Goal: Task Accomplishment & Management: Use online tool/utility

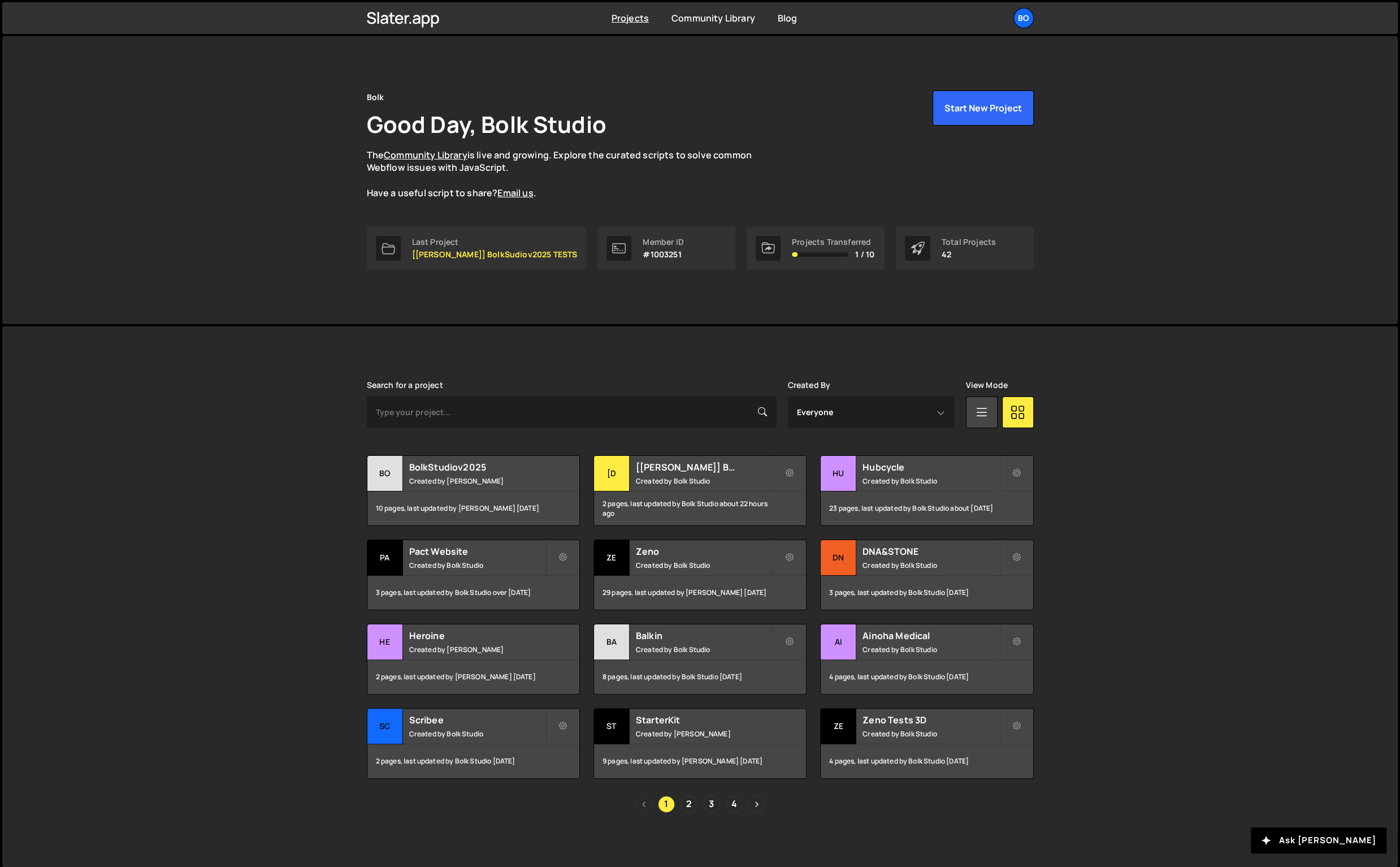
click at [678, 482] on small "Created by Bolk Studio" at bounding box center [703, 481] width 136 height 9
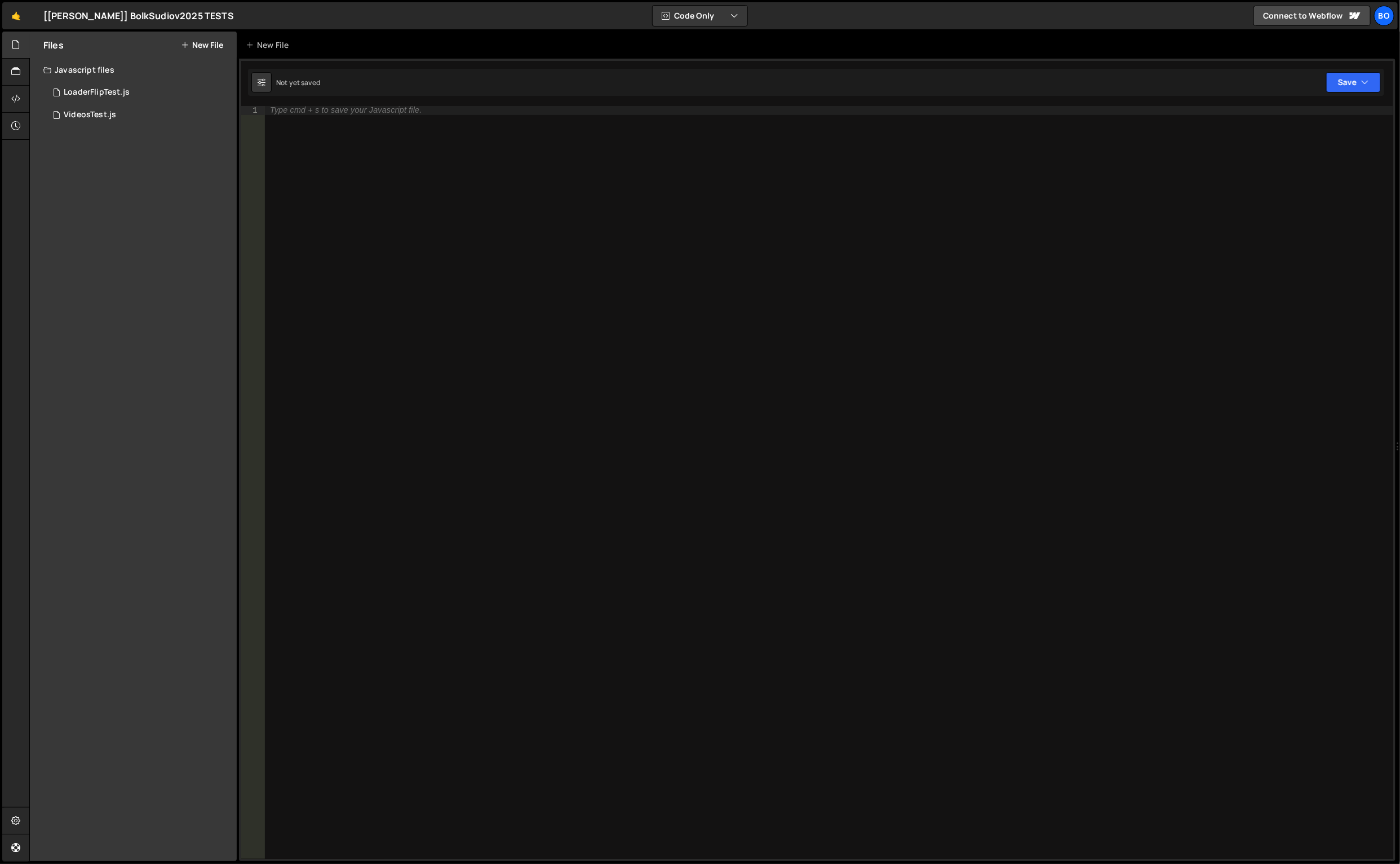
click at [102, 96] on div "LoaderFlipTest.js" at bounding box center [97, 92] width 66 height 10
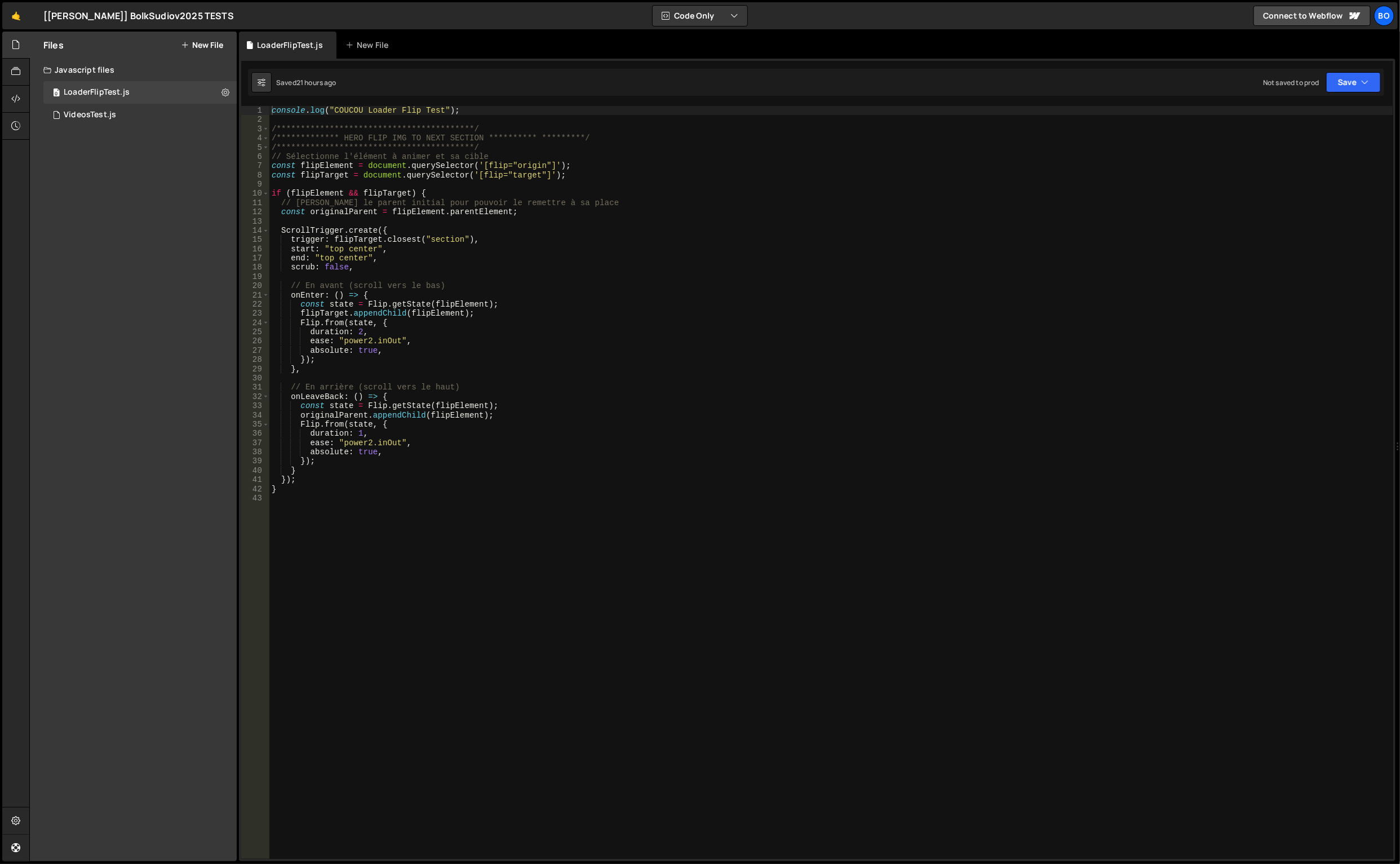
click at [95, 114] on div "VideosTest.js" at bounding box center [90, 115] width 53 height 10
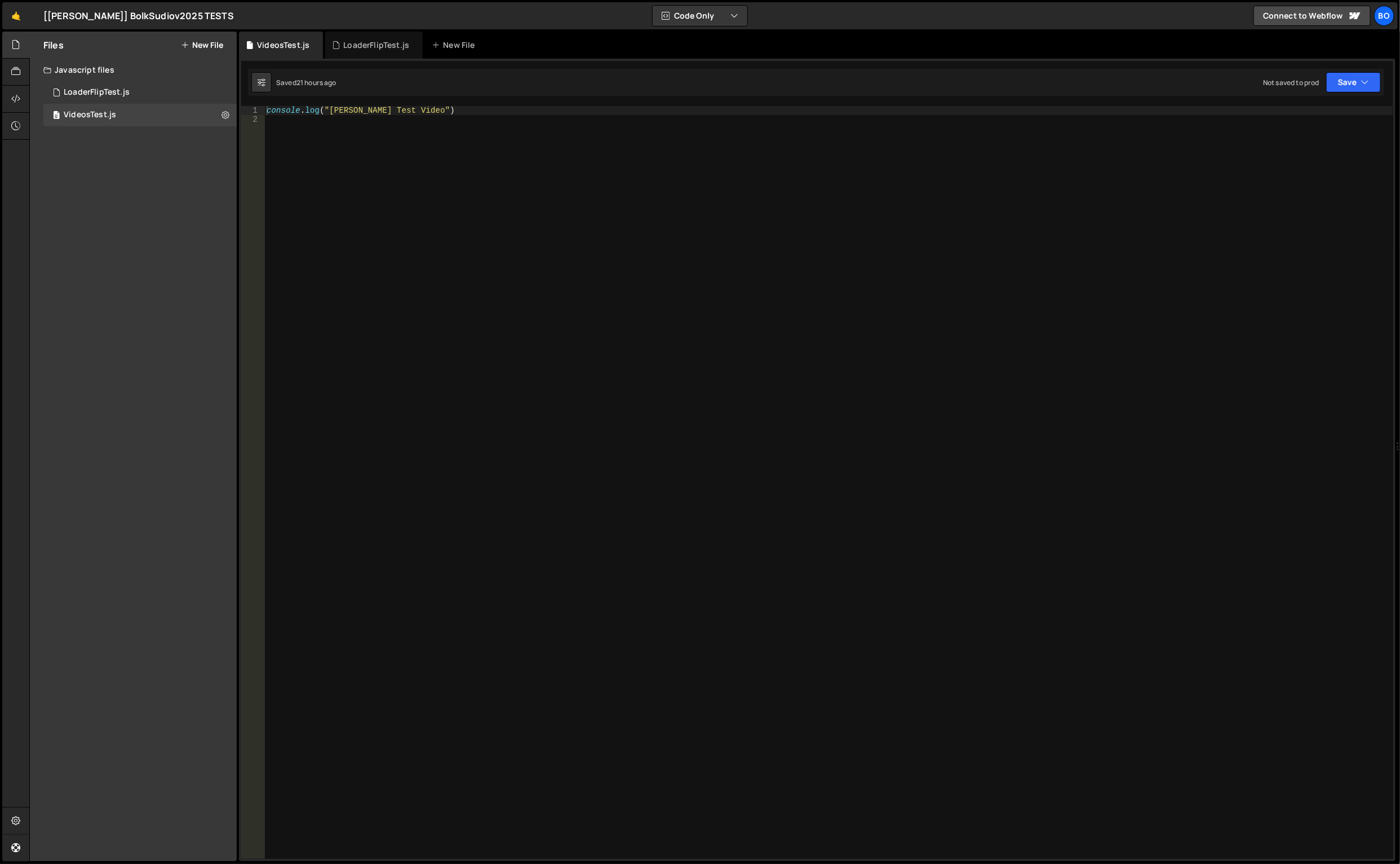
click at [517, 567] on div "console . log ( "DAPHNE Test Video" )" at bounding box center [830, 492] width 1130 height 772
paste textarea "initVideosOnCardClick();"
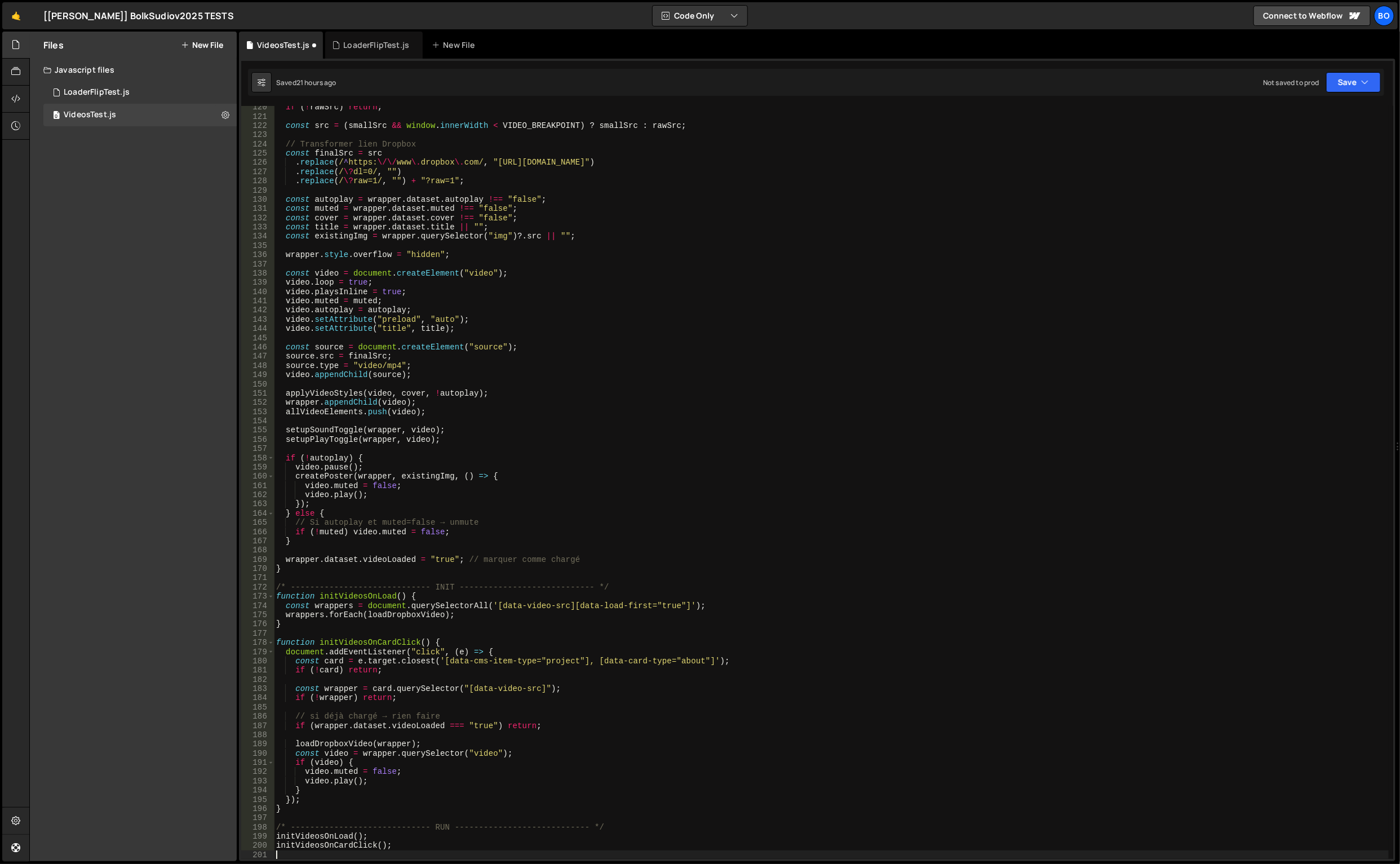
scroll to position [1102, 0]
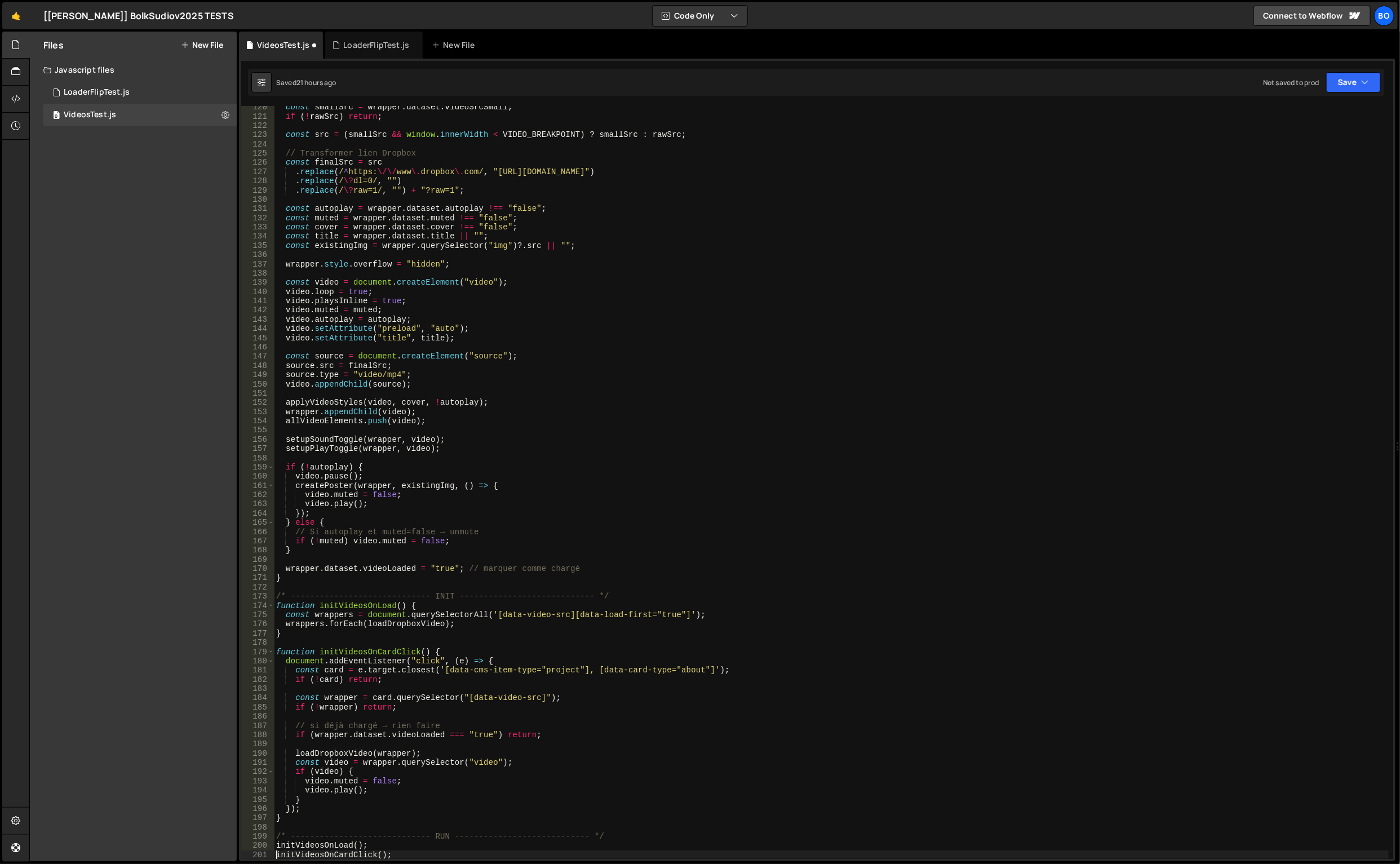
type textarea "initVideosOnCardClick();"
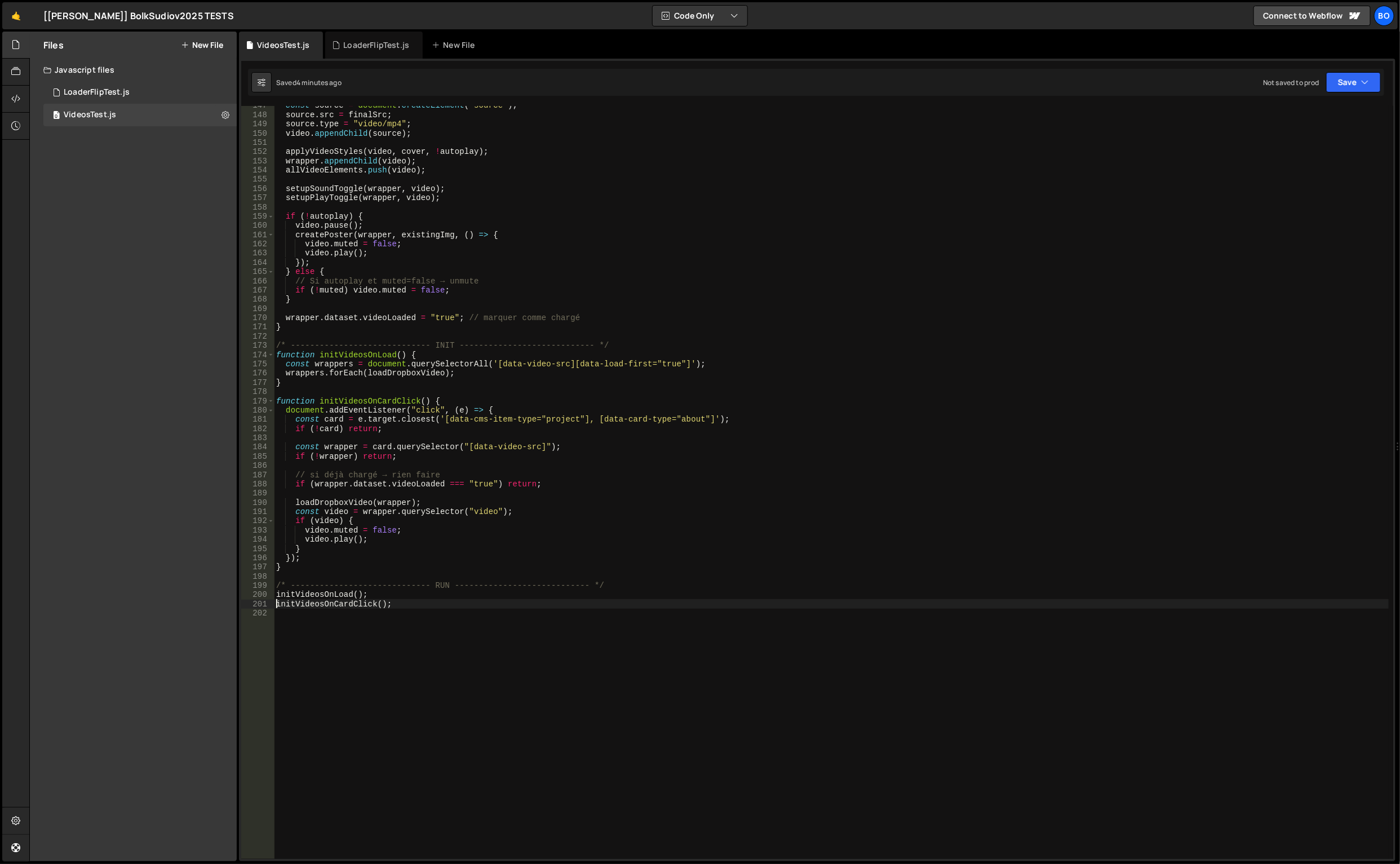
scroll to position [1483, 0]
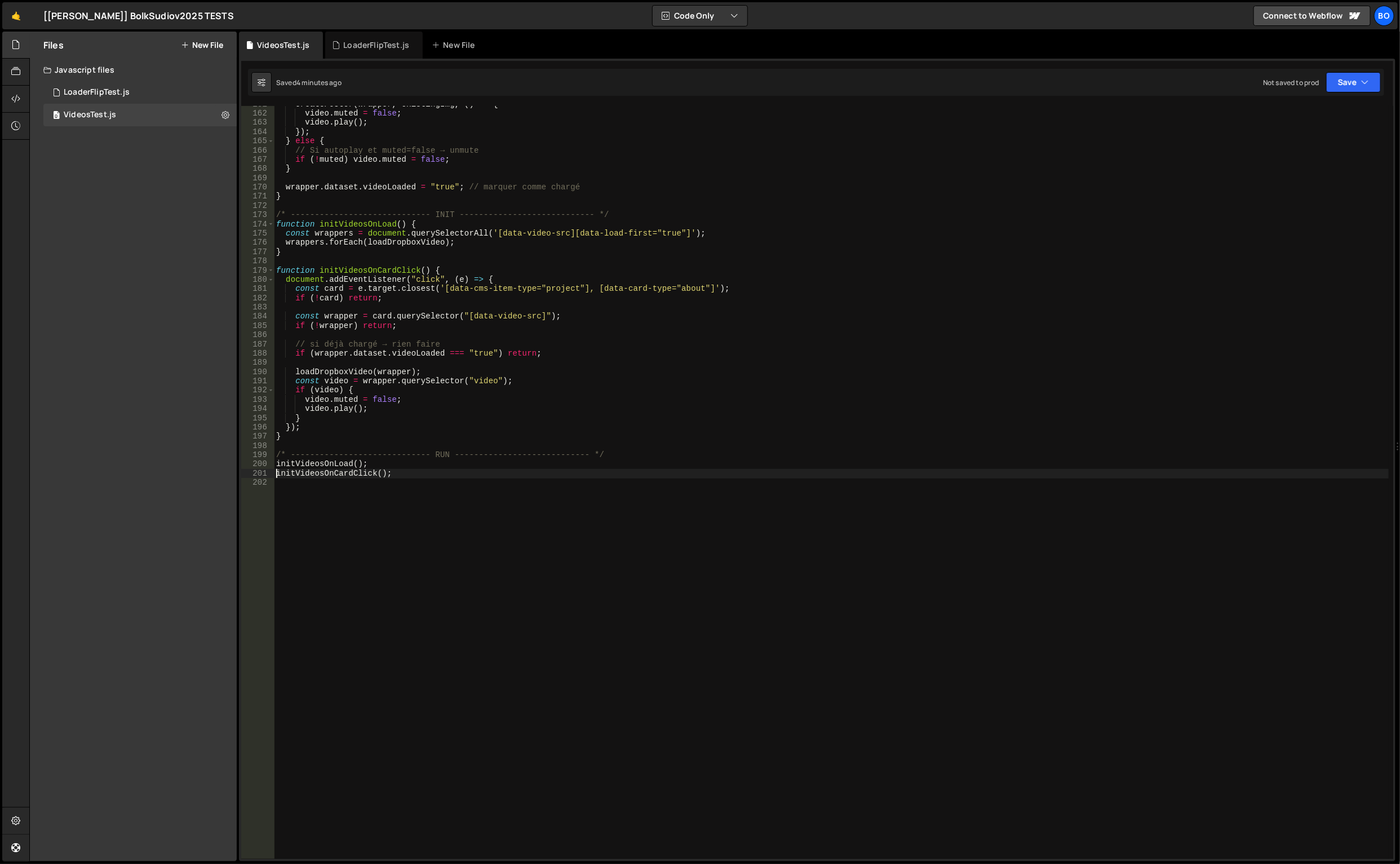
click at [518, 658] on div "createPoster ( wrapper , existingImg , ( ) => { video . muted = false ; video .…" at bounding box center [832, 486] width 1116 height 772
click at [961, 423] on div "createPoster ( wrapper , existingImg , ( ) => { video . muted = false ; video .…" at bounding box center [832, 486] width 1116 height 772
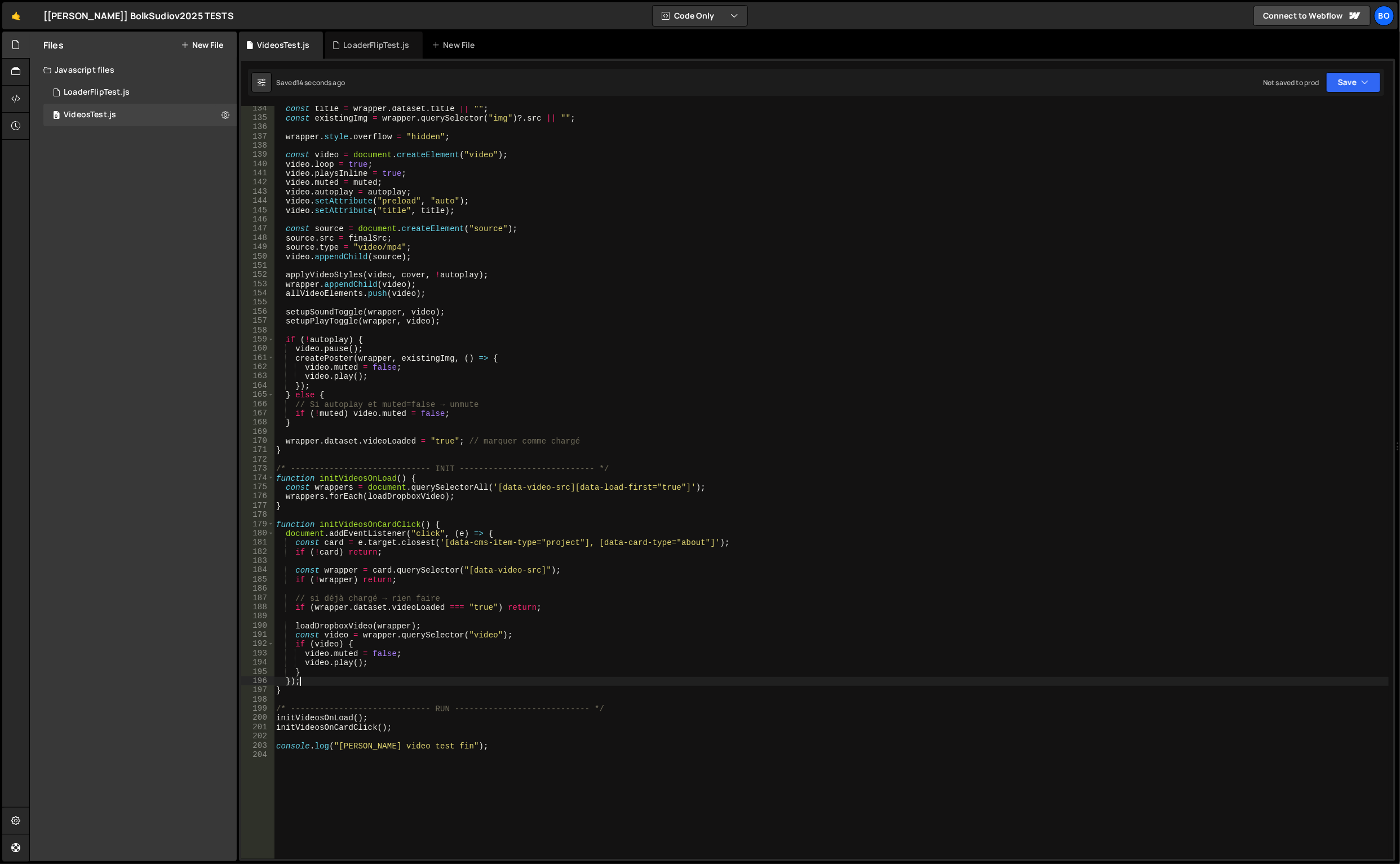
scroll to position [1440, 0]
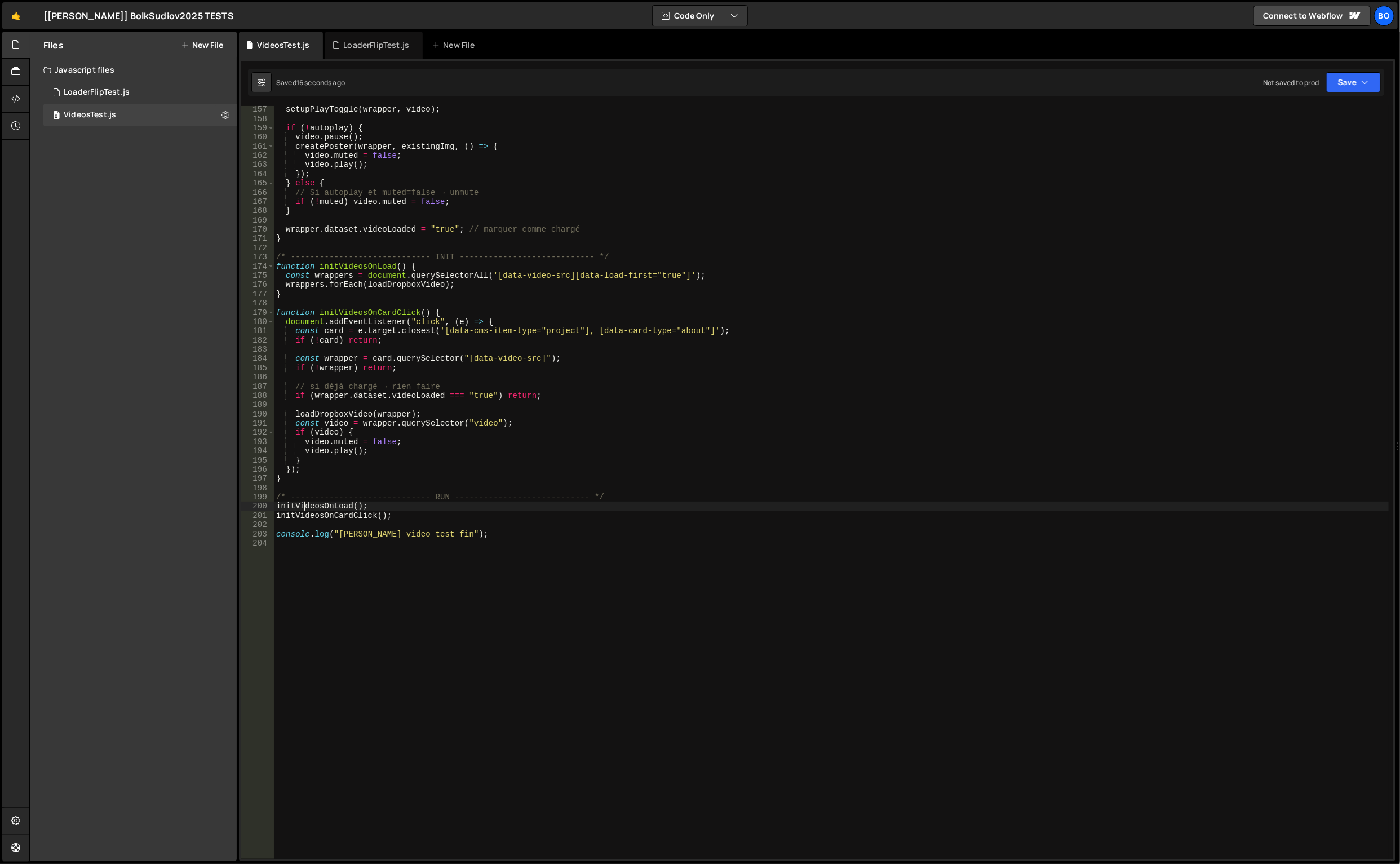
click at [302, 504] on div "setupPlayToggle ( wrapper , video ) ; if ( ! autoplay ) { video . pause ( ) ; c…" at bounding box center [832, 491] width 1116 height 772
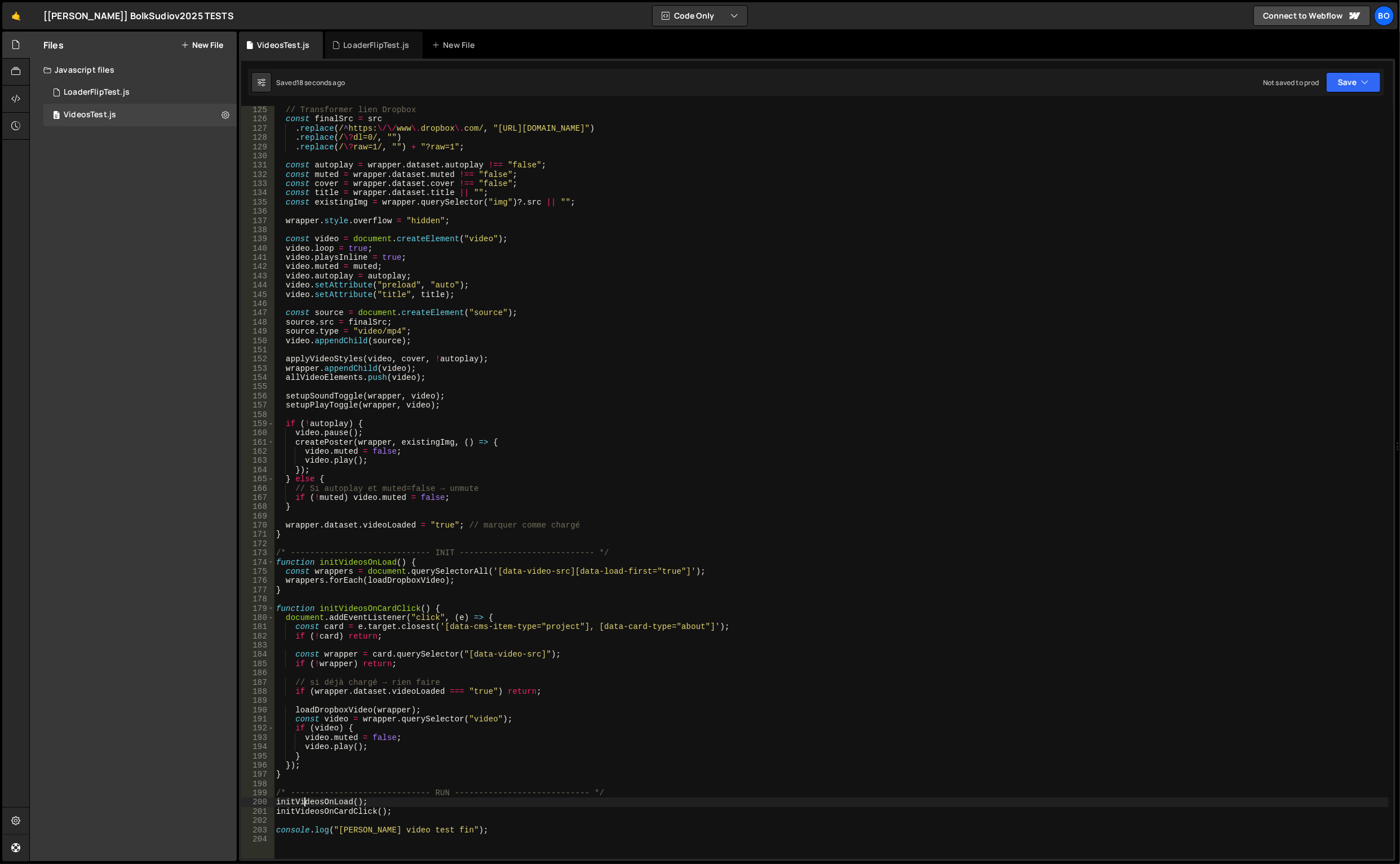
scroll to position [1145, 0]
click at [339, 804] on div "// Transformer lien Dropbox const finalSrc = src . replace ( / ^ https: \/\/ ww…" at bounding box center [832, 491] width 1116 height 772
drag, startPoint x: 574, startPoint y: 575, endPoint x: 645, endPoint y: 568, distance: 71.3
click at [645, 568] on div "// Transformer lien Dropbox const finalSrc = src . replace ( / ^ https: \/\/ ww…" at bounding box center [832, 491] width 1116 height 772
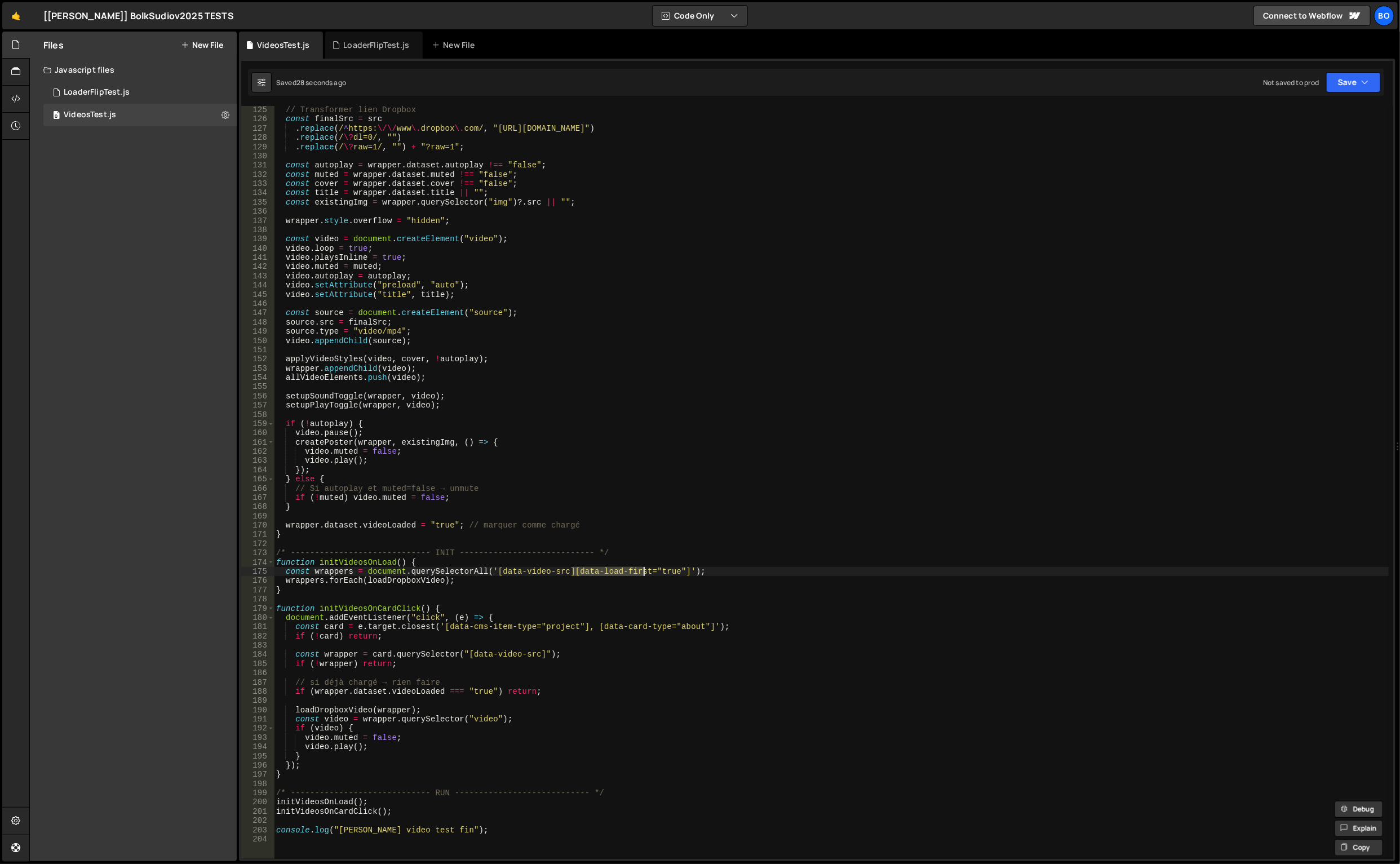
type textarea "const wrappers = document.querySelectorAll('[data-video-src][data-load-first="t…"
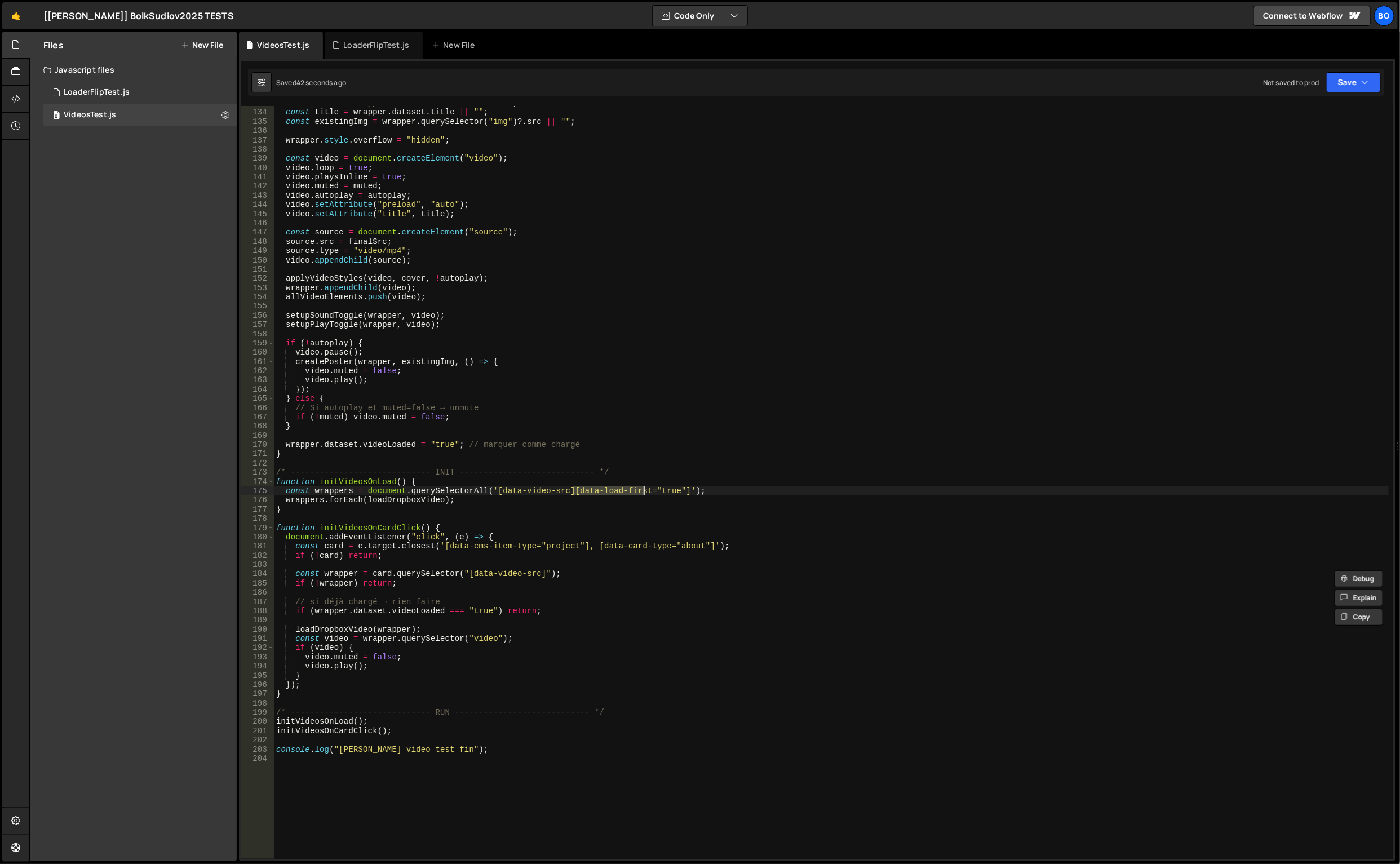
scroll to position [1225, 0]
click at [11, 90] on div at bounding box center [16, 99] width 28 height 27
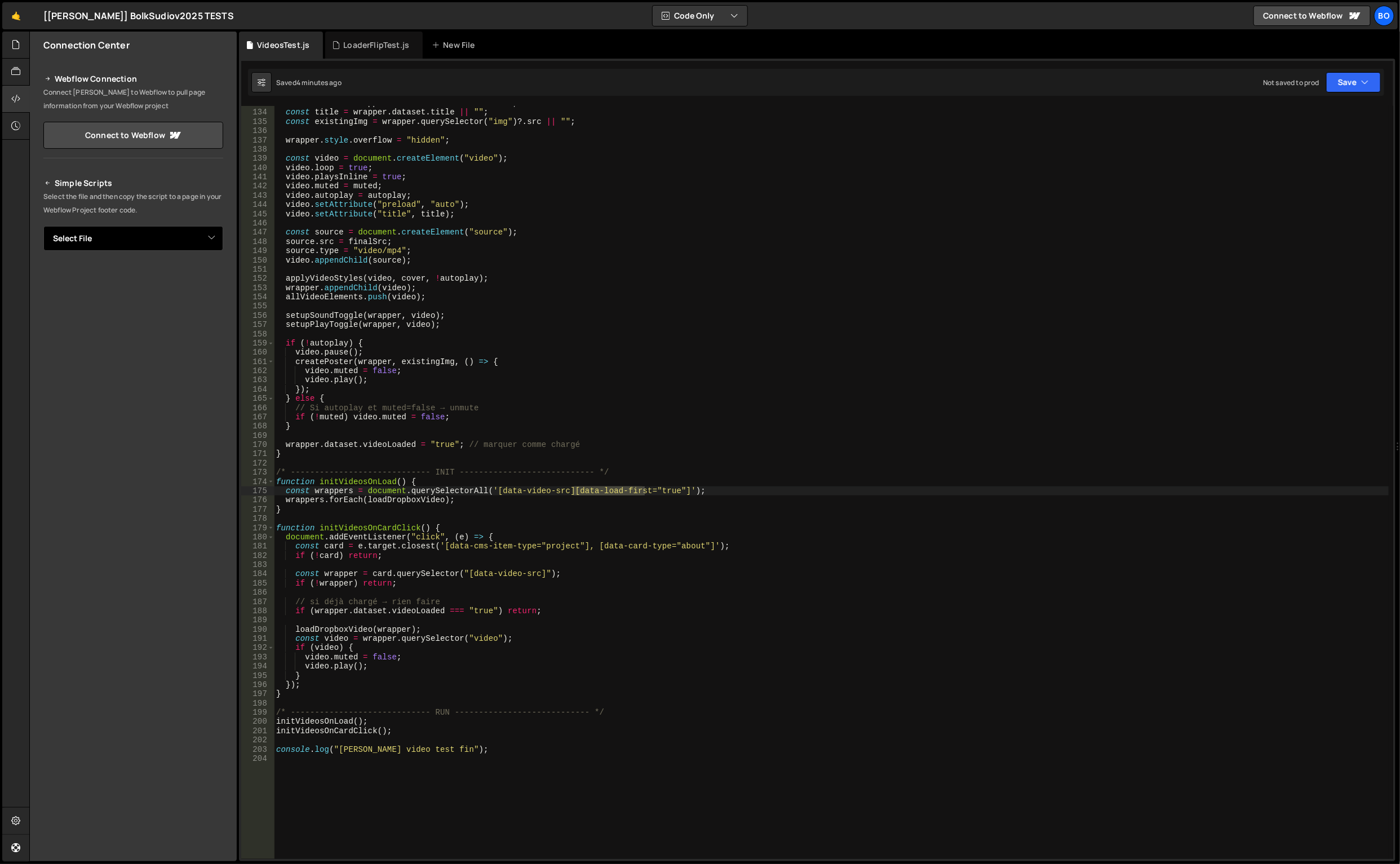
click at [207, 238] on select "Select File LoaderFlipTest.js VideosTest.js" at bounding box center [133, 238] width 180 height 25
select select "46542"
click at [43, 226] on select "Select File LoaderFlipTest.js VideosTest.js" at bounding box center [133, 238] width 180 height 25
click at [187, 269] on button "Copy" at bounding box center [188, 276] width 38 height 24
click at [18, 16] on link "🤙" at bounding box center [16, 16] width 28 height 27
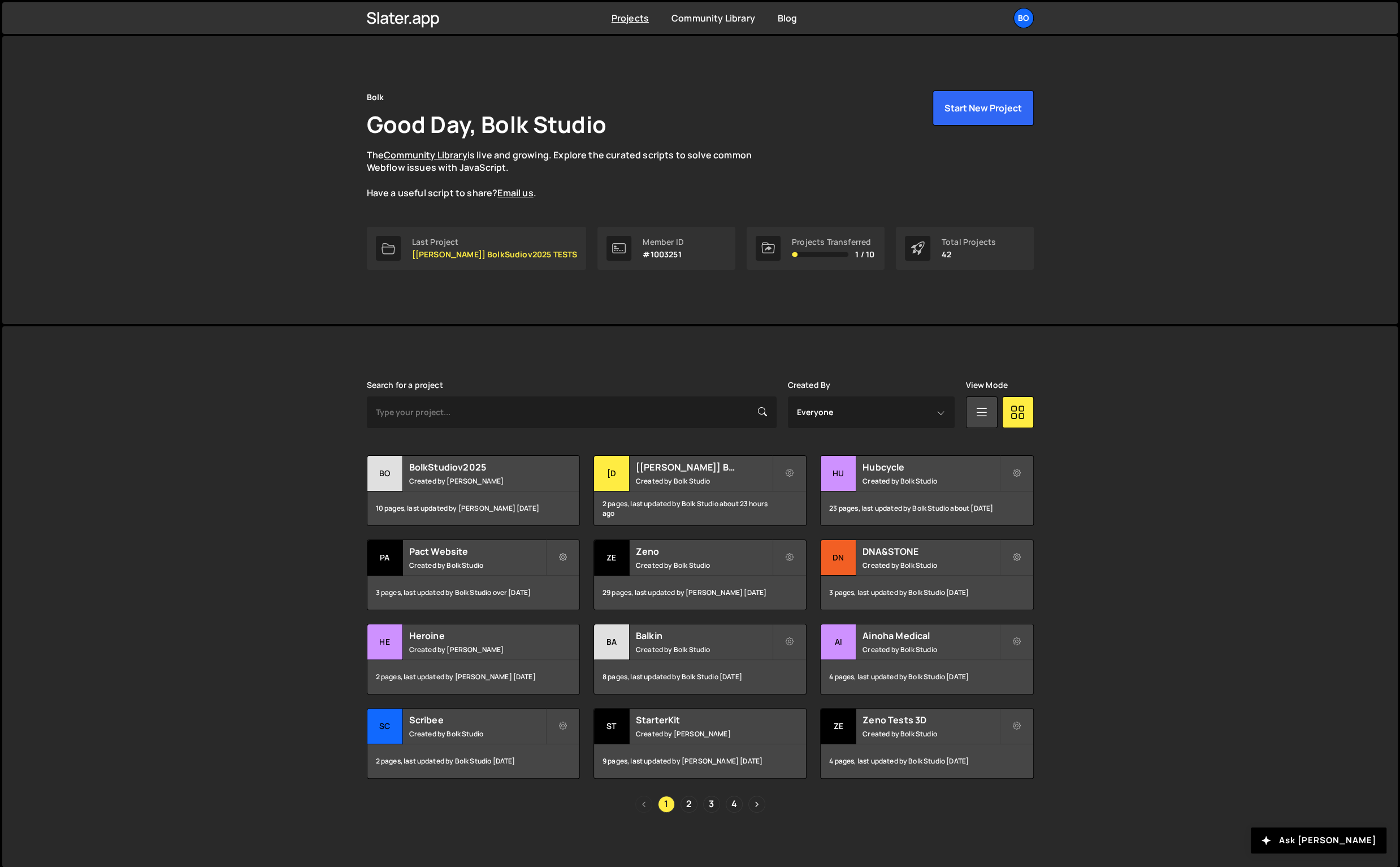
click at [478, 457] on div "BolkStudiov2025 Created by Daphné Héraïz-Bekkis" at bounding box center [473, 473] width 212 height 35
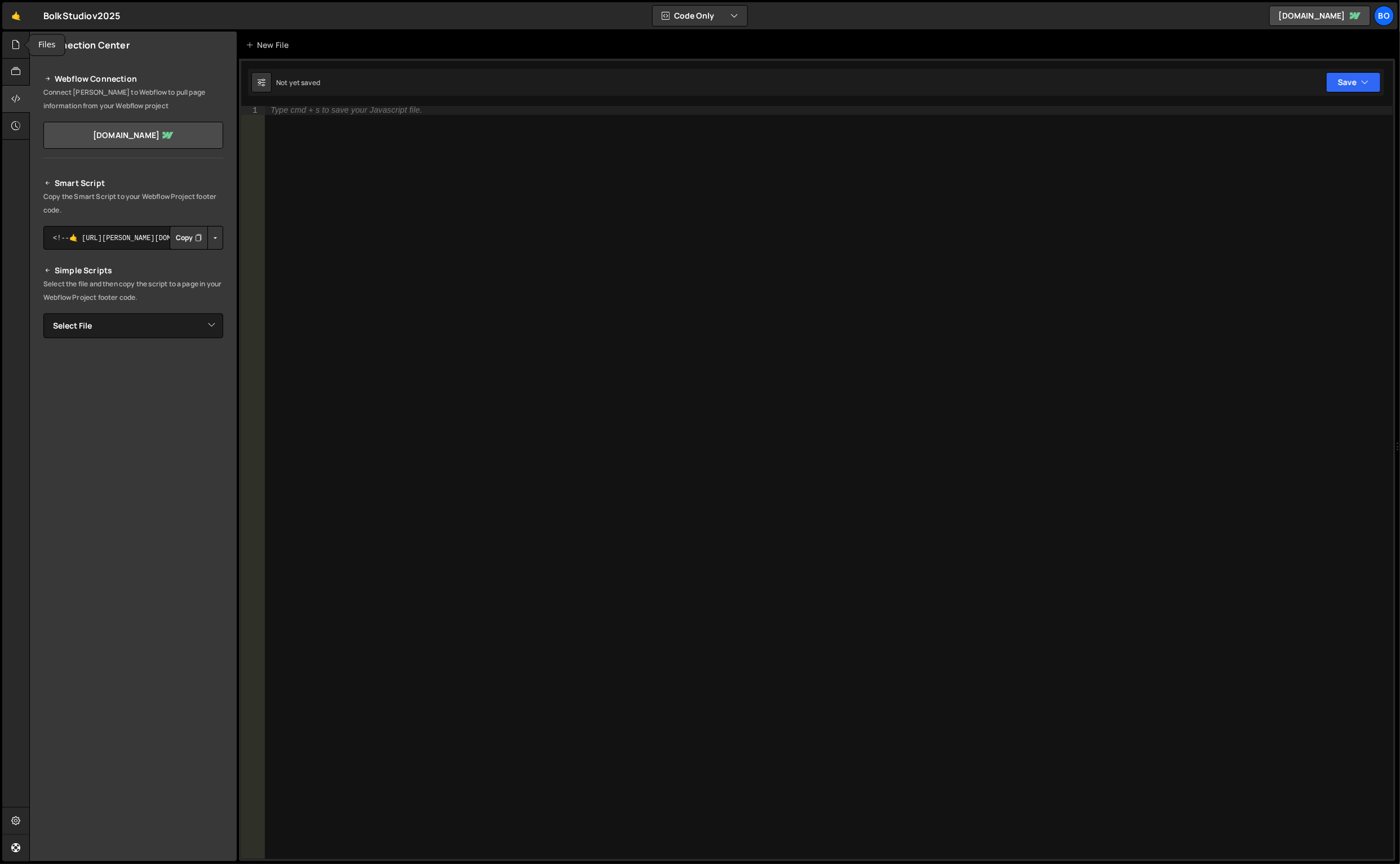
click at [8, 40] on div at bounding box center [16, 45] width 28 height 27
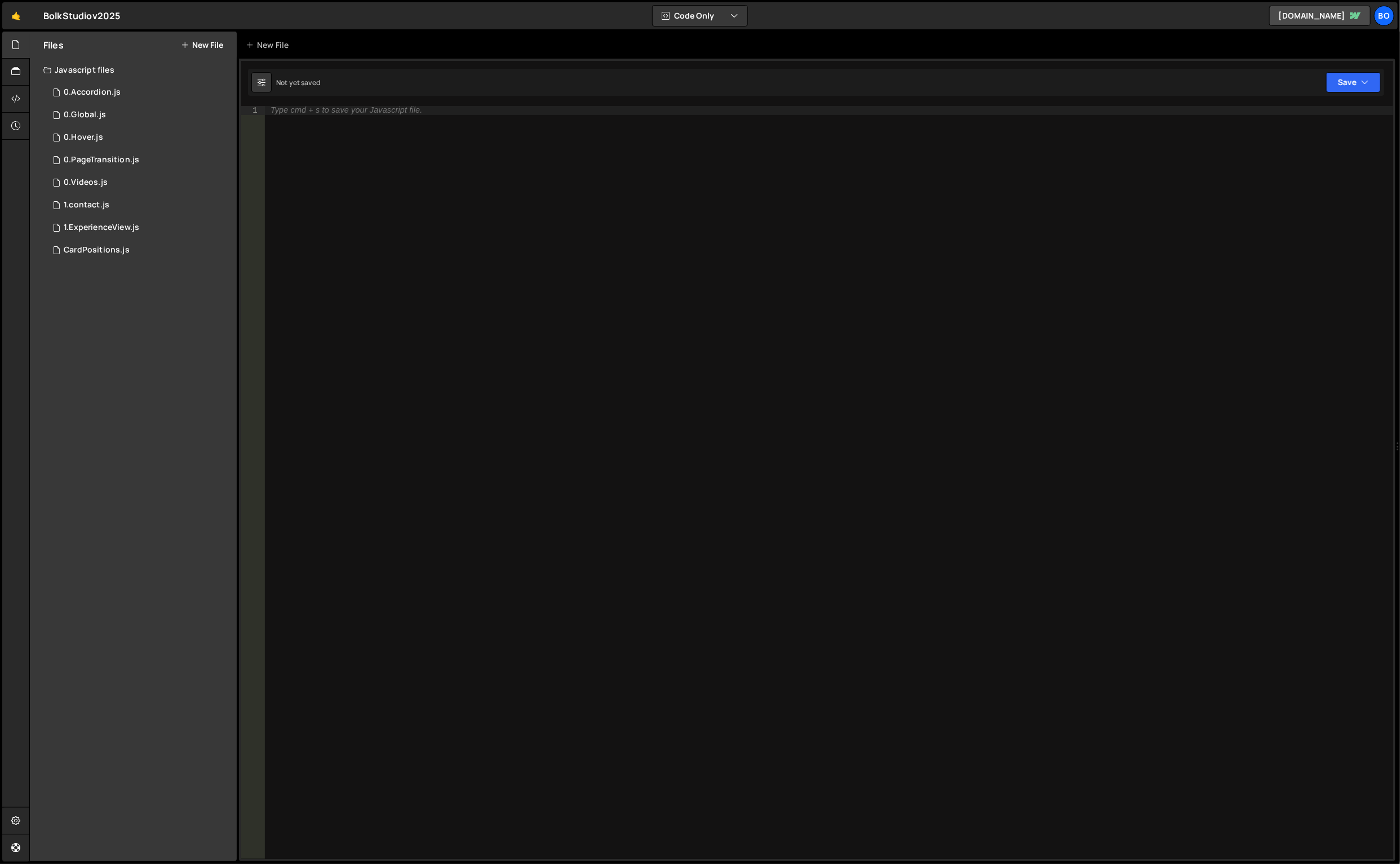
click at [136, 223] on div "1.ExperienceView.js" at bounding box center [101, 227] width 76 height 10
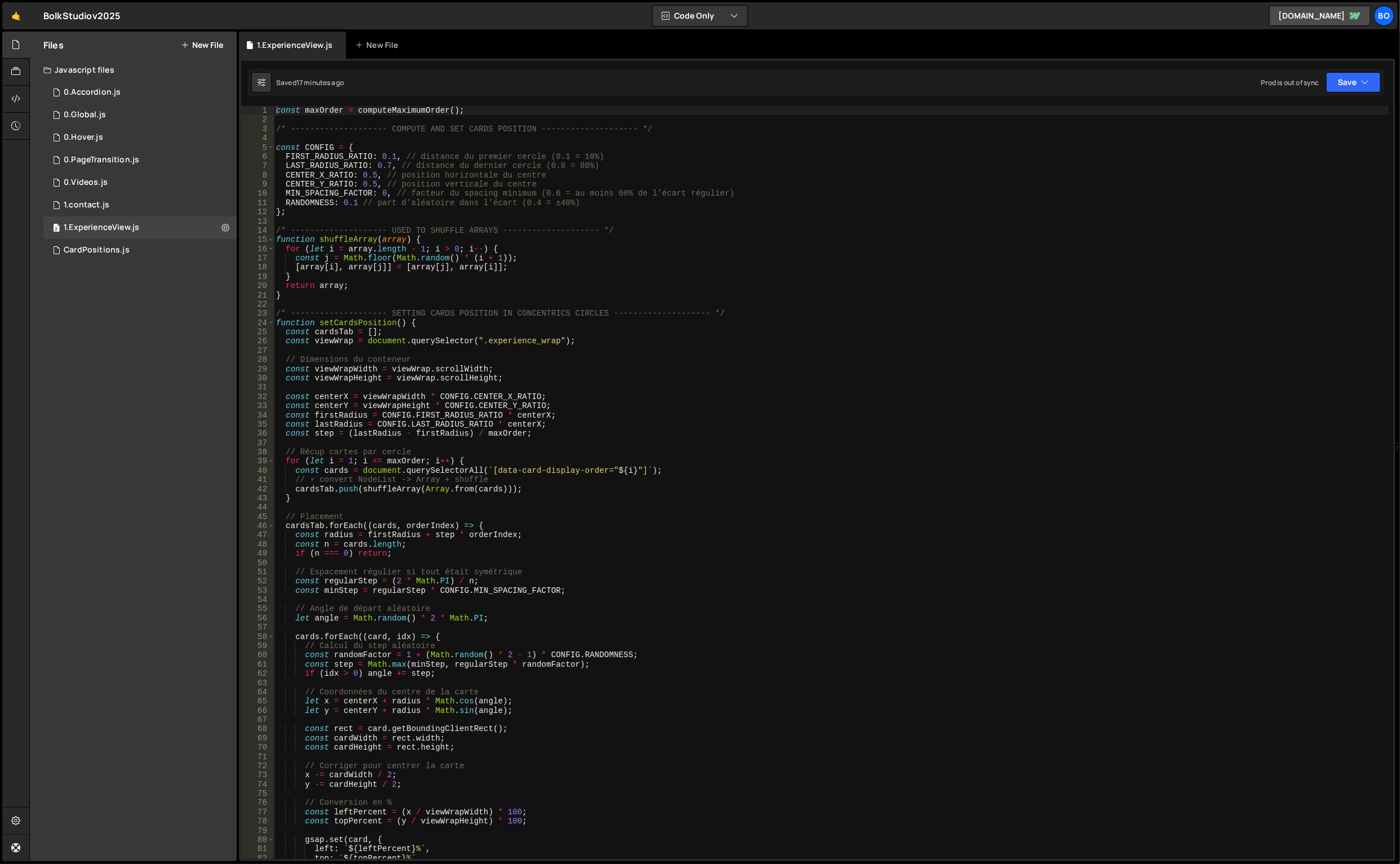
type textarea "const viewWrap = document.querySelector(".experience_wrap");"
click at [377, 342] on div "const maxOrder = computeMaximumOrder ( ) ; /* -------------------- COMPUTE AND …" at bounding box center [832, 492] width 1116 height 772
click at [354, 510] on div "const maxOrder = computeMaximumOrder ( ) ; /* -------------------- COMPUTE AND …" at bounding box center [832, 492] width 1116 height 772
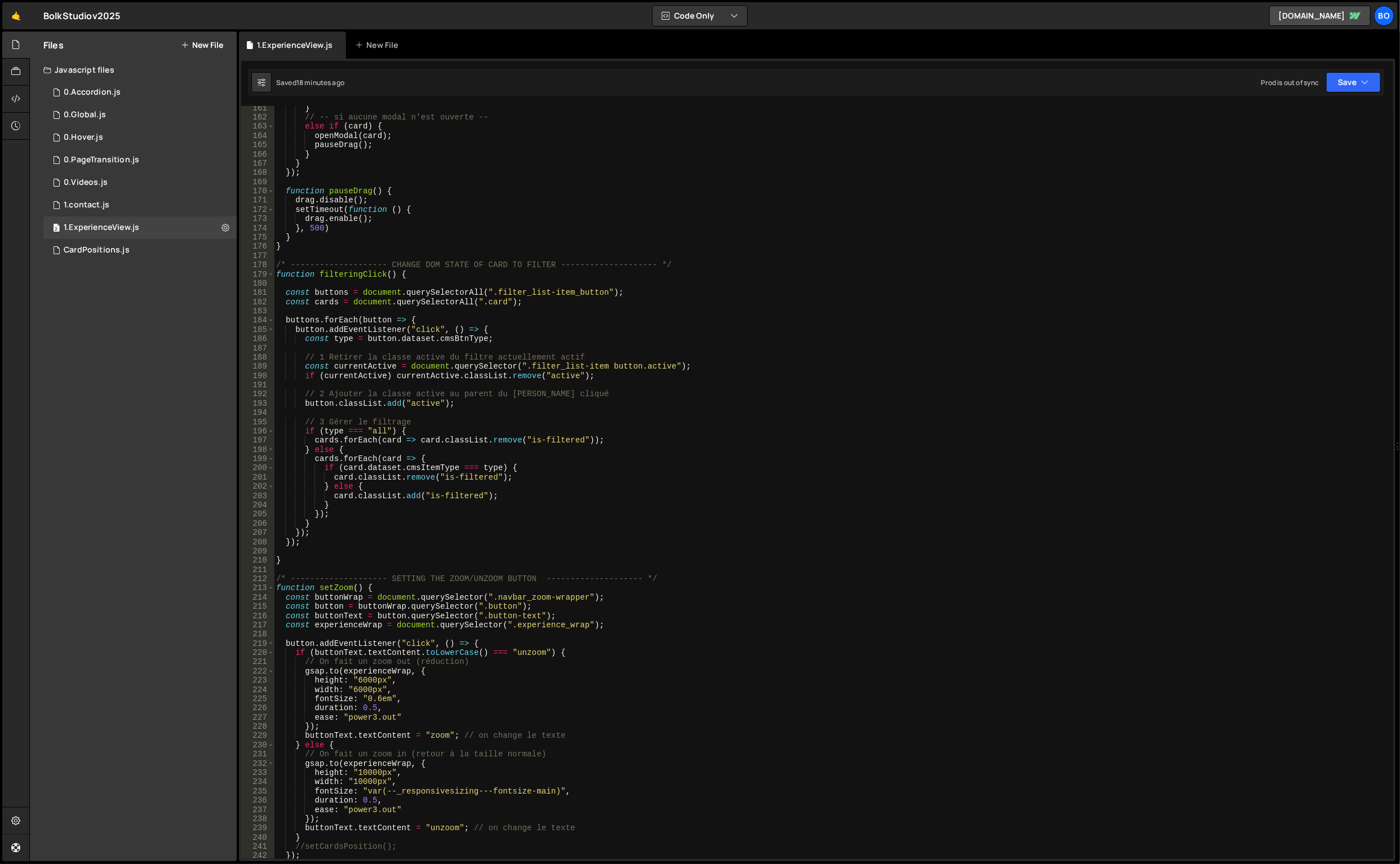
scroll to position [1521, 0]
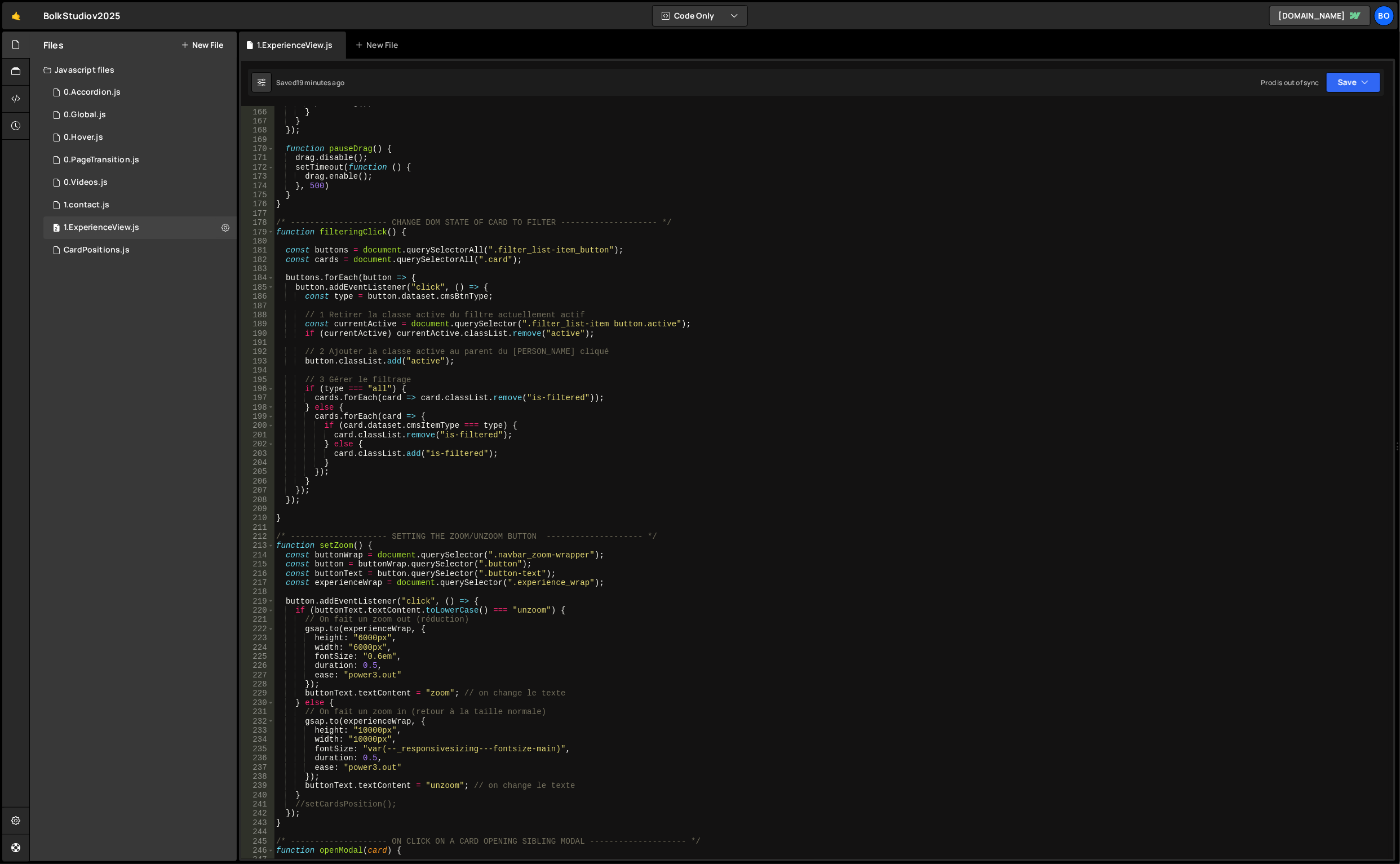
click at [638, 549] on div "pauseDrag ( ) ; } } }) ; function pauseDrag ( ) { drag . disable ( ) ; setTimeo…" at bounding box center [832, 484] width 1116 height 772
click at [610, 557] on div "pauseDrag ( ) ; } } }) ; function pauseDrag ( ) { drag . disable ( ) ; setTimeo…" at bounding box center [832, 484] width 1116 height 772
type textarea "const buttonWrap = document.querySelector(".navbar_zoom-wrapper");"
click at [560, 576] on div "pauseDrag ( ) ; } } }) ; function pauseDrag ( ) { drag . disable ( ) ; setTimeo…" at bounding box center [832, 484] width 1116 height 772
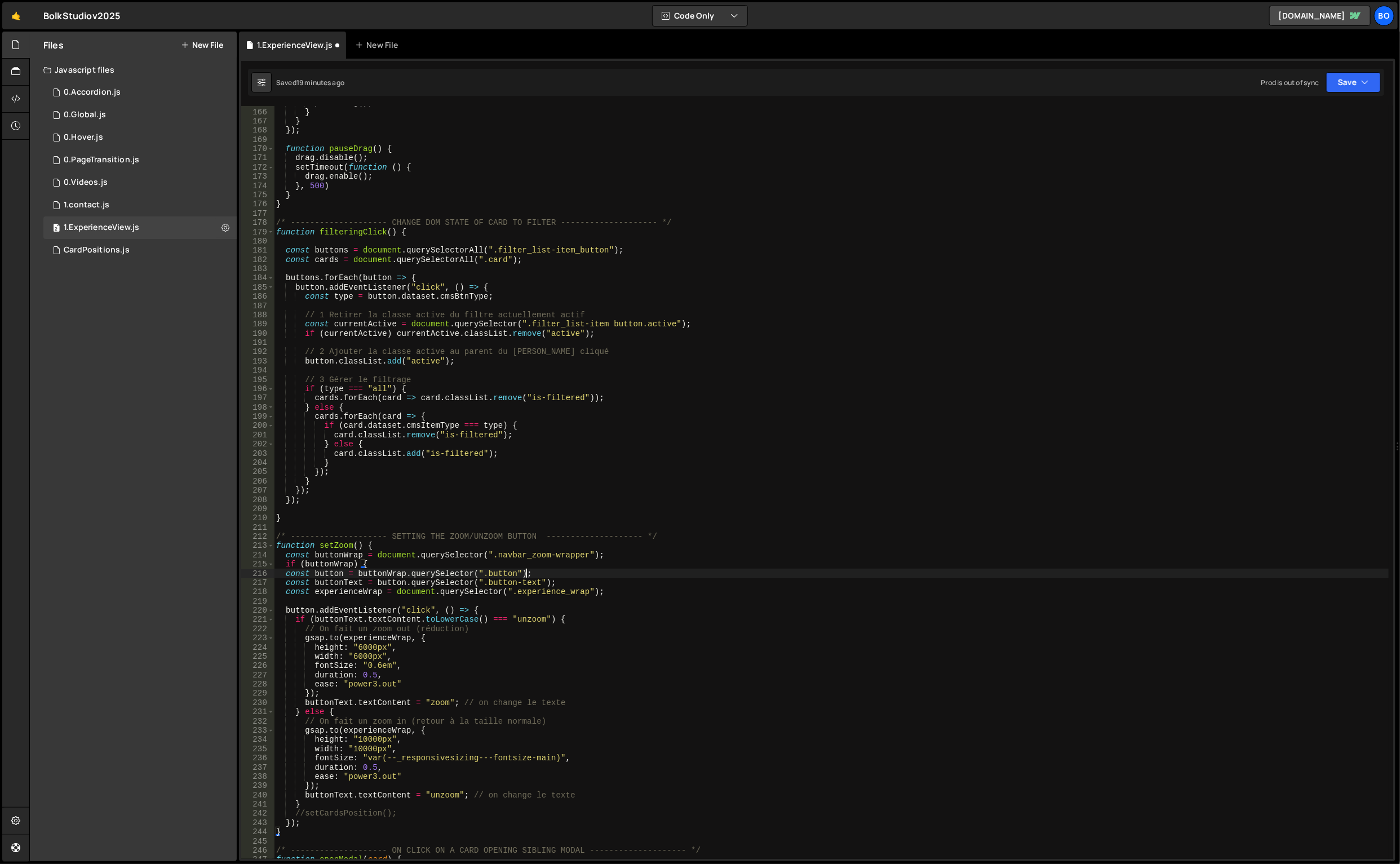
type textarea "const button = buttonWrap.querySelector(".button");"
type textarea "}"
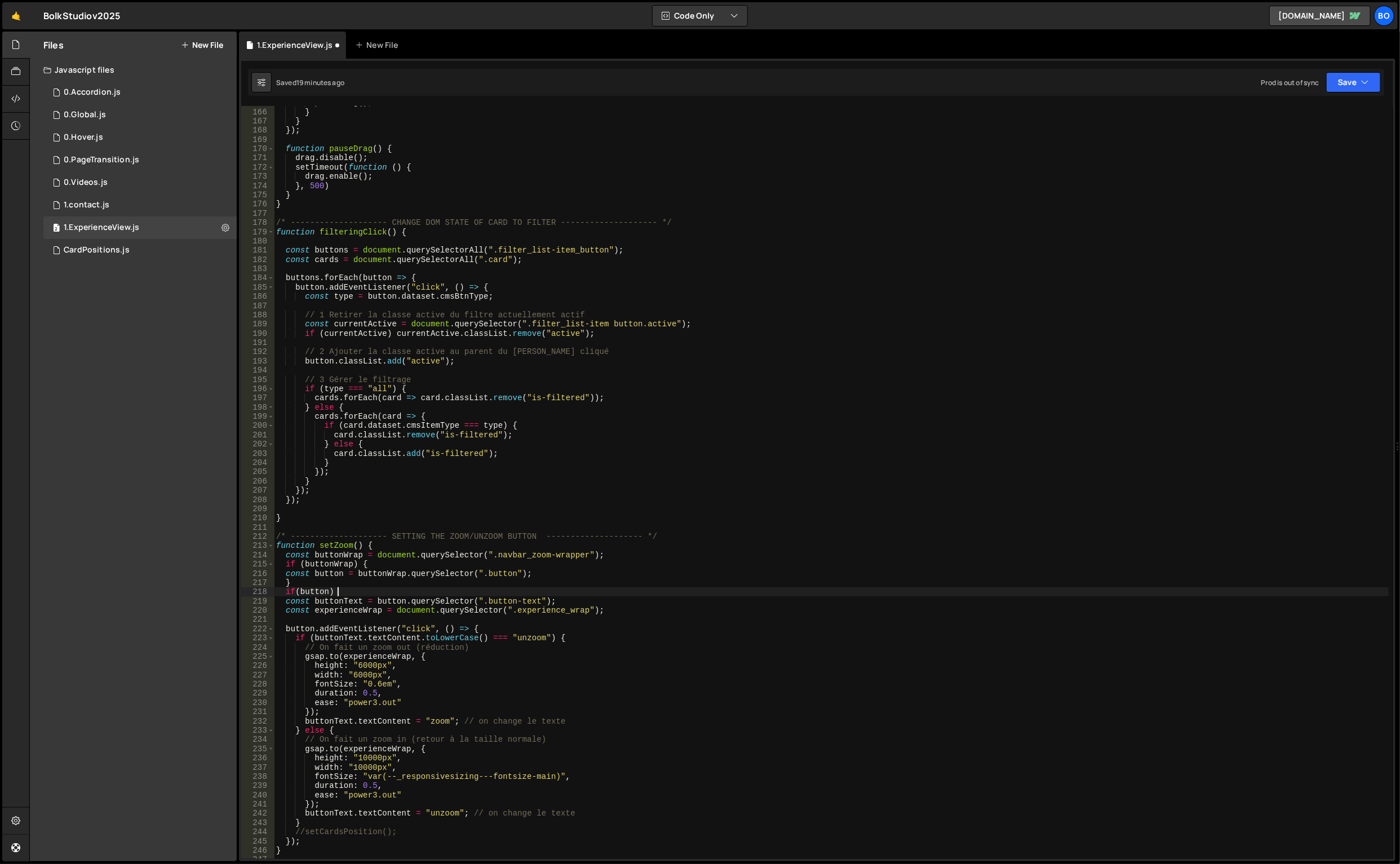
scroll to position [0, 4]
click at [563, 603] on div "pauseDrag ( ) ; } } }) ; function pauseDrag ( ) { drag . disable ( ) ; setTimeo…" at bounding box center [832, 484] width 1116 height 772
type textarea "const buttonText = button.querySelector(".button-text");"
type textarea "}"
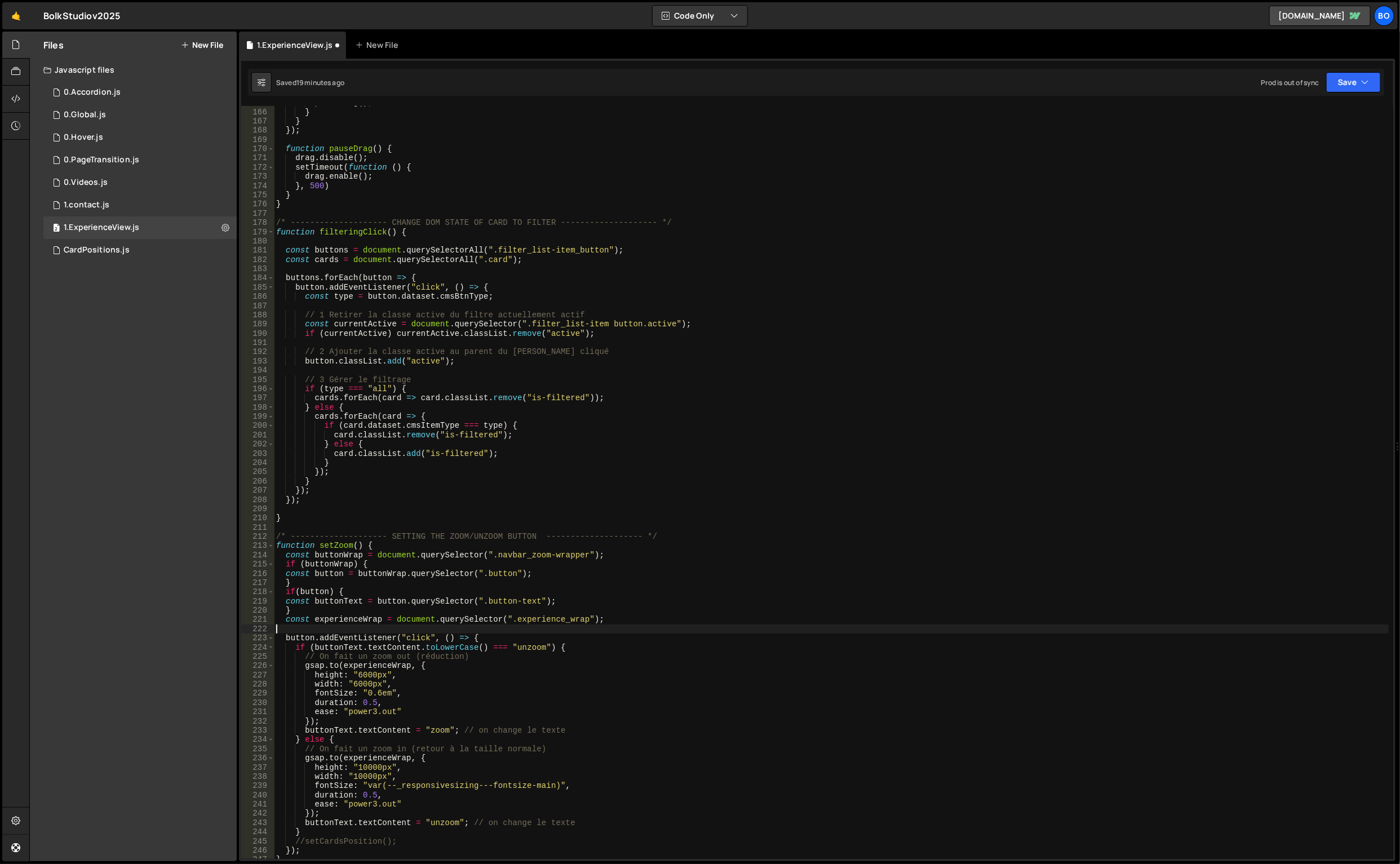
click at [364, 628] on div "pauseDrag ( ) ; } } }) ; function pauseDrag ( ) { drag . disable ( ) ; setTimeo…" at bounding box center [832, 484] width 1116 height 772
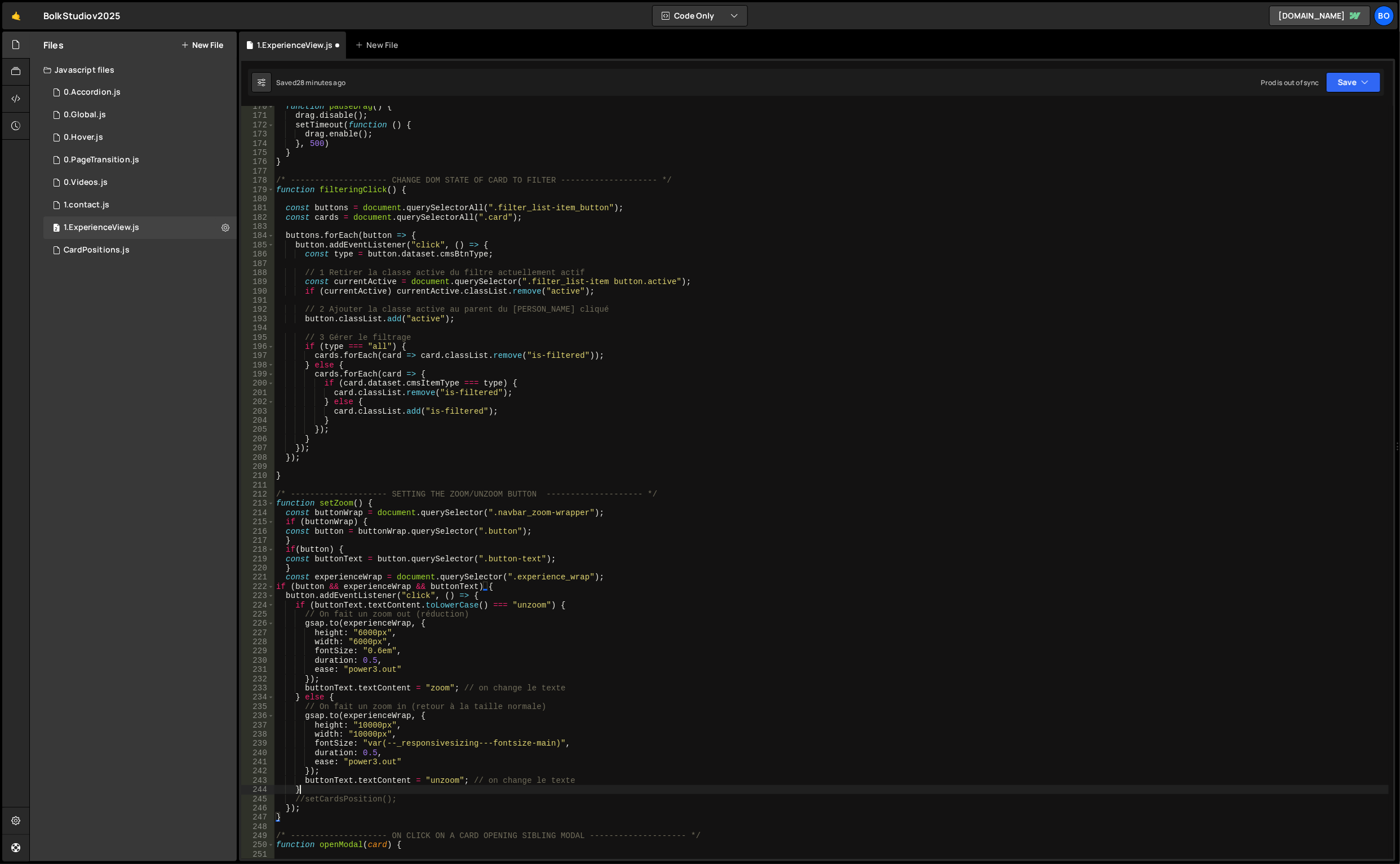
click at [369, 786] on div "function pauseDrag ( ) { drag . disable ( ) ; setTimeout ( function ( ) { drag …" at bounding box center [832, 488] width 1116 height 772
click at [377, 797] on div "function pauseDrag ( ) { drag . disable ( ) ; setTimeout ( function ( ) { drag …" at bounding box center [832, 488] width 1116 height 772
click at [377, 797] on div "function pauseDrag ( ) { drag . disable ( ) ; setTimeout ( function ( ) { drag …" at bounding box center [832, 488] width 1116 height 772
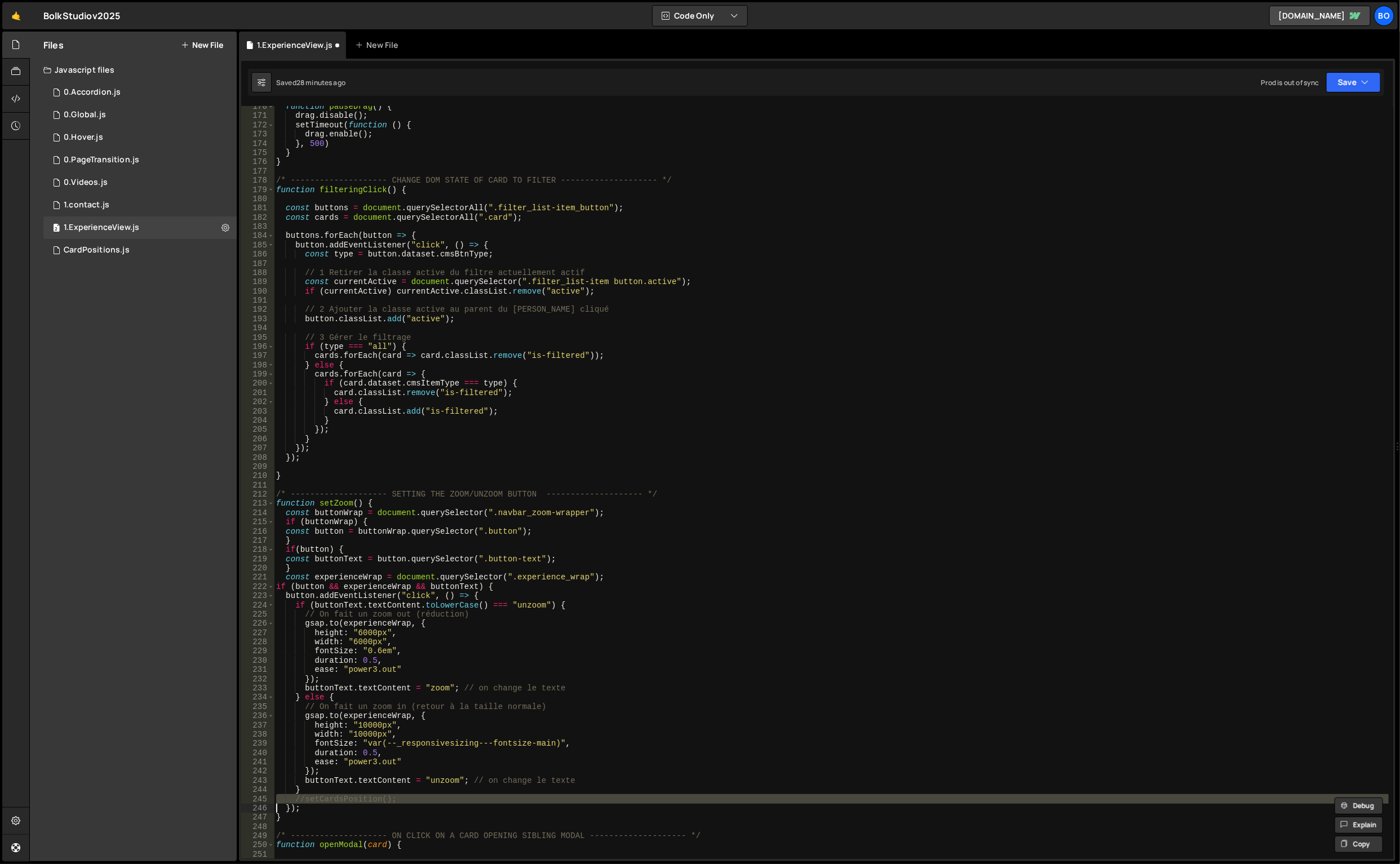
type textarea "});"
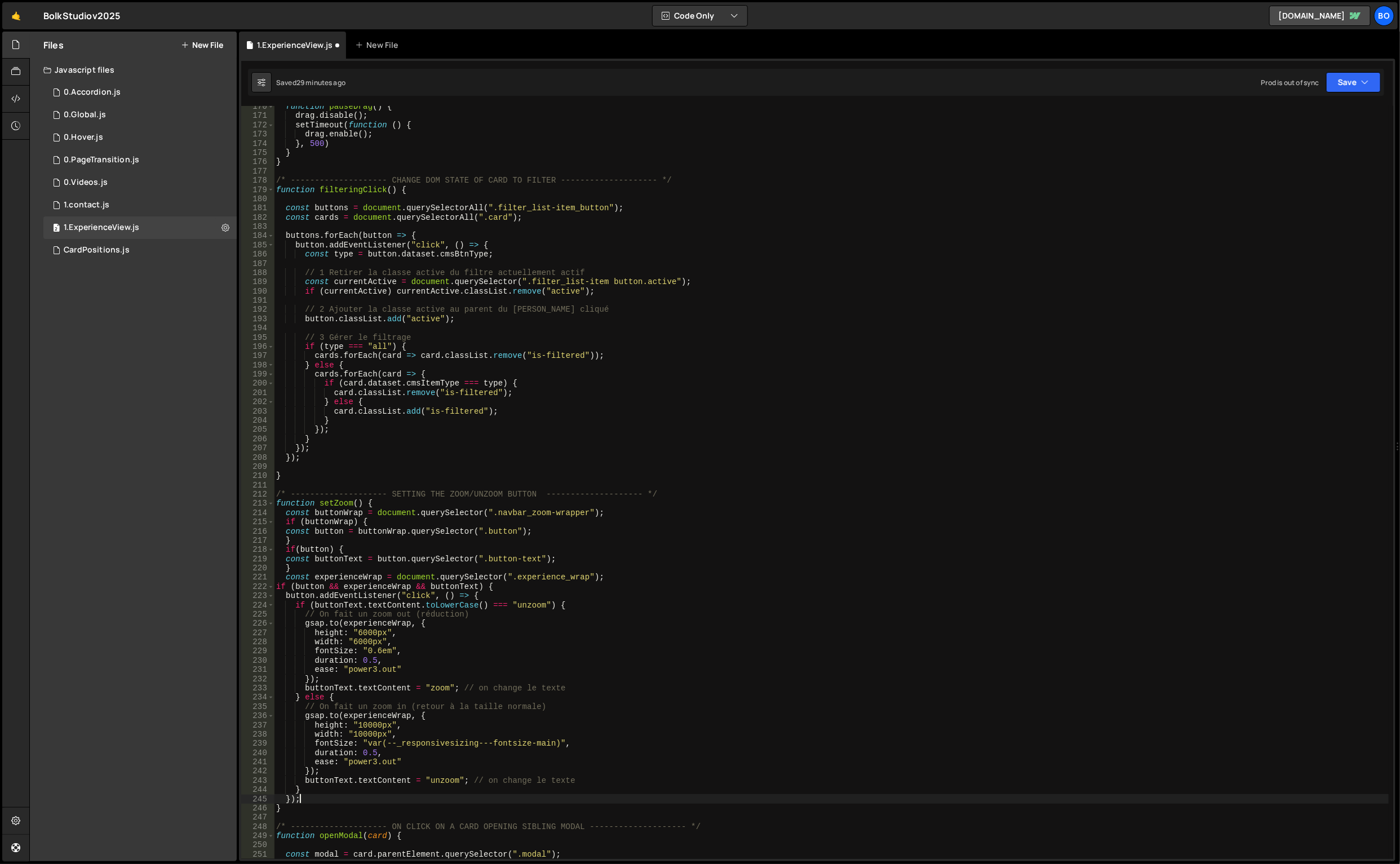
click at [377, 797] on div "function pauseDrag ( ) { drag . disable ( ) ; setTimeout ( function ( ) { drag …" at bounding box center [832, 488] width 1116 height 772
type textarea "}"
click at [210, 182] on div "0 0.Videos.js 0" at bounding box center [140, 182] width 193 height 22
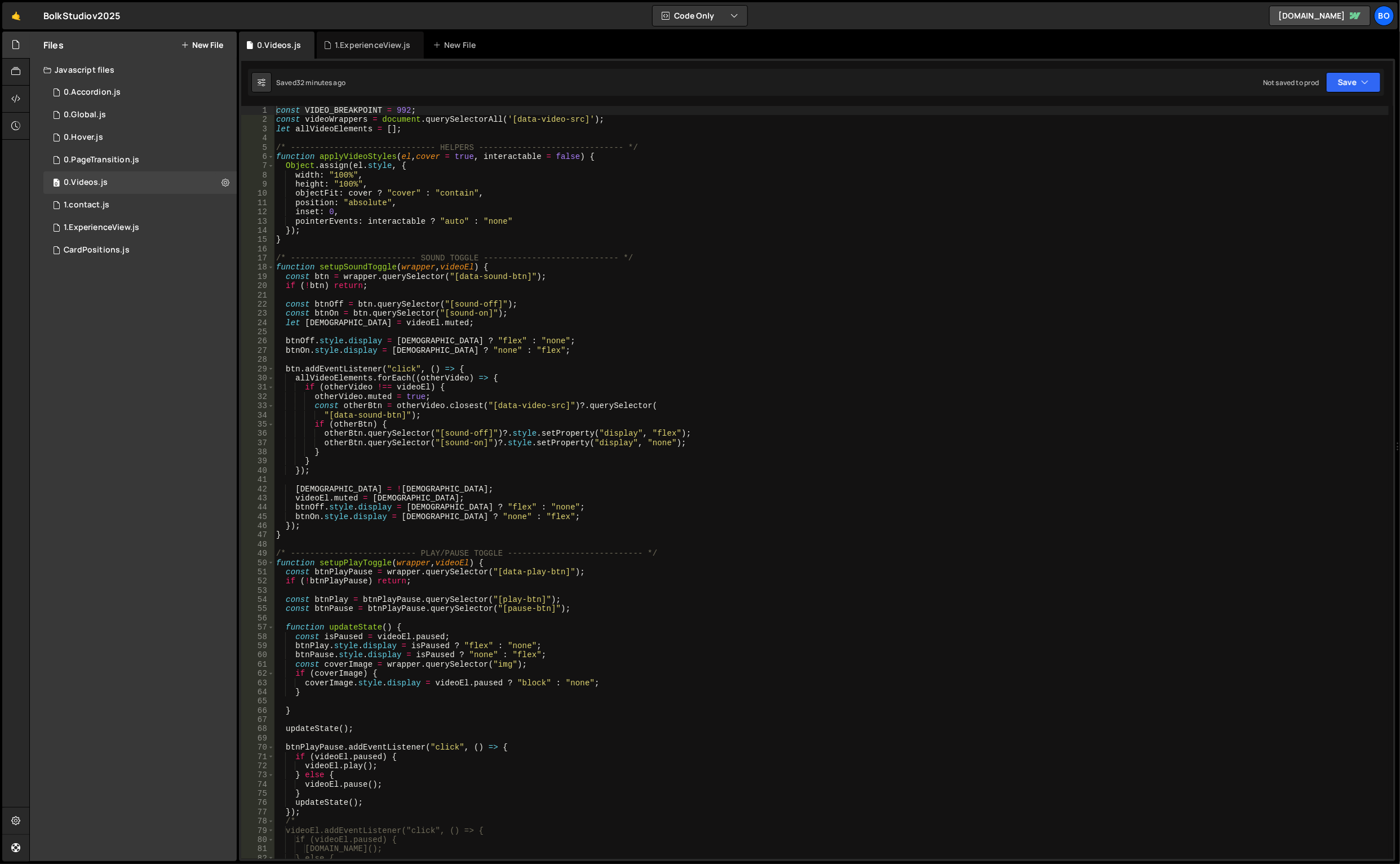
click at [218, 182] on button at bounding box center [225, 182] width 20 height 20
type input "0.Videos"
radio input "true"
click at [276, 196] on button "Edit File Settings" at bounding box center [294, 206] width 111 height 22
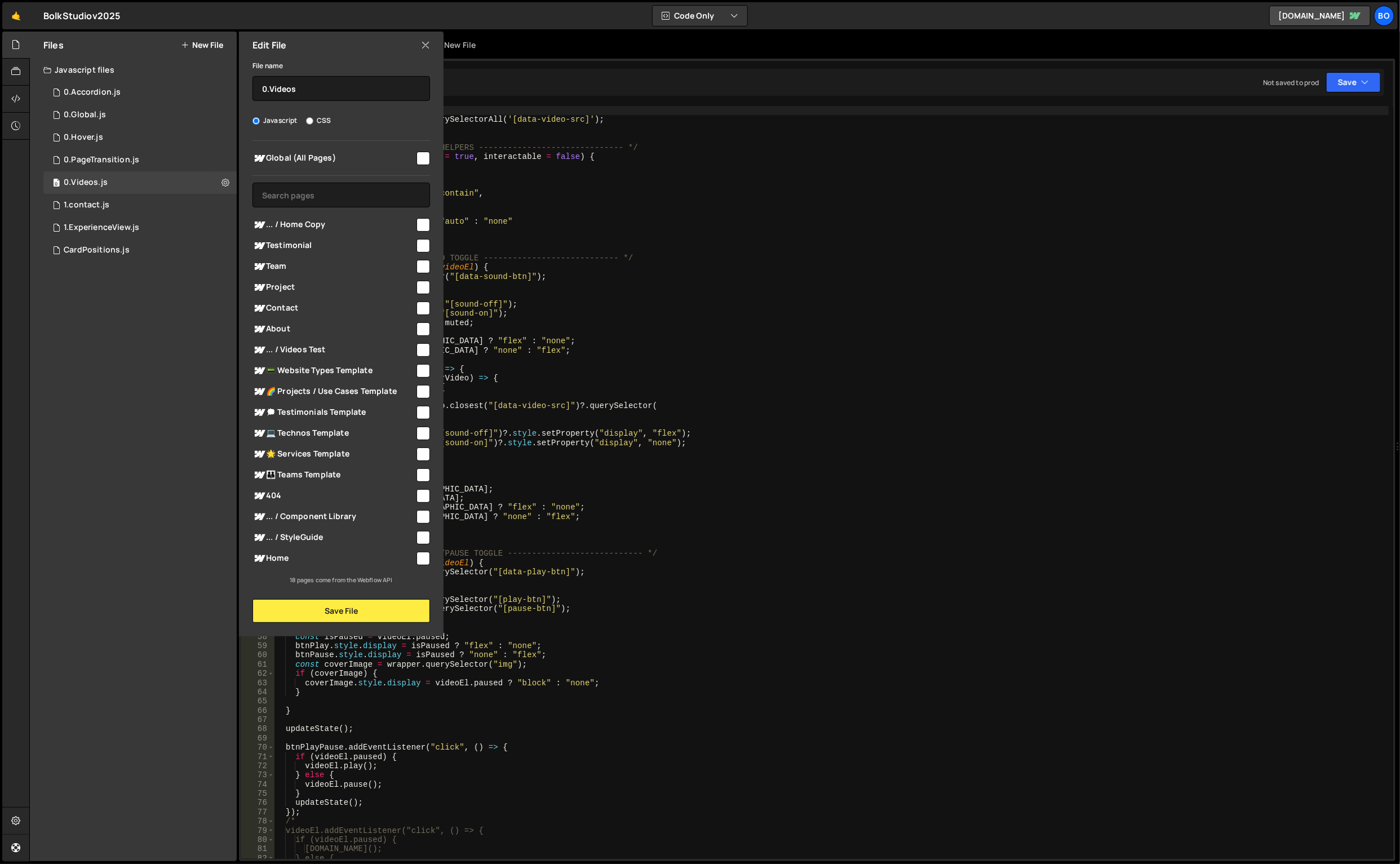
click at [435, 39] on div "Edit File" at bounding box center [341, 45] width 205 height 27
click at [426, 43] on icon at bounding box center [425, 45] width 9 height 12
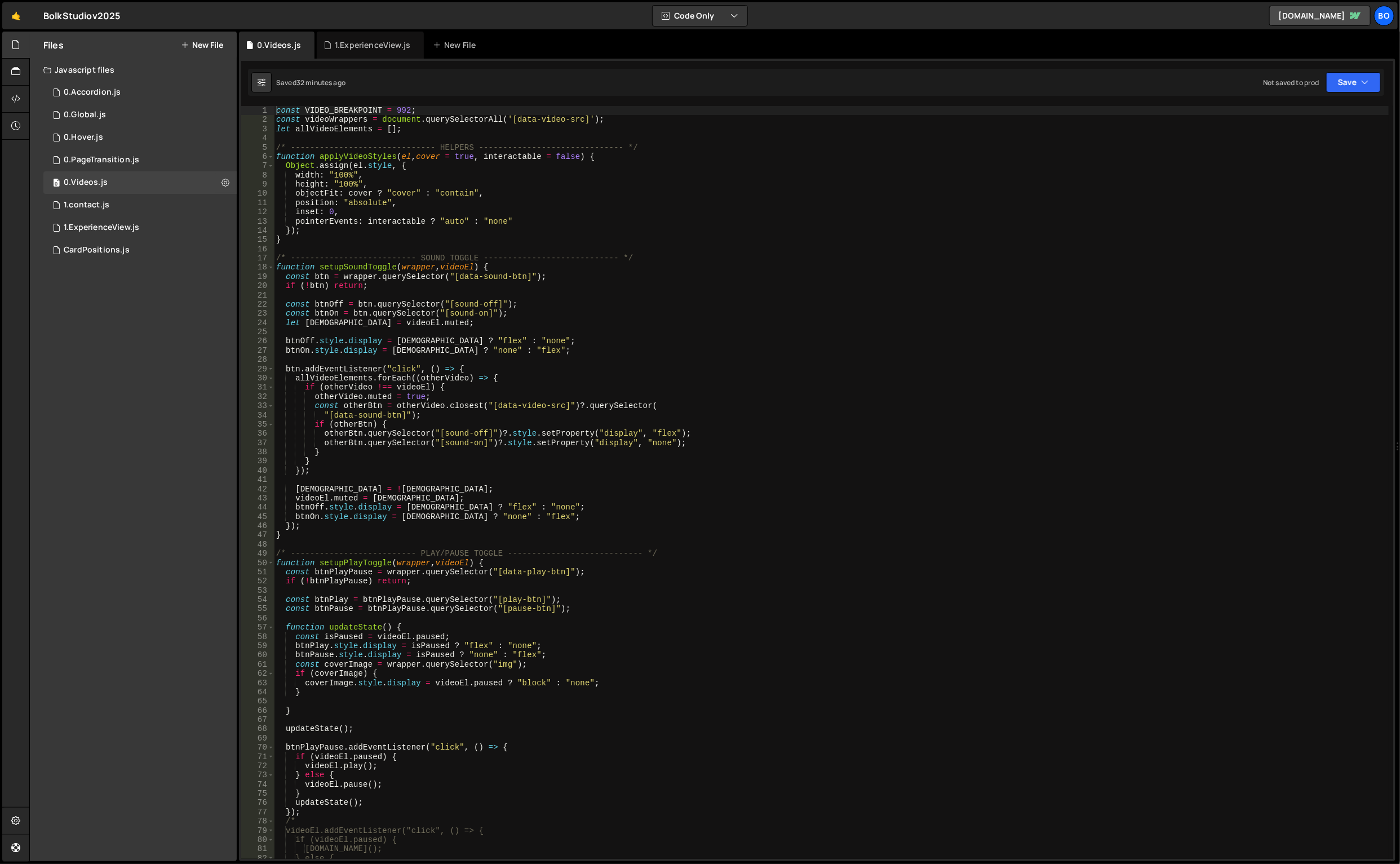
click at [101, 234] on div "2 1.ExperienceView.js 0" at bounding box center [140, 227] width 193 height 22
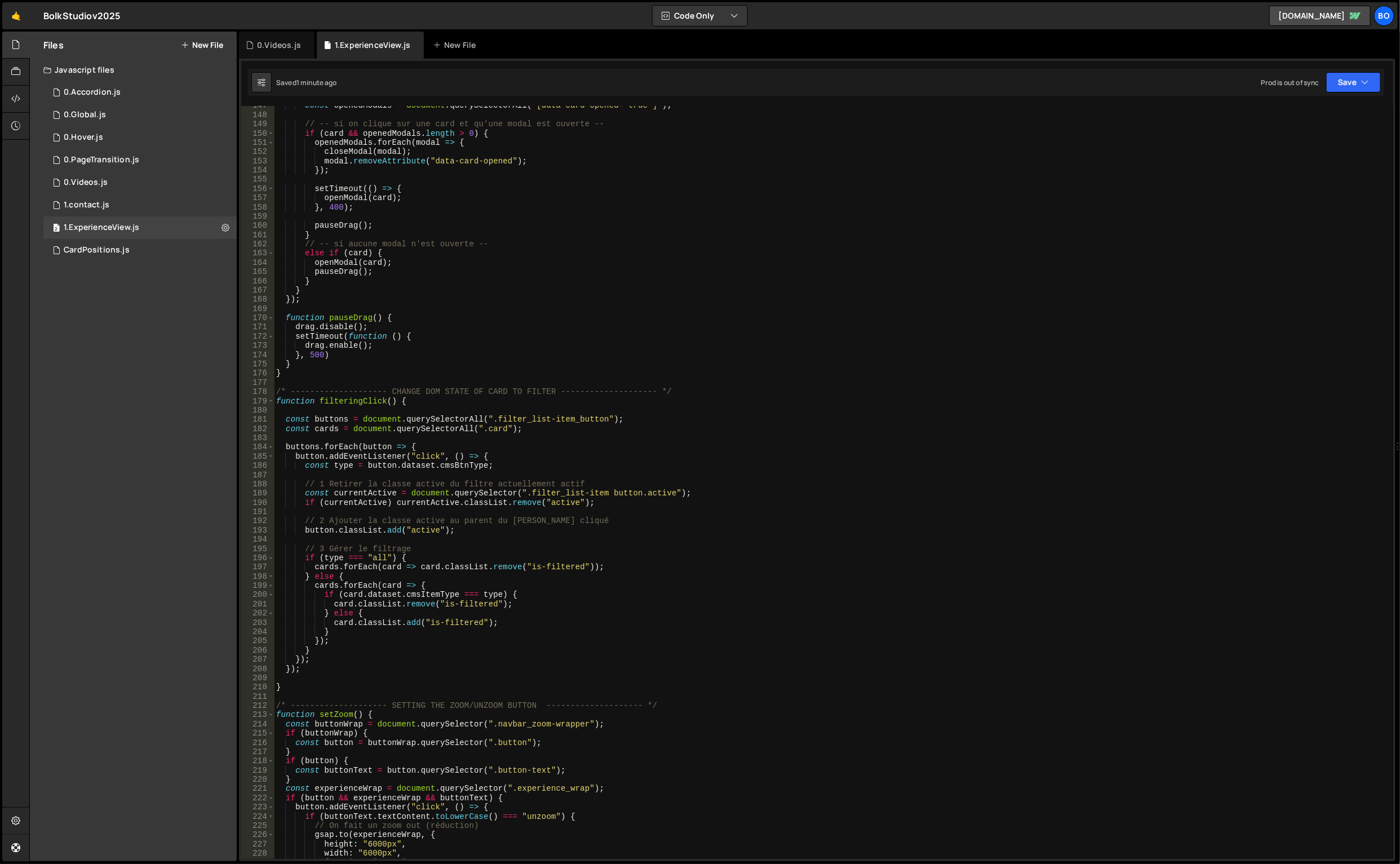
scroll to position [1648, 0]
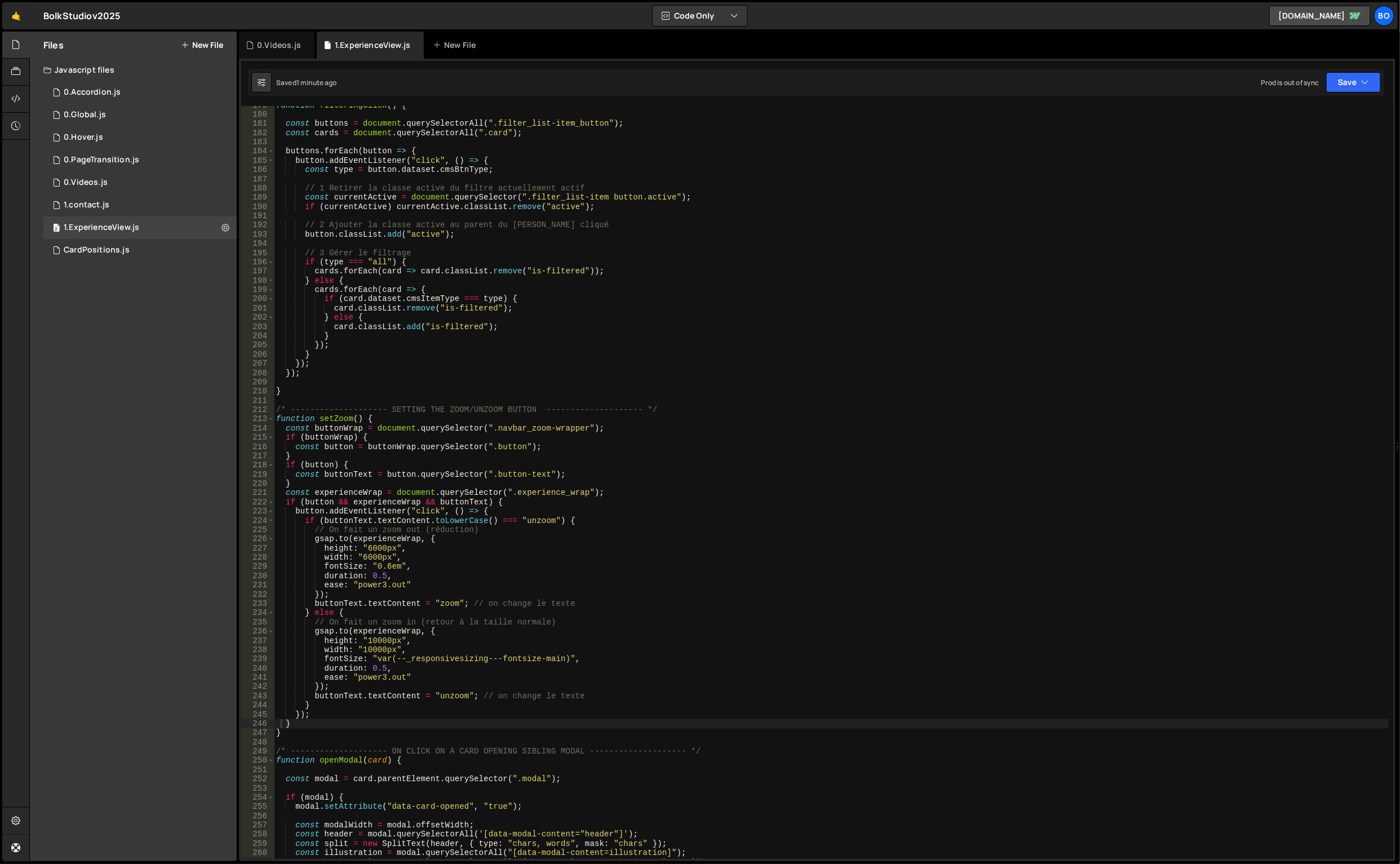
click at [301, 469] on div "function filteringClick ( ) { const buttons = document . querySelectorAll ( ".f…" at bounding box center [832, 487] width 1116 height 772
click at [323, 438] on div "function filteringClick ( ) { const buttons = document . querySelectorAll ( ".f…" at bounding box center [832, 487] width 1116 height 772
click at [374, 456] on div "function filteringClick ( ) { const buttons = document . querySelectorAll ( ".f…" at bounding box center [832, 487] width 1116 height 772
type textarea "}"
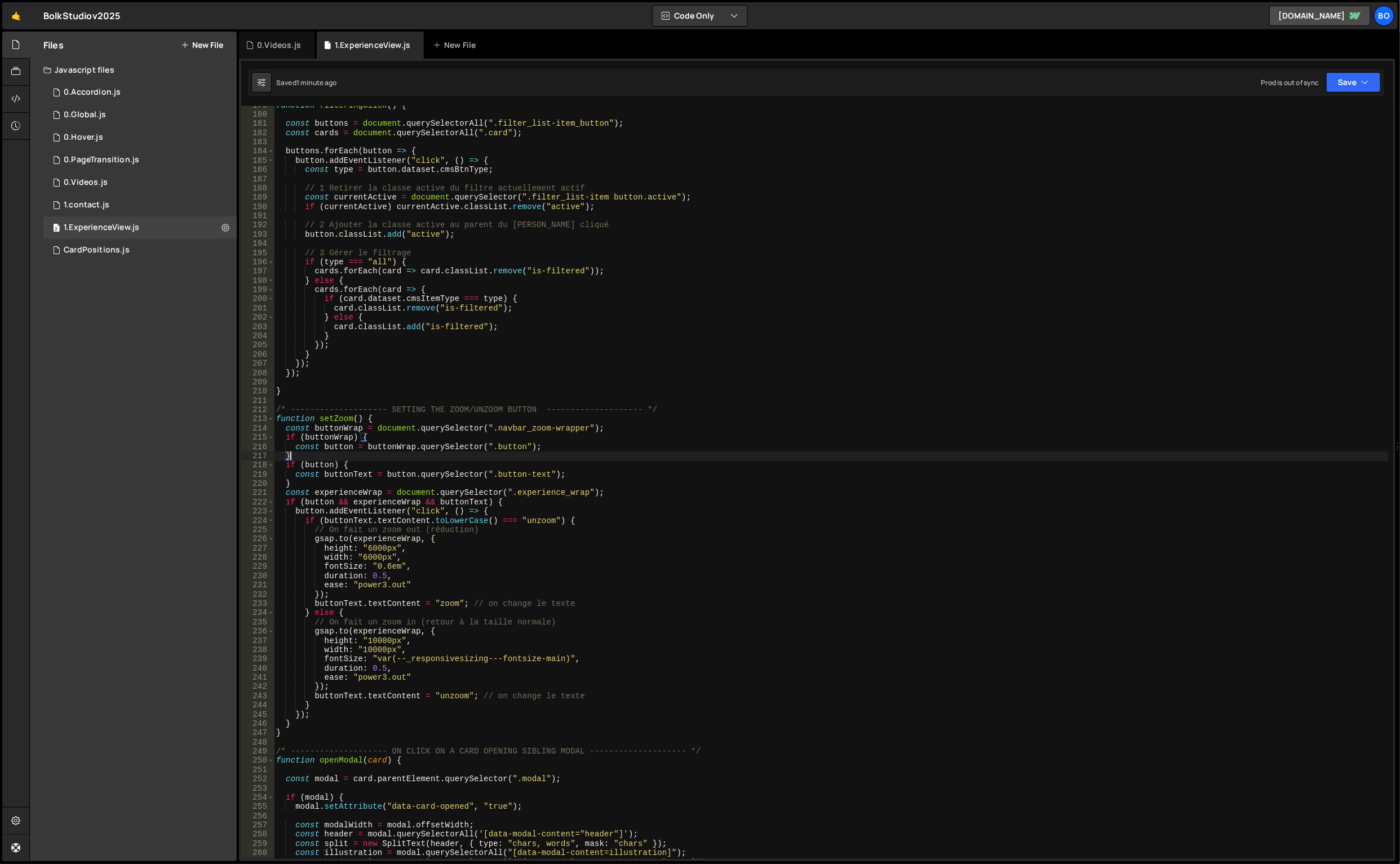
click at [305, 458] on div "function filteringClick ( ) { const buttons = document . querySelectorAll ( ".f…" at bounding box center [832, 487] width 1116 height 772
click at [316, 480] on div "function filteringClick ( ) { const buttons = document . querySelectorAll ( ".f…" at bounding box center [832, 487] width 1116 height 772
type textarea "}"
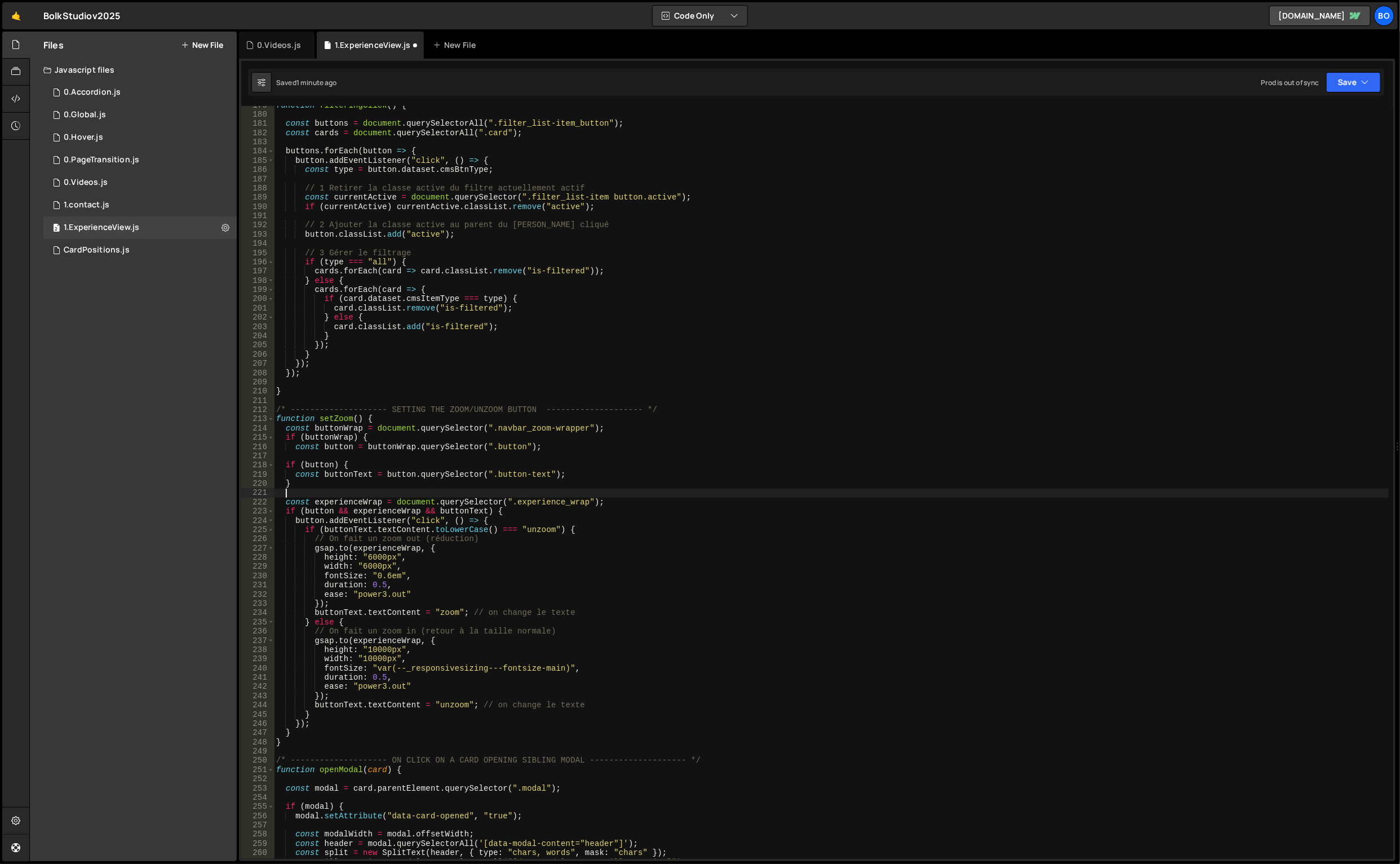
type textarea "}"
click at [320, 452] on div "function filteringClick ( ) { const buttons = document . querySelectorAll ( ".f…" at bounding box center [832, 487] width 1116 height 772
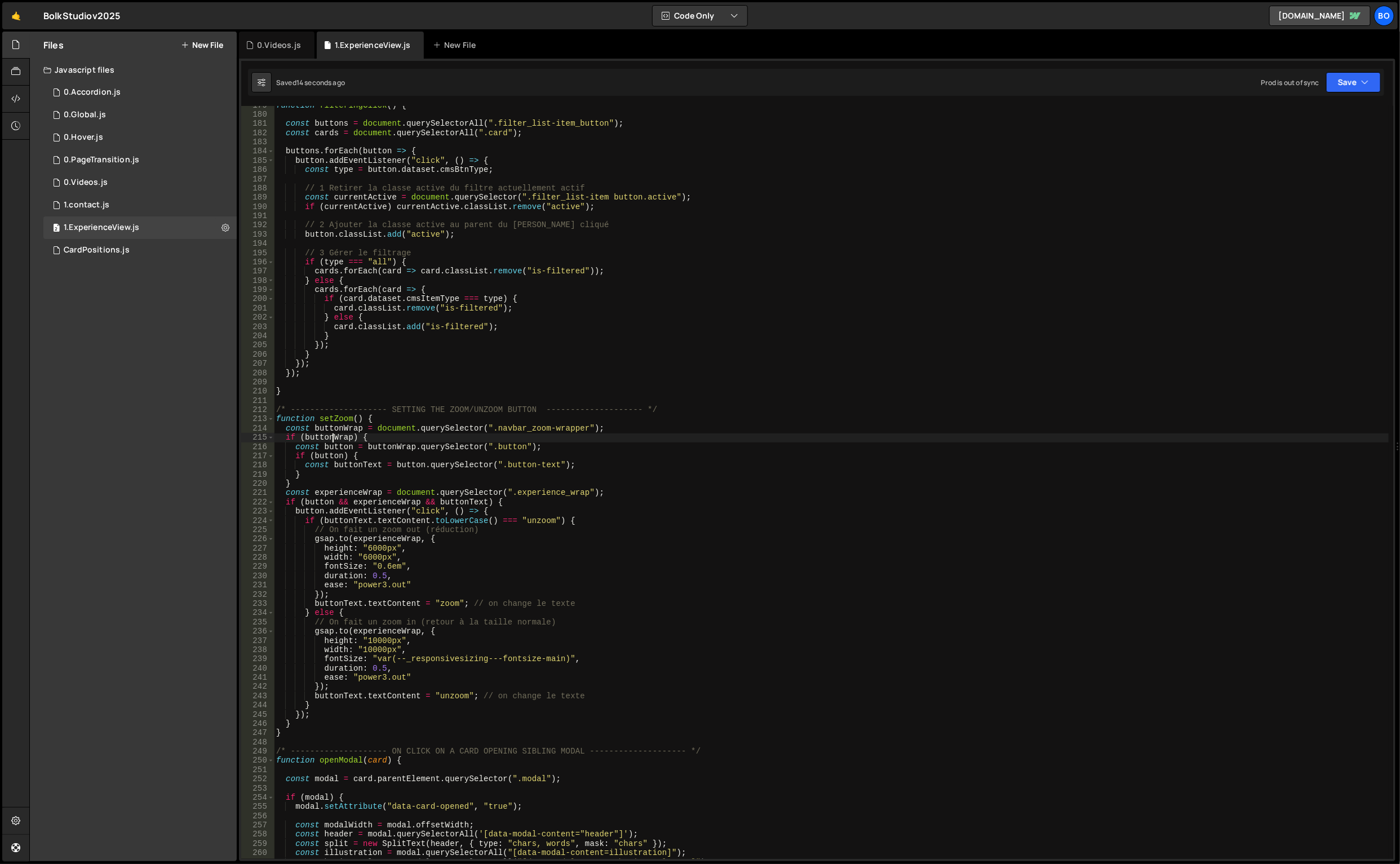
click at [331, 437] on div "function filteringClick ( ) { const buttons = document . querySelectorAll ( ".f…" at bounding box center [832, 487] width 1116 height 772
click at [304, 504] on div "function filteringClick ( ) { const buttons = document . querySelectorAll ( ".f…" at bounding box center [832, 487] width 1116 height 772
paste textarea "Wrapbutton"
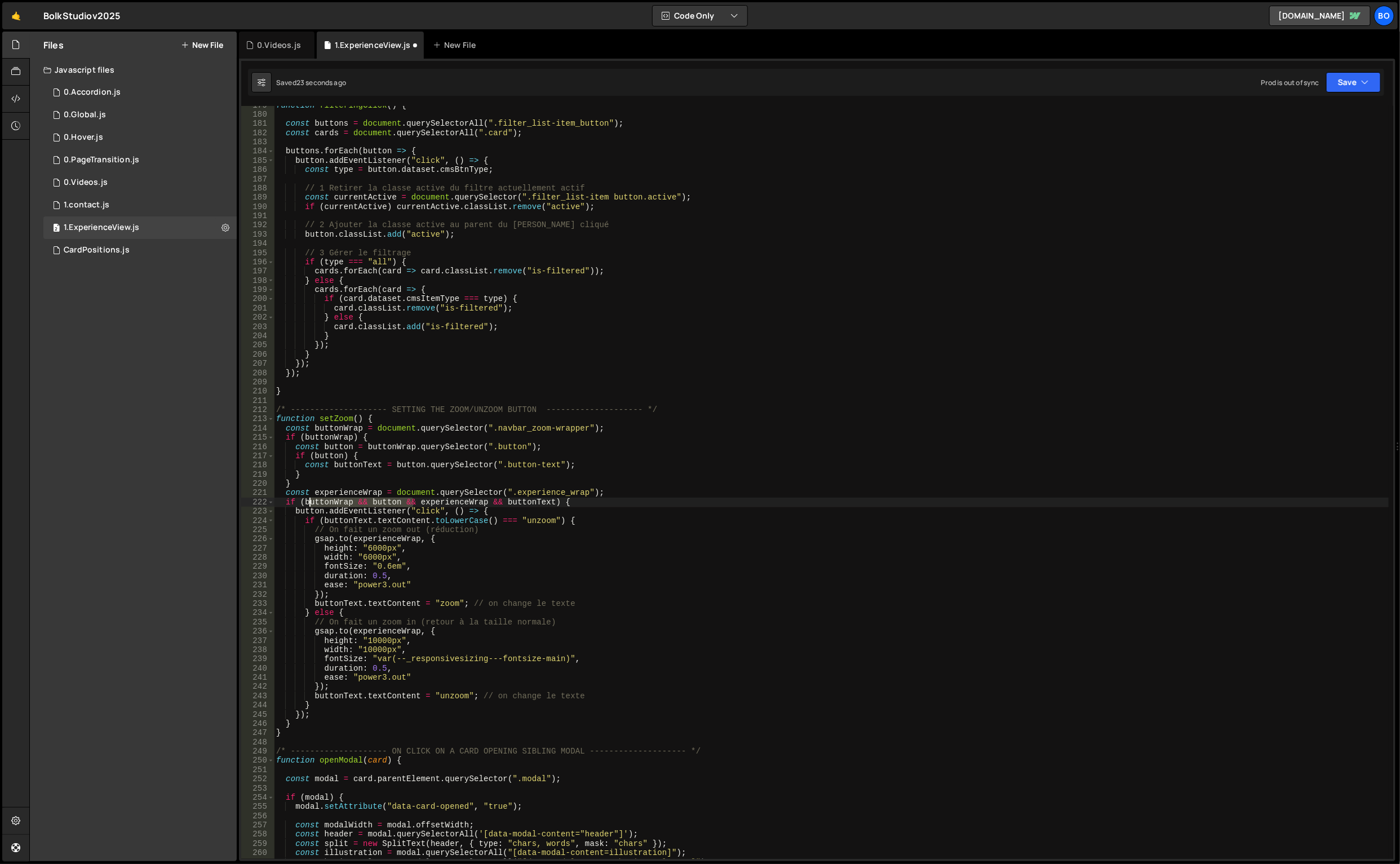
drag, startPoint x: 412, startPoint y: 503, endPoint x: 308, endPoint y: 501, distance: 104.0
click at [308, 501] on div "function filteringClick ( ) { const buttons = document . querySelectorAll ( ".f…" at bounding box center [832, 487] width 1116 height 772
click at [342, 477] on div "function filteringClick ( ) { const buttons = document . querySelectorAll ( ".f…" at bounding box center [832, 487] width 1116 height 772
type textarea "}"
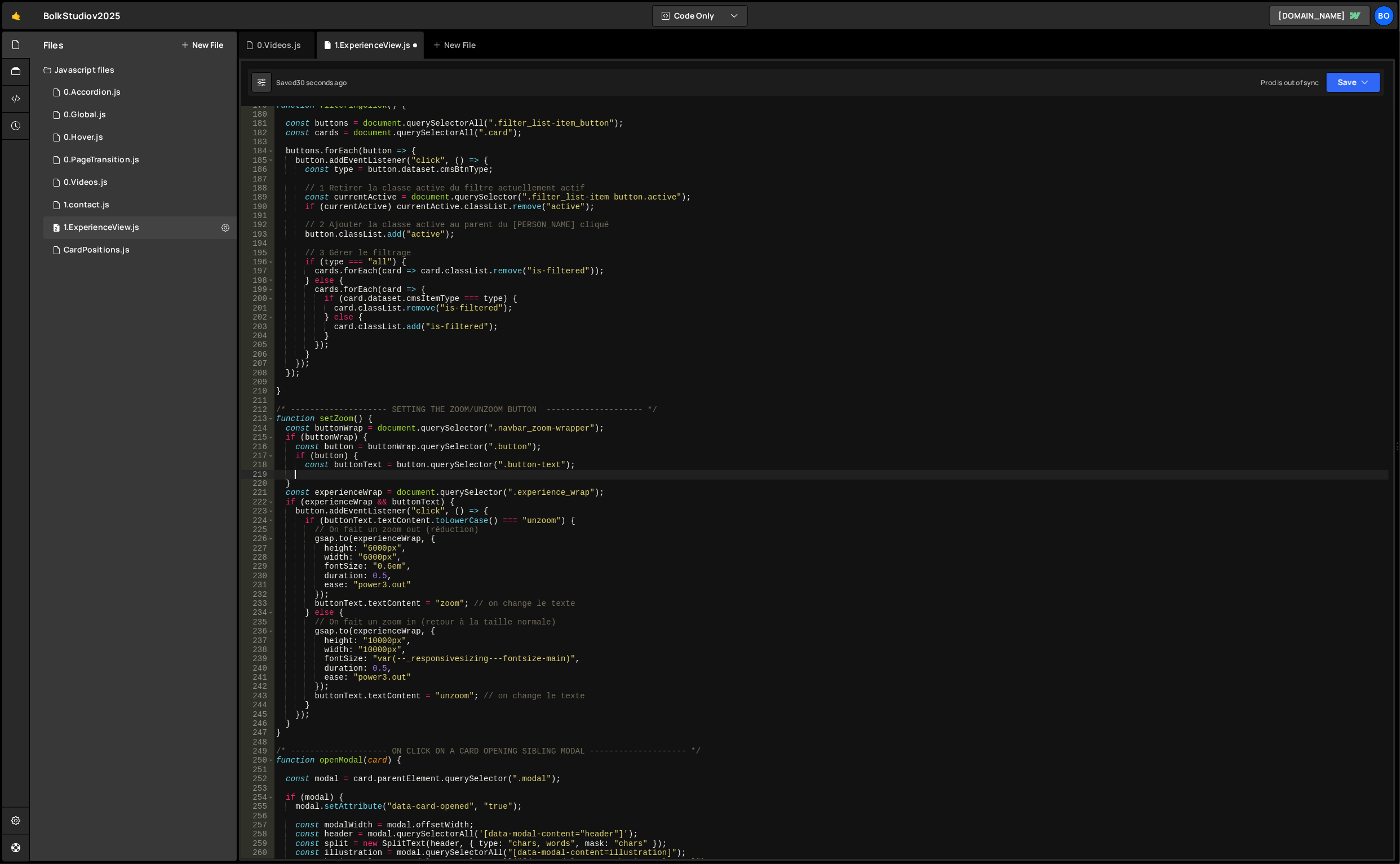
type textarea "}"
click at [325, 727] on div "function filteringClick ( ) { const buttons = document . querySelectorAll ( ".f…" at bounding box center [832, 487] width 1116 height 772
type textarea "}"
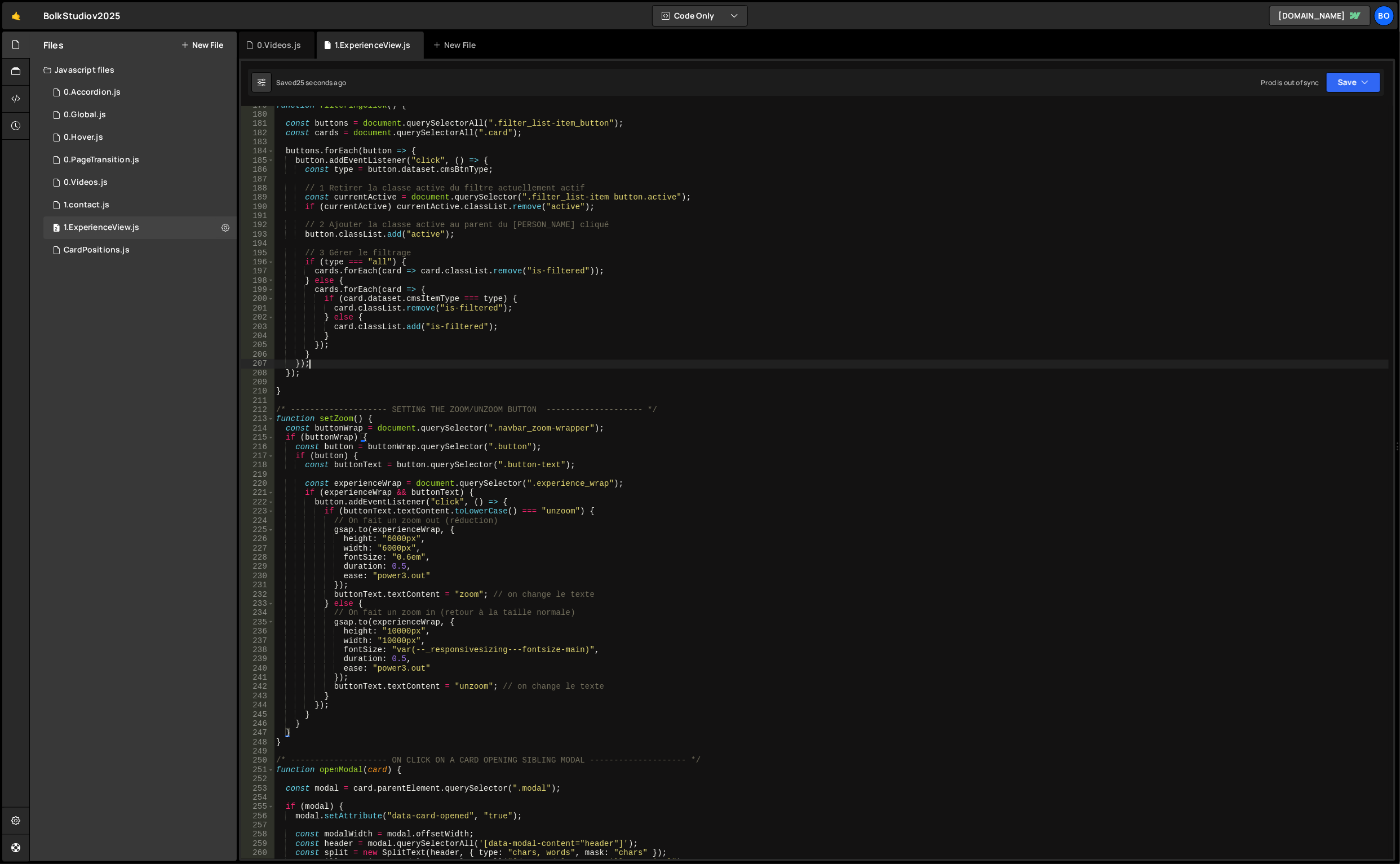
click at [698, 365] on div "function filteringClick ( ) { const buttons = document . querySelectorAll ( ".f…" at bounding box center [832, 487] width 1116 height 772
type textarea "});"
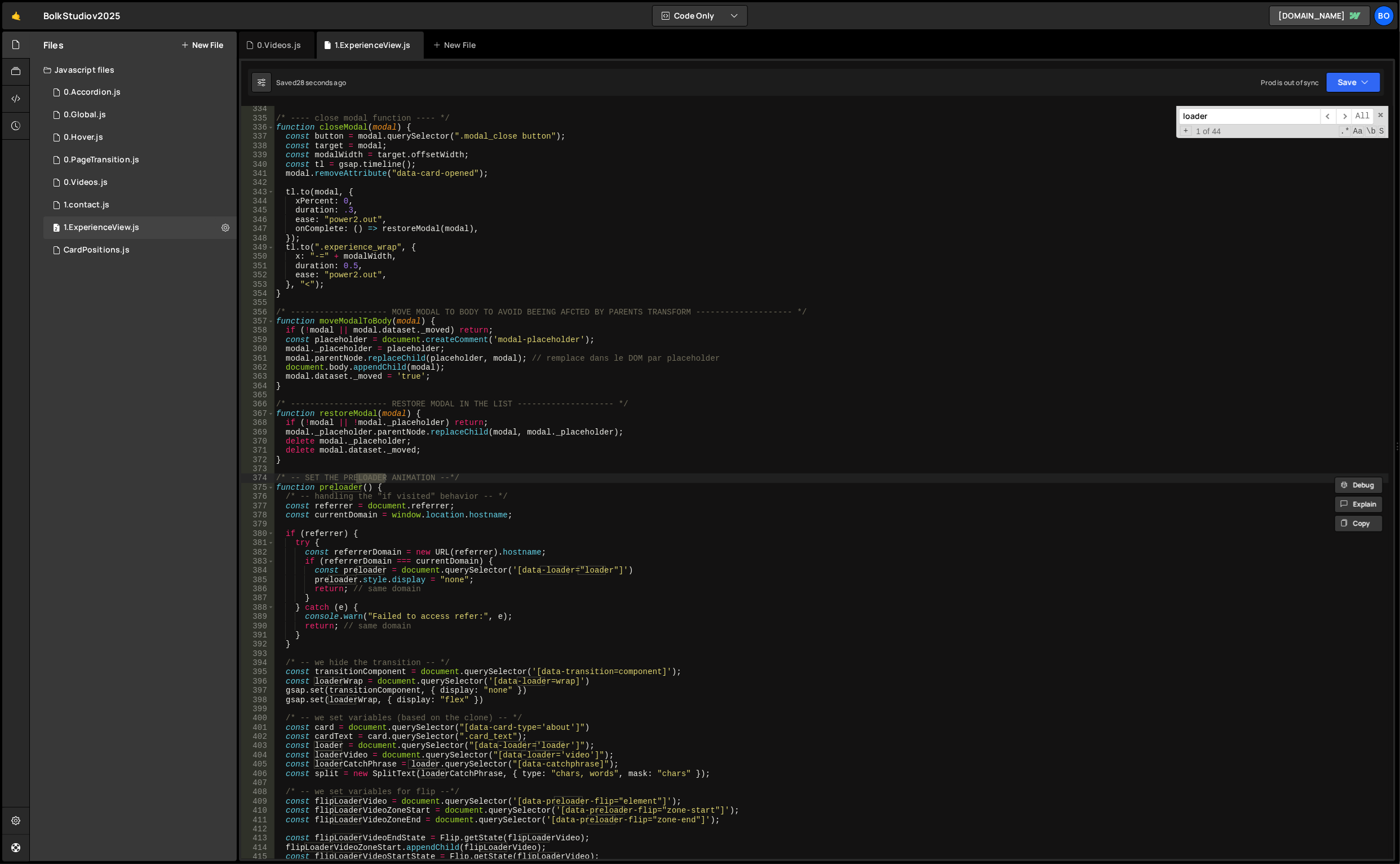
scroll to position [3245, 0]
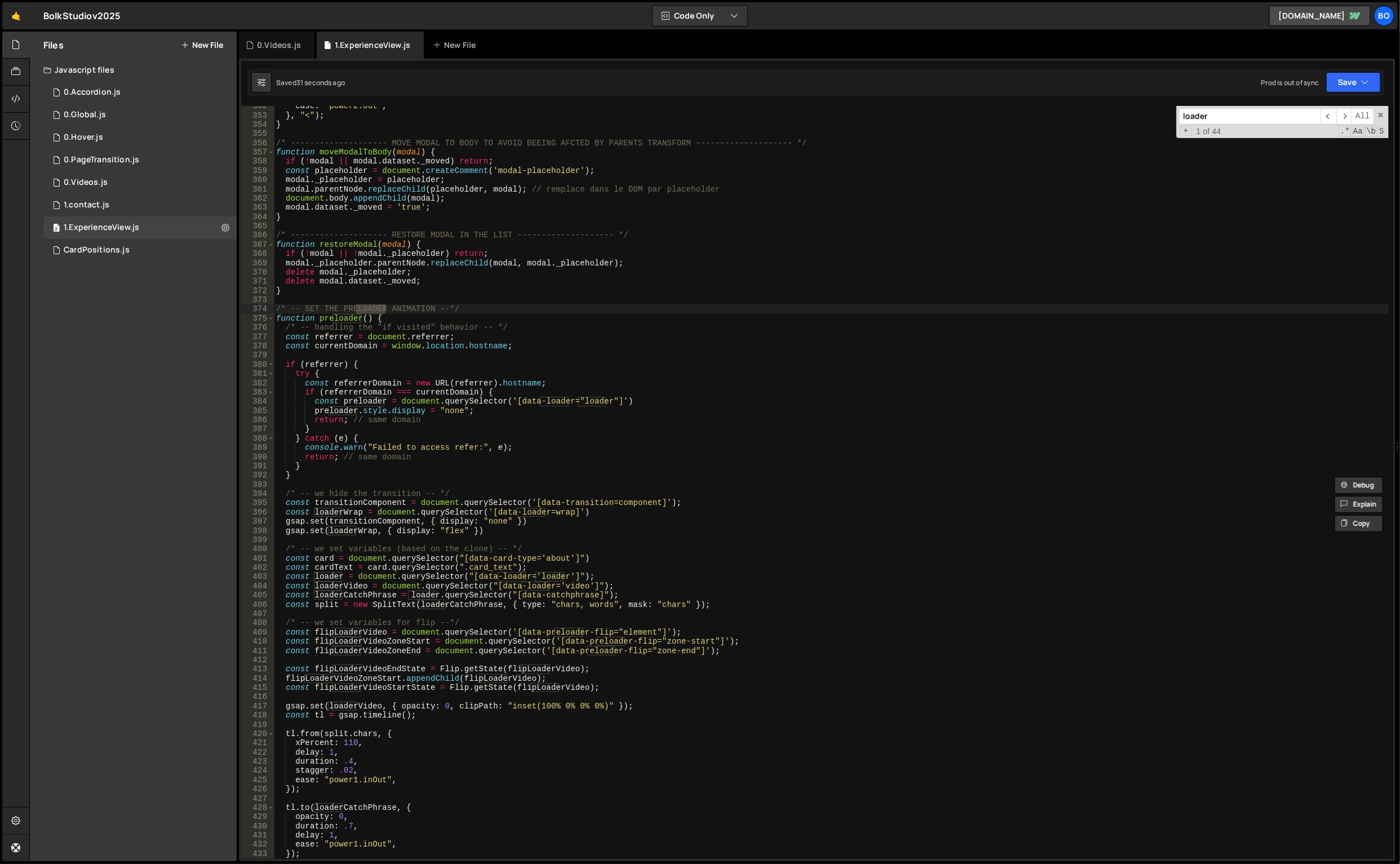
type input "loader"
type textarea "const card = document.querySelector("[data-card-type='about']")"
click at [619, 554] on div "ease : "power2.out" , } , "<" ) ; } /* -------------------- MOVE MODAL TO BODY …" at bounding box center [832, 487] width 1116 height 772
click at [317, 558] on div "ease : "power2.out" , } , "<" ) ; } /* -------------------- MOVE MODAL TO BODY …" at bounding box center [832, 487] width 1116 height 772
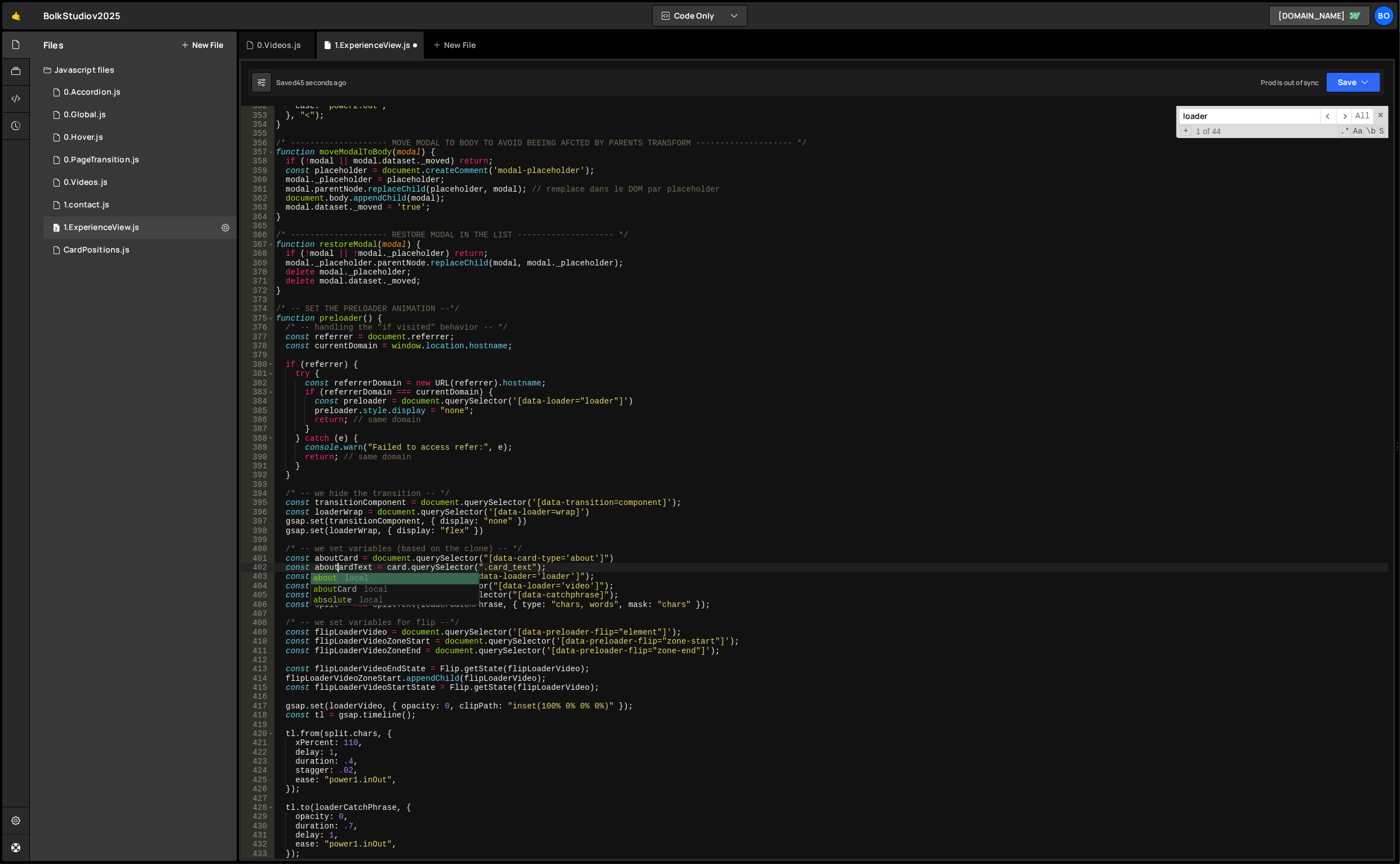
scroll to position [0, 5]
click at [336, 555] on div "ease : "power2.out" , } , "<" ) ; } /* -------------------- MOVE MODAL TO BODY …" at bounding box center [832, 487] width 1116 height 772
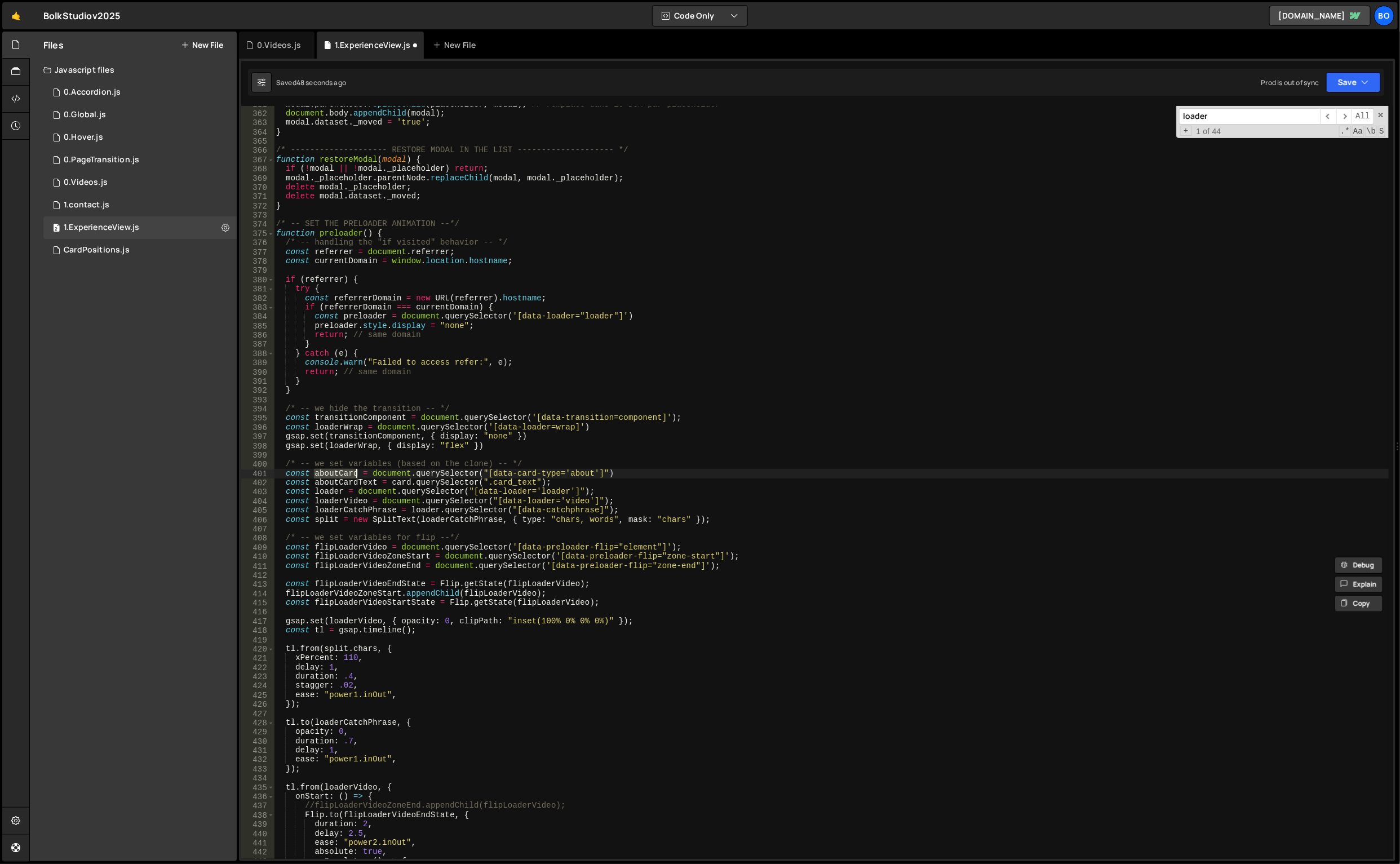
scroll to position [3372, 0]
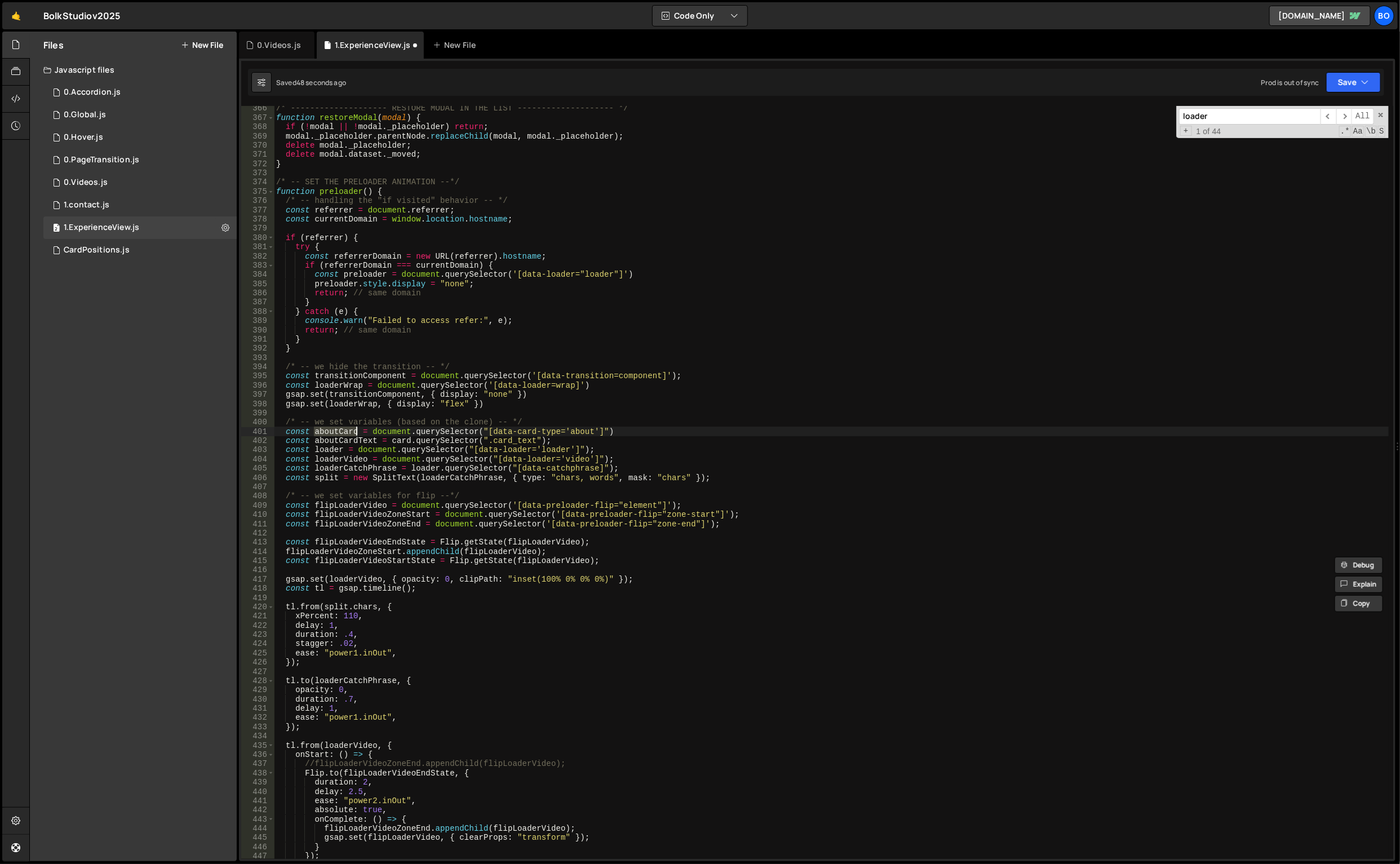
click at [342, 426] on div "/* -------------------- RESTORE MODAL IN THE LIST -------------------- */ funct…" at bounding box center [832, 490] width 1116 height 772
click at [342, 429] on div "/* -------------------- RESTORE MODAL IN THE LIST -------------------- */ funct…" at bounding box center [832, 490] width 1116 height 772
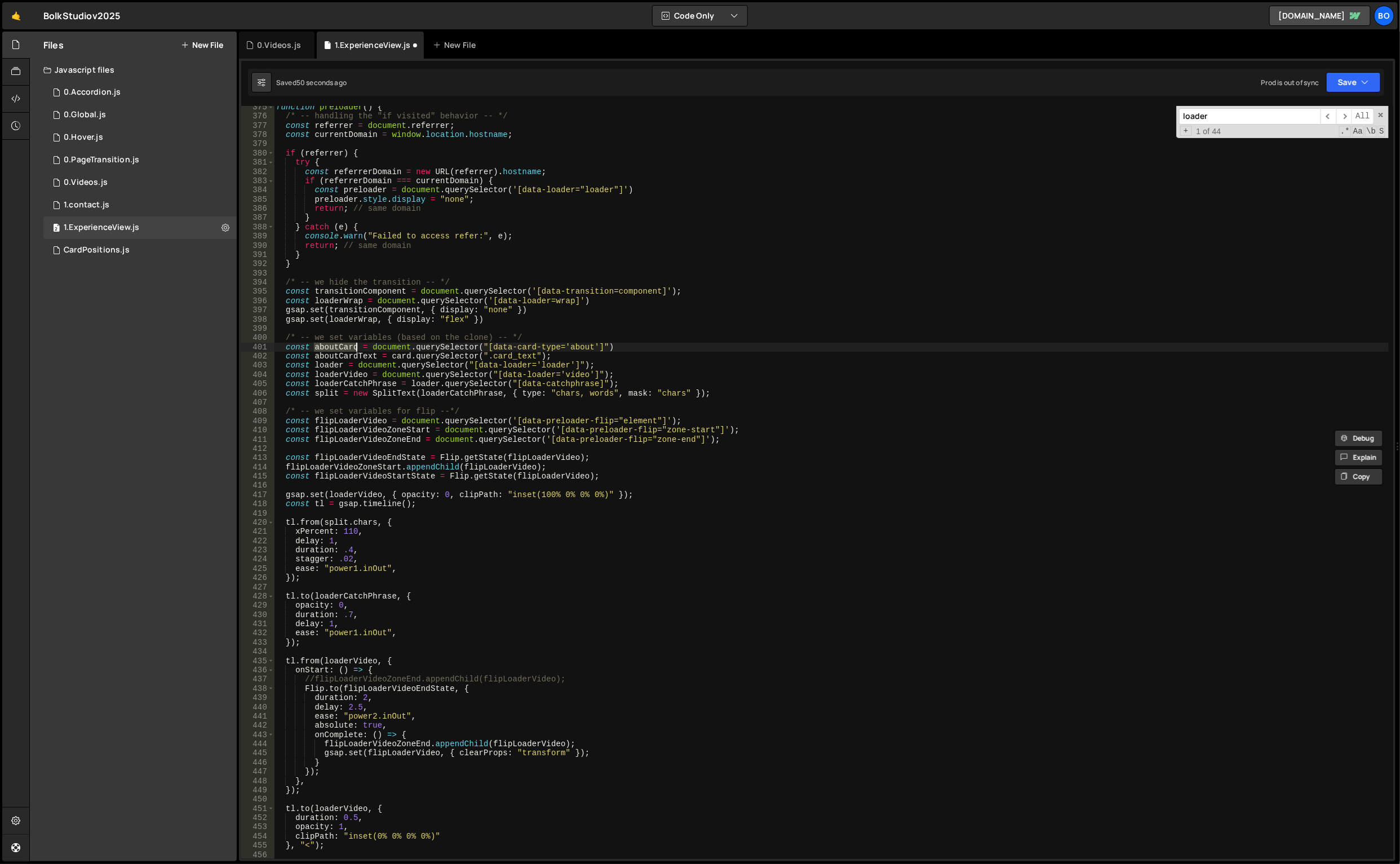
scroll to position [3498, 0]
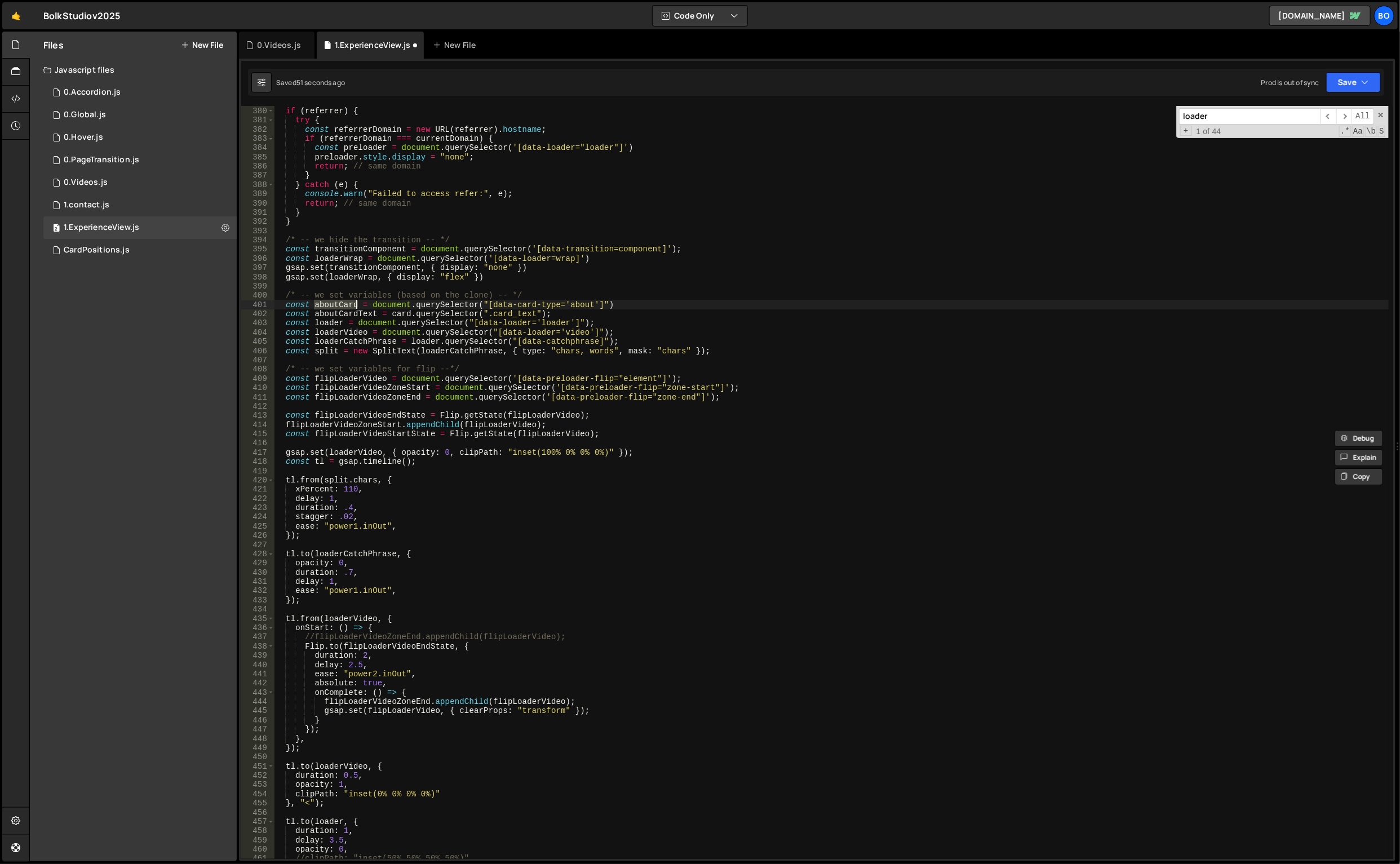
click at [354, 589] on div "if ( referrer ) { try { const referrerDomain = new URL ( referrer ) . hostname …" at bounding box center [832, 483] width 1116 height 772
type textarea "ease: "power1.inOut","
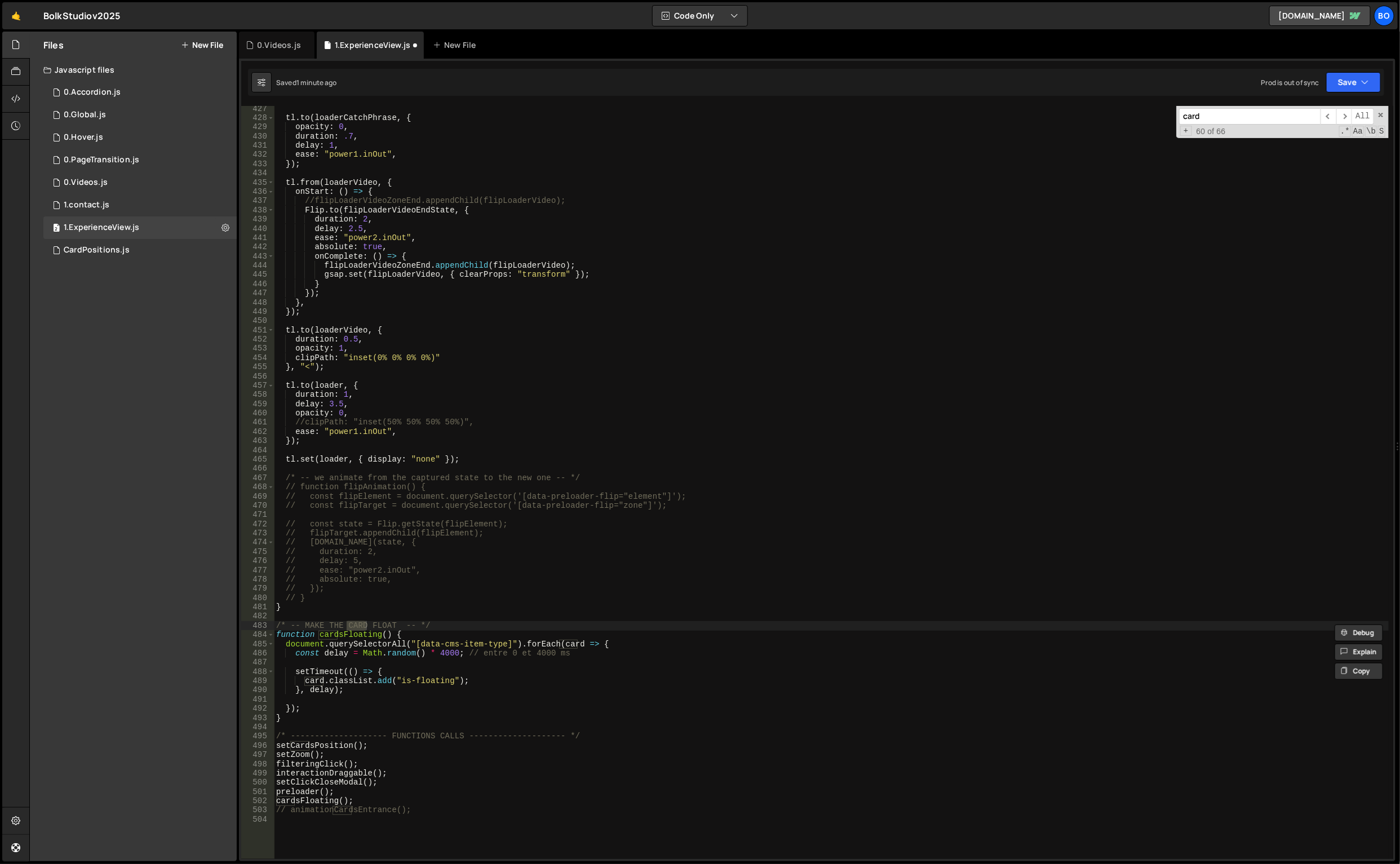
type input "card"
click at [1321, 115] on span "​" at bounding box center [1328, 116] width 16 height 16
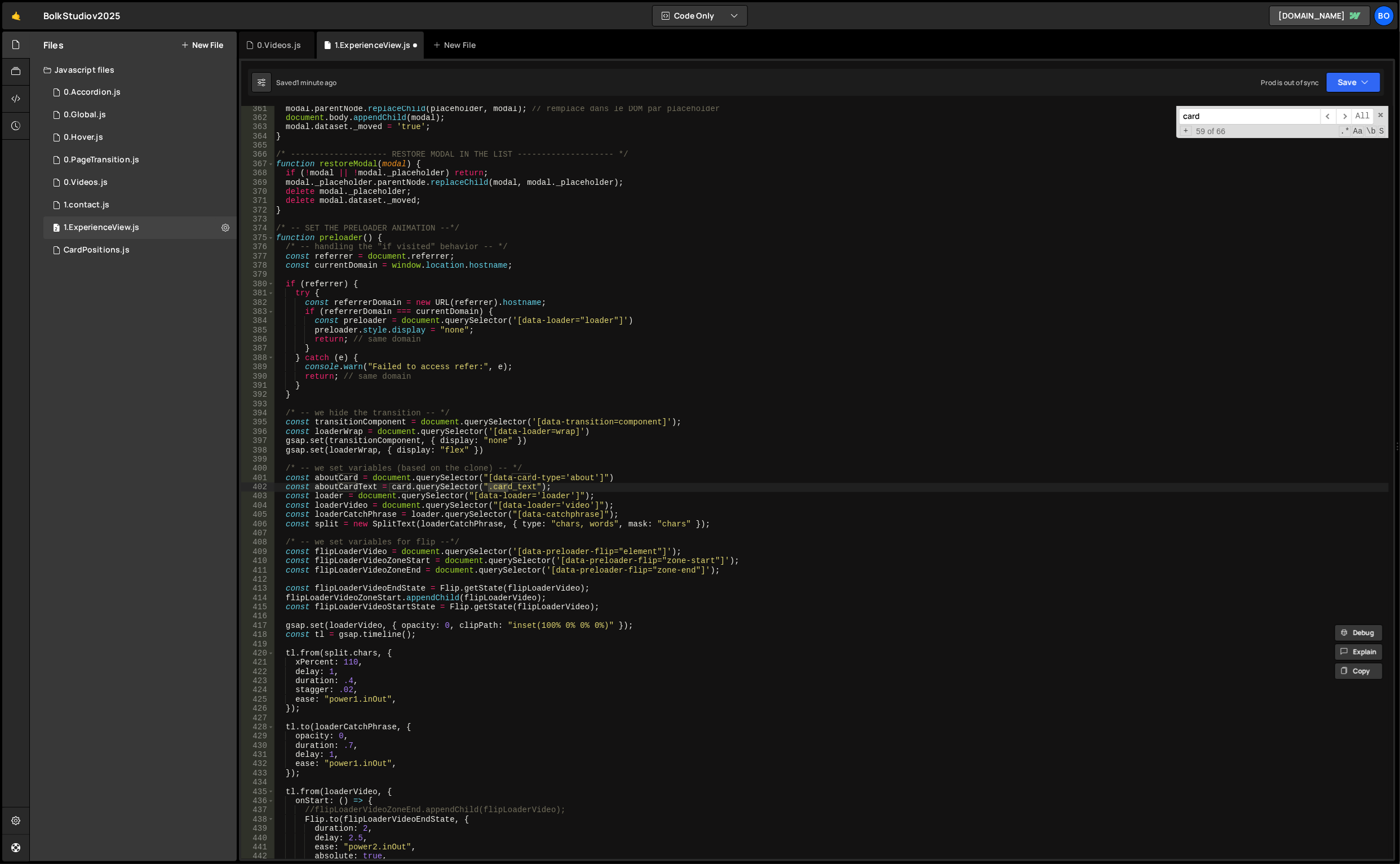
click at [1322, 114] on span "​" at bounding box center [1328, 116] width 16 height 16
click at [1322, 114] on span "​" at bounding box center [1328, 116] width 16 height 16
click at [286, 480] on div "modal . parentNode . replaceChild ( placeholder , modal ) ; // remplace dans le…" at bounding box center [832, 490] width 1116 height 772
click at [619, 510] on div "modal . parentNode . replaceChild ( placeholder , modal ) ; // remplace dans le…" at bounding box center [832, 490] width 1116 height 772
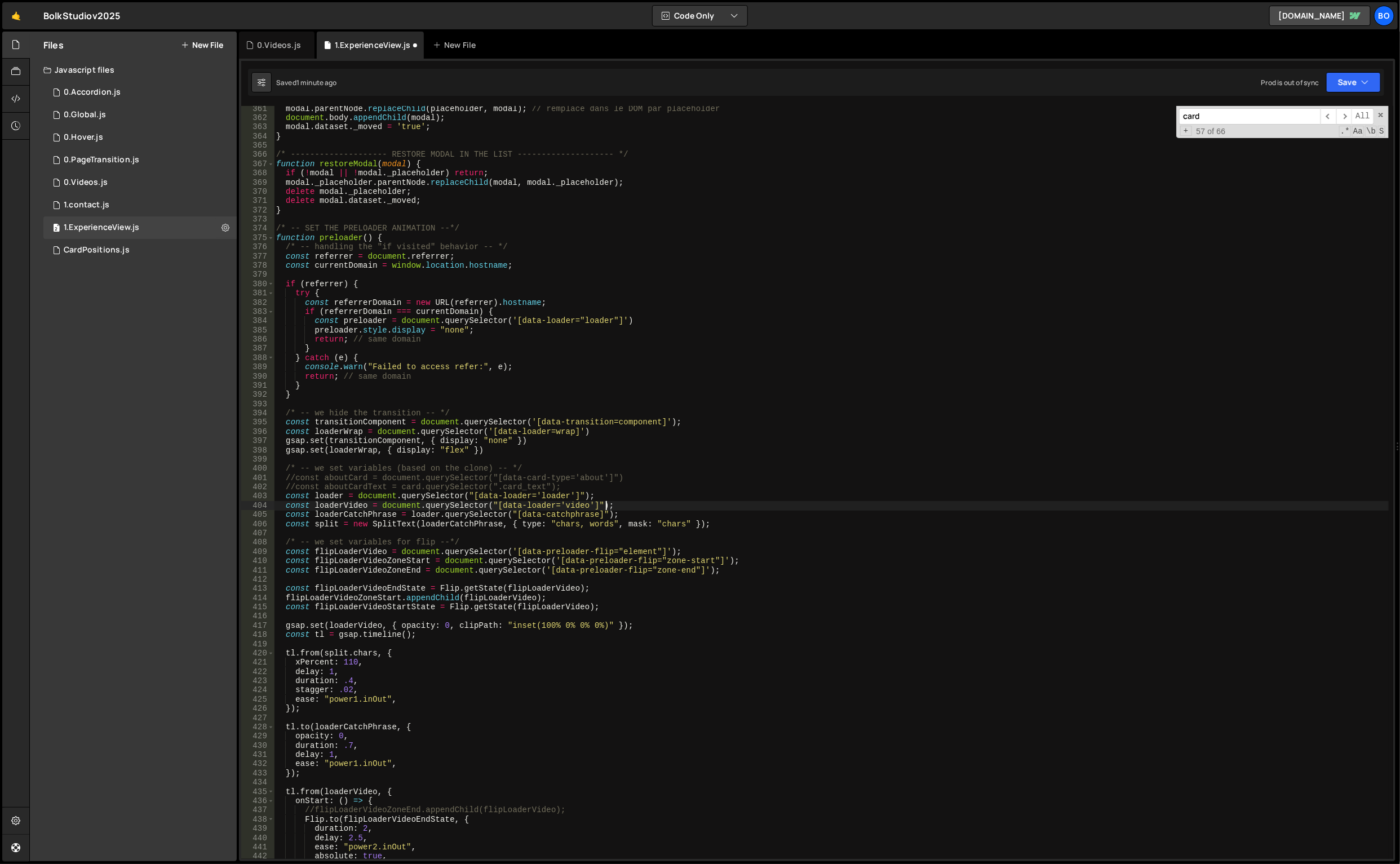
type textarea "const loaderVideo = document.querySelector("[data-loader='video']");"
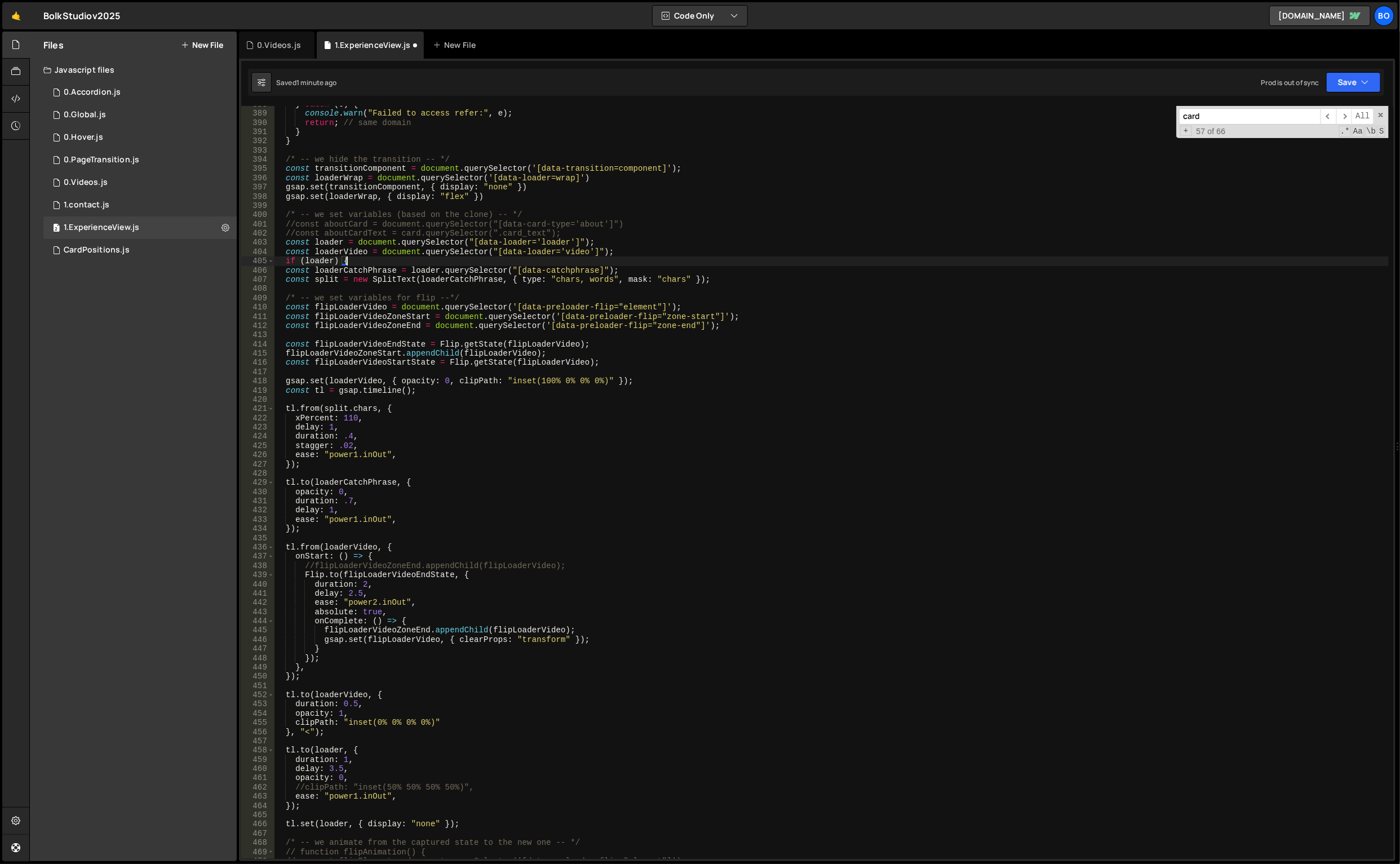
scroll to position [3705, 0]
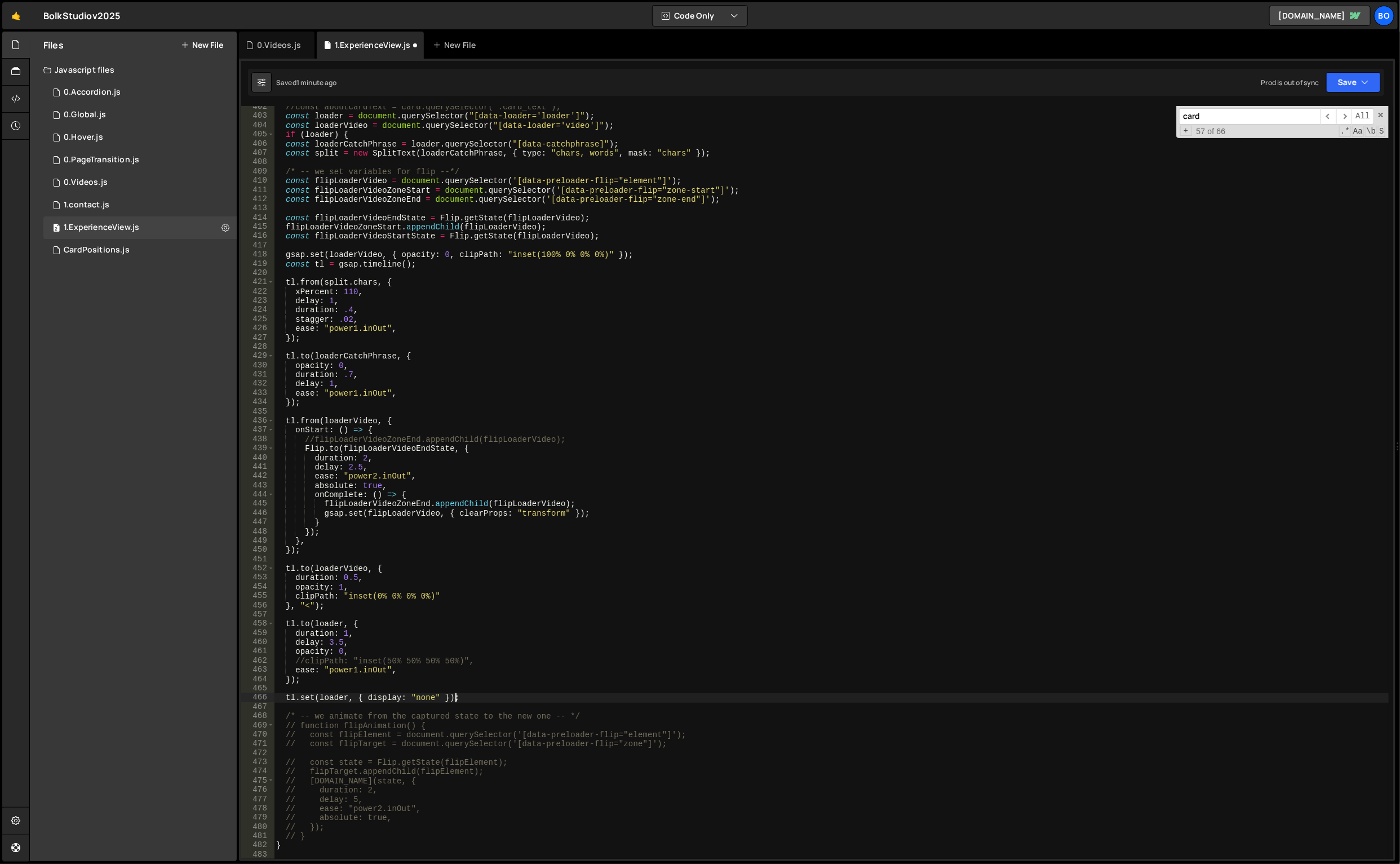
click at [468, 697] on div "//const aboutCardText = card.querySelector(".card_text"); const loader = docume…" at bounding box center [832, 489] width 1116 height 772
click at [340, 832] on div "//const aboutCardText = card.querySelector(".card_text"); const loader = docume…" at bounding box center [832, 489] width 1116 height 772
type textarea "// }"
click at [616, 656] on div "//const aboutCardText = card.querySelector(".card_text"); const loader = docume…" at bounding box center [832, 489] width 1116 height 772
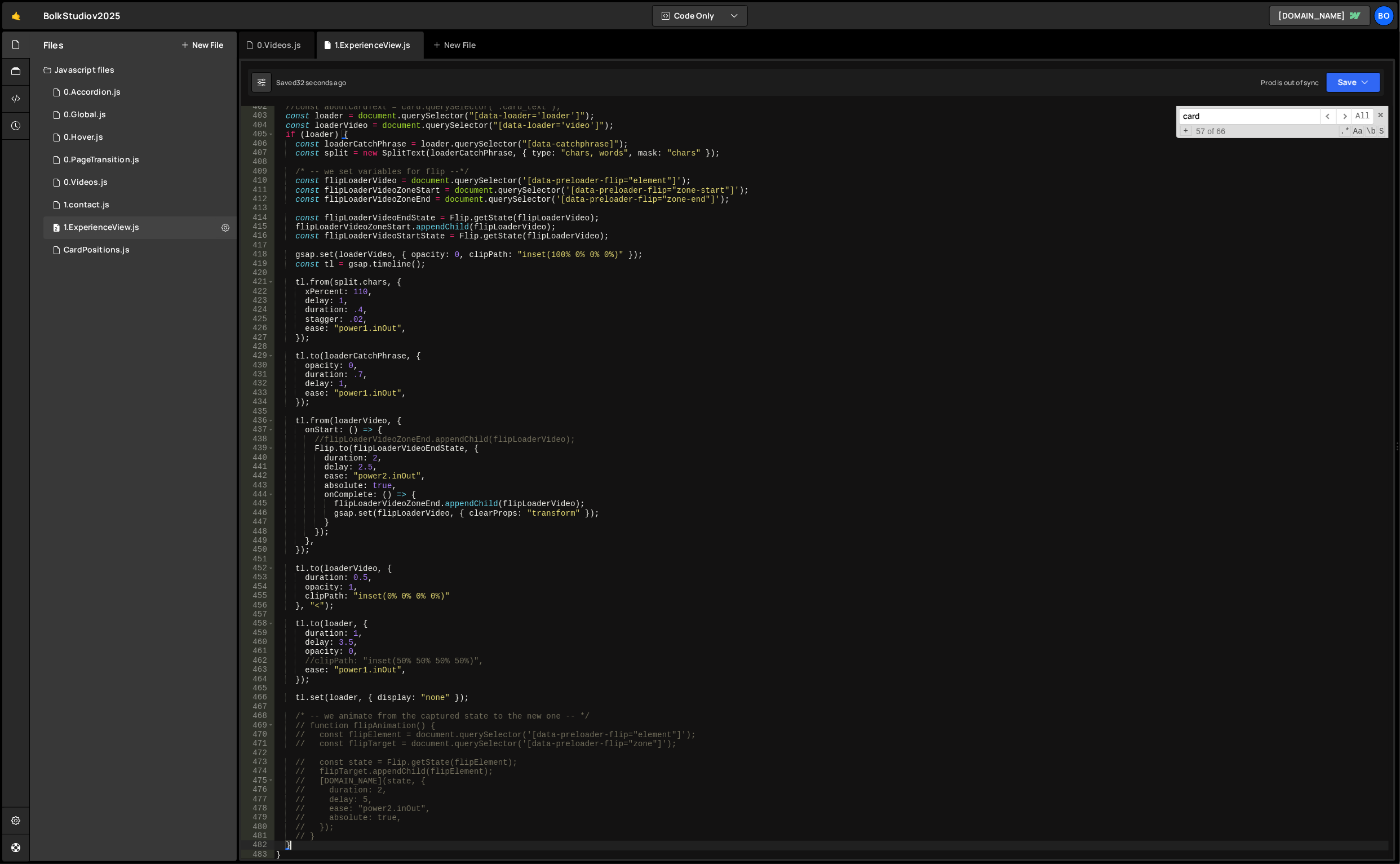
type textarea "//clipPath: "inset(50% 50% 50% 50%)","
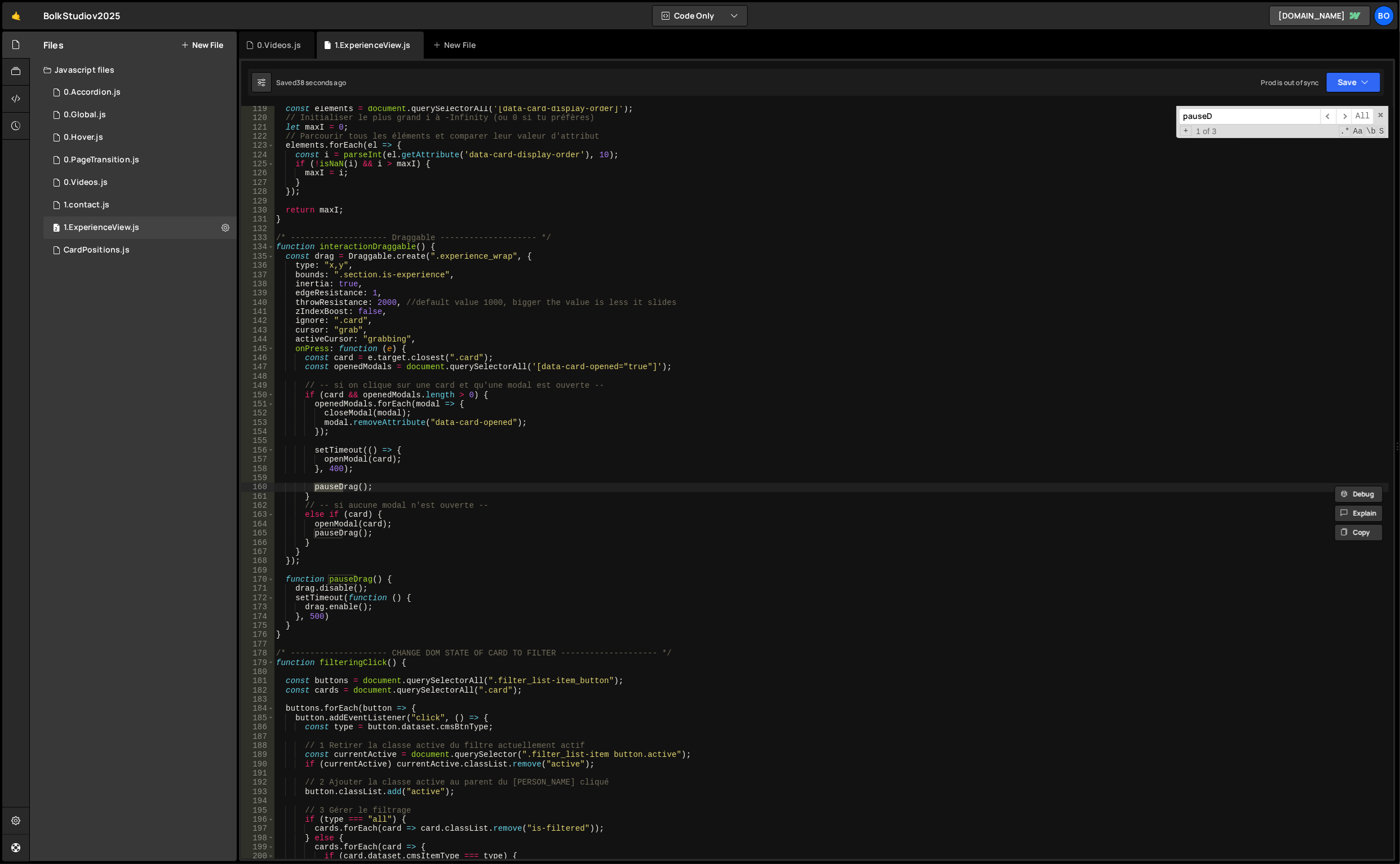
type input "pauseD"
click at [302, 595] on div "const elements = document . querySelectorAll ( '[data-card-display-order]' ) ; …" at bounding box center [832, 490] width 1116 height 772
click at [303, 587] on div "const elements = document . querySelectorAll ( '[data-card-display-order]' ) ; …" at bounding box center [832, 490] width 1116 height 772
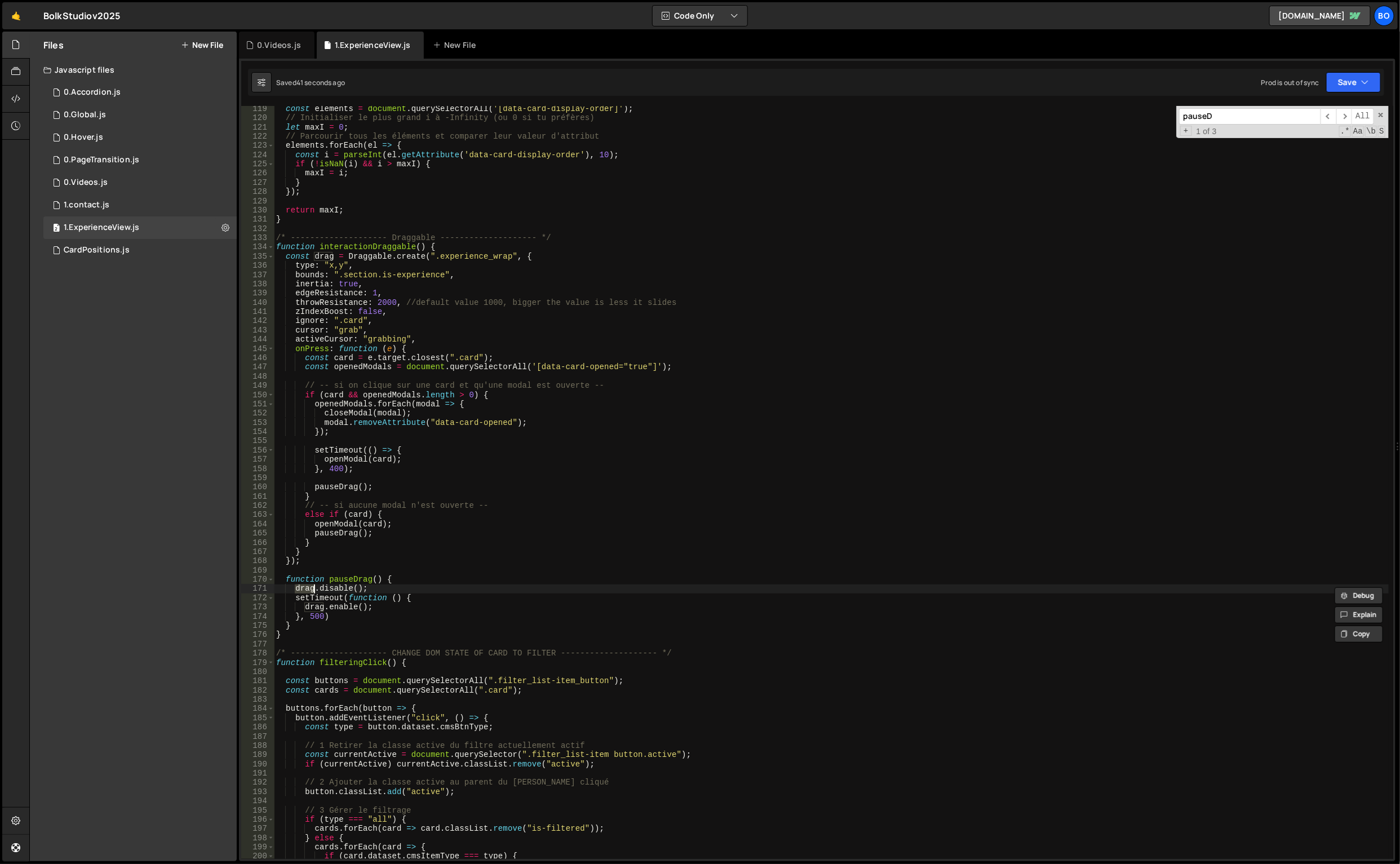
click at [320, 582] on div "const elements = document . querySelectorAll ( '[data-card-display-order]' ) ; …" at bounding box center [832, 490] width 1116 height 772
click at [289, 592] on div "const elements = document . querySelectorAll ( '[data-card-display-order]' ) ; …" at bounding box center [832, 490] width 1116 height 772
click at [298, 589] on div "const elements = document . querySelectorAll ( '[data-card-display-order]' ) ; …" at bounding box center [832, 490] width 1116 height 772
click at [294, 589] on div "const elements = document . querySelectorAll ( '[data-card-display-order]' ) ; …" at bounding box center [832, 490] width 1116 height 772
click at [423, 580] on div "const elements = document . querySelectorAll ( '[data-card-display-order]' ) ; …" at bounding box center [832, 490] width 1116 height 772
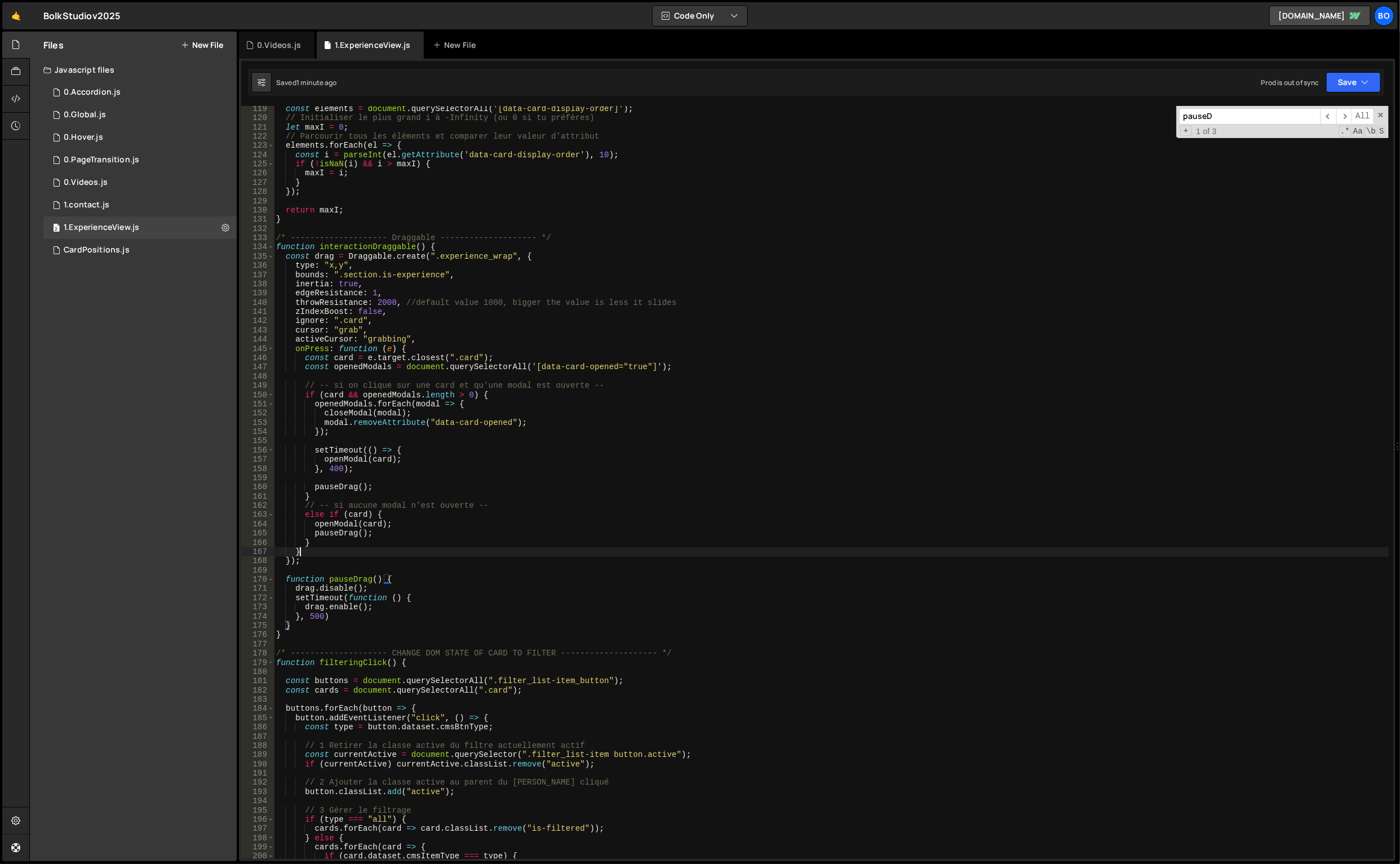
click at [313, 553] on div "const elements = document . querySelectorAll ( '[data-card-display-order]' ) ; …" at bounding box center [832, 490] width 1116 height 772
click at [318, 561] on div "const elements = document . querySelectorAll ( '[data-card-display-order]' ) ; …" at bounding box center [832, 490] width 1116 height 772
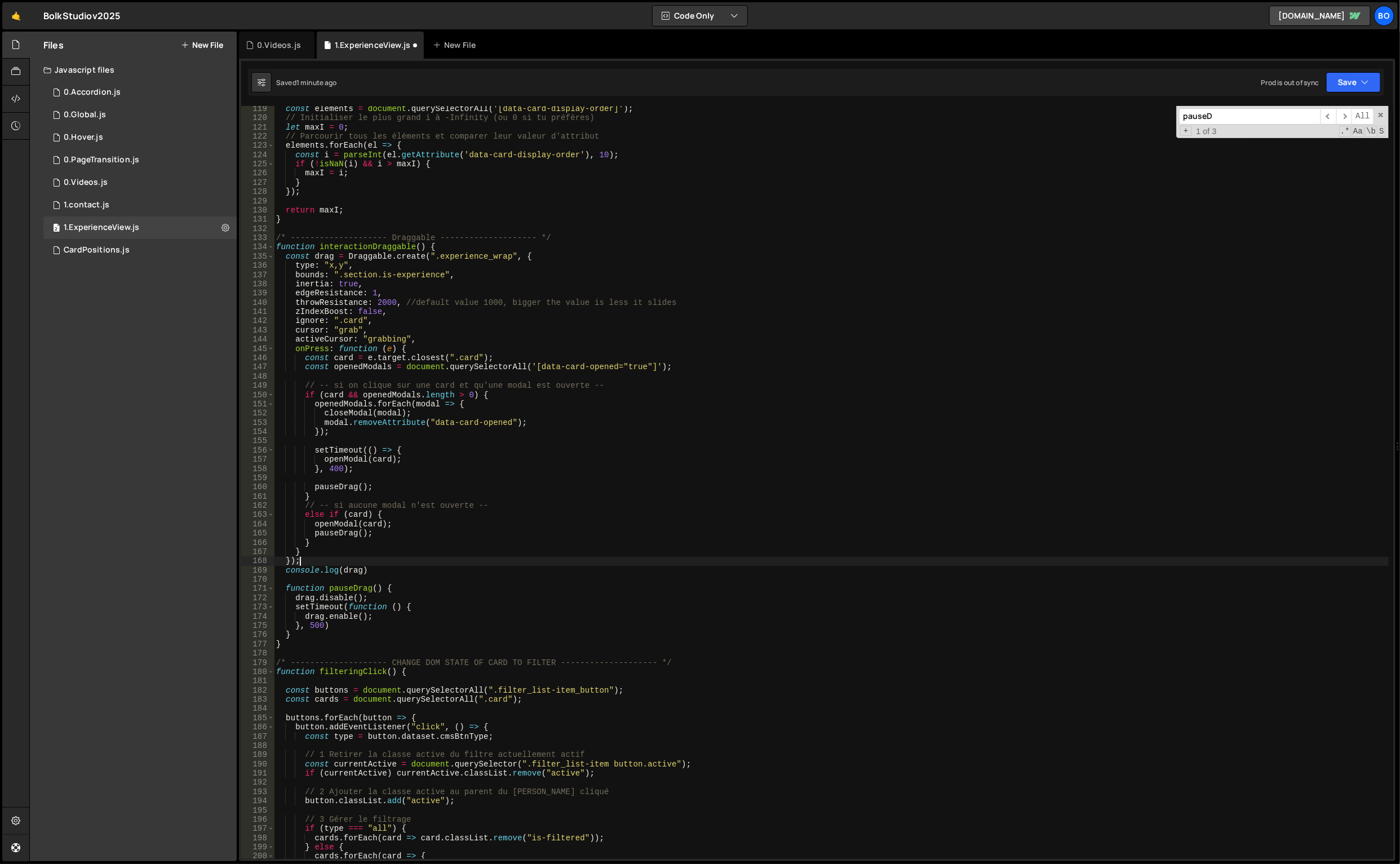
scroll to position [0, 1]
click at [354, 259] on div "const elements = document . querySelectorAll ( '[data-card-display-order]' ) ; …" at bounding box center [832, 490] width 1116 height 772
click at [297, 563] on div "const elements = document . querySelectorAll ( '[data-card-display-order]' ) ; …" at bounding box center [832, 490] width 1116 height 772
type textarea "})[0];"
click at [689, 582] on div "const elements = document . querySelectorAll ( '[data-card-display-order]' ) ; …" at bounding box center [832, 490] width 1116 height 772
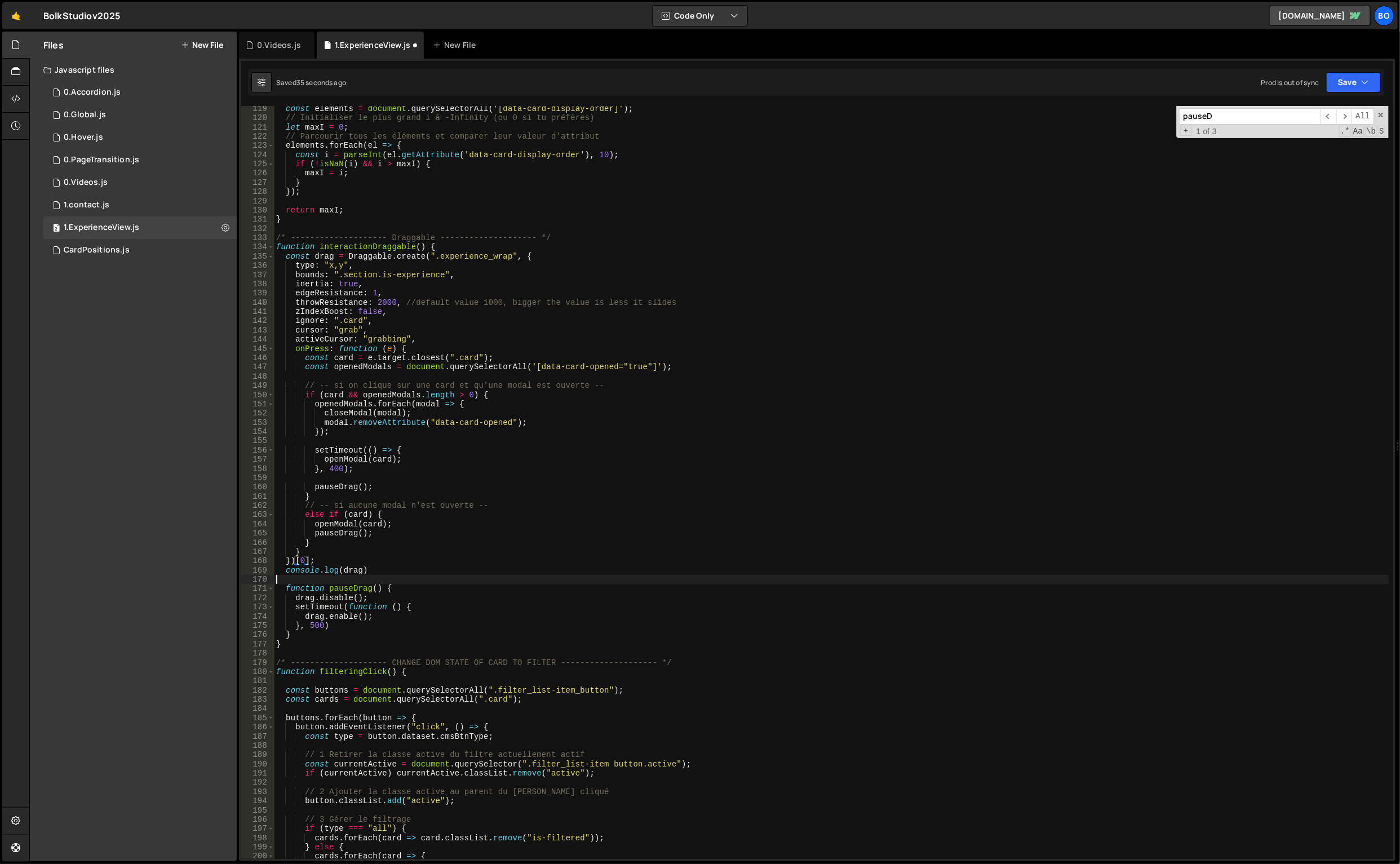
scroll to position [0, 0]
click at [1361, 79] on button "Save" at bounding box center [1353, 82] width 55 height 20
click at [1310, 104] on div "Save to Staging S" at bounding box center [1316, 109] width 117 height 11
click at [341, 578] on div "const elements = document . querySelectorAll ( '[data-card-display-order]' ) ; …" at bounding box center [832, 490] width 1116 height 772
click at [338, 576] on div "const elements = document . querySelectorAll ( '[data-card-display-order]' ) ; …" at bounding box center [832, 490] width 1116 height 772
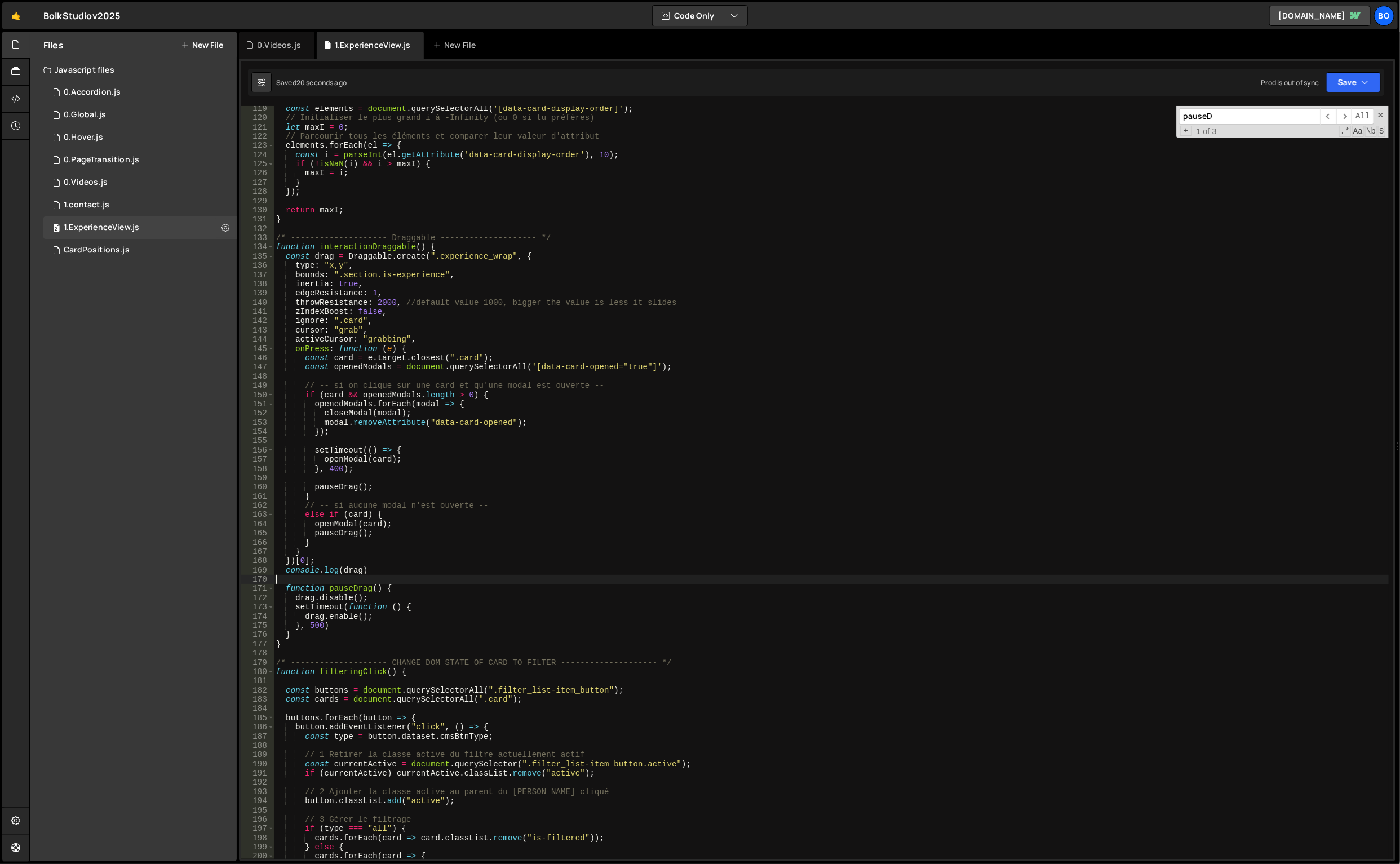
click at [336, 575] on div "const elements = document . querySelectorAll ( '[data-card-display-order]' ) ; …" at bounding box center [832, 490] width 1116 height 772
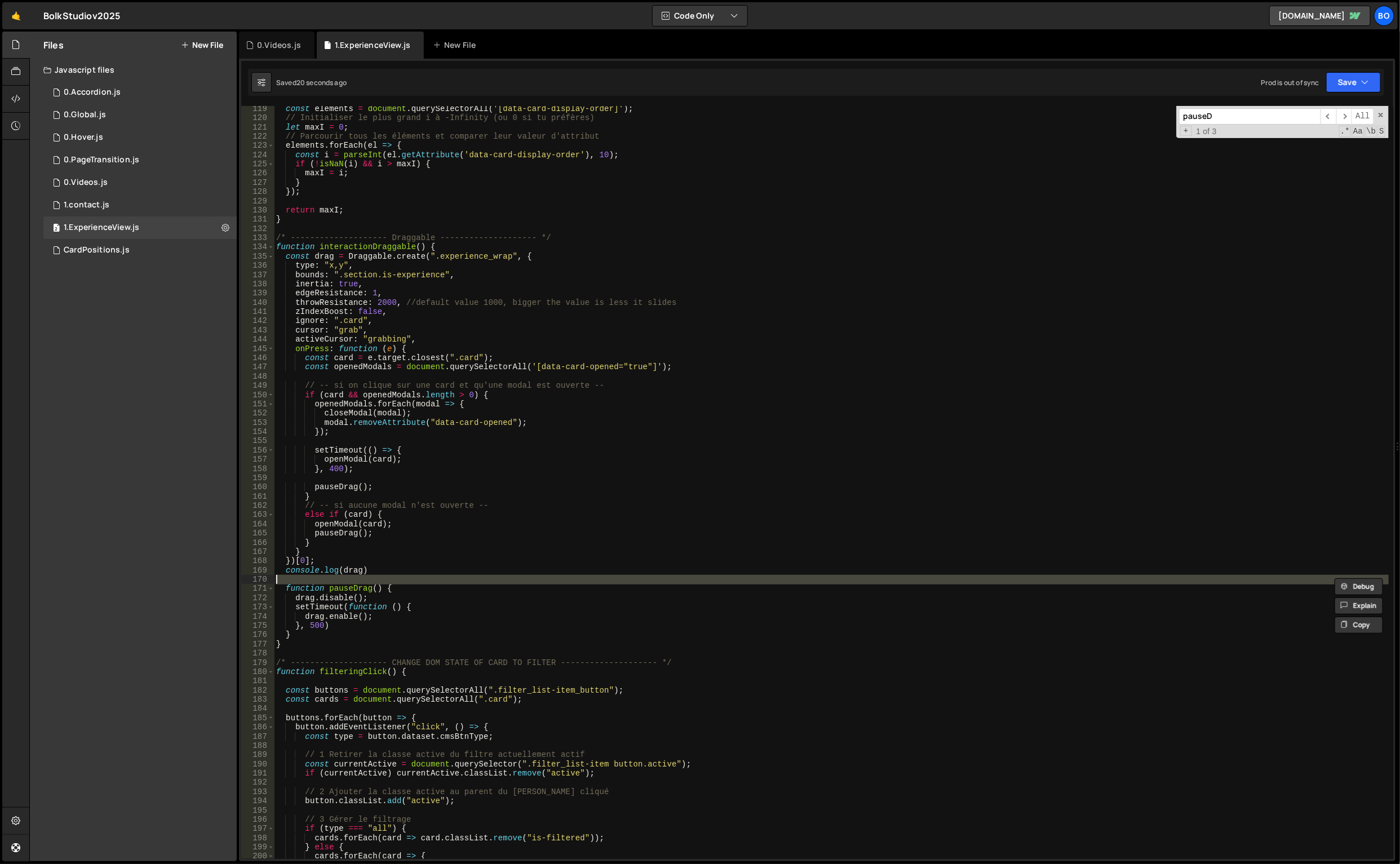
click at [335, 573] on div "const elements = document . querySelectorAll ( '[data-card-display-order]' ) ; …" at bounding box center [832, 490] width 1116 height 772
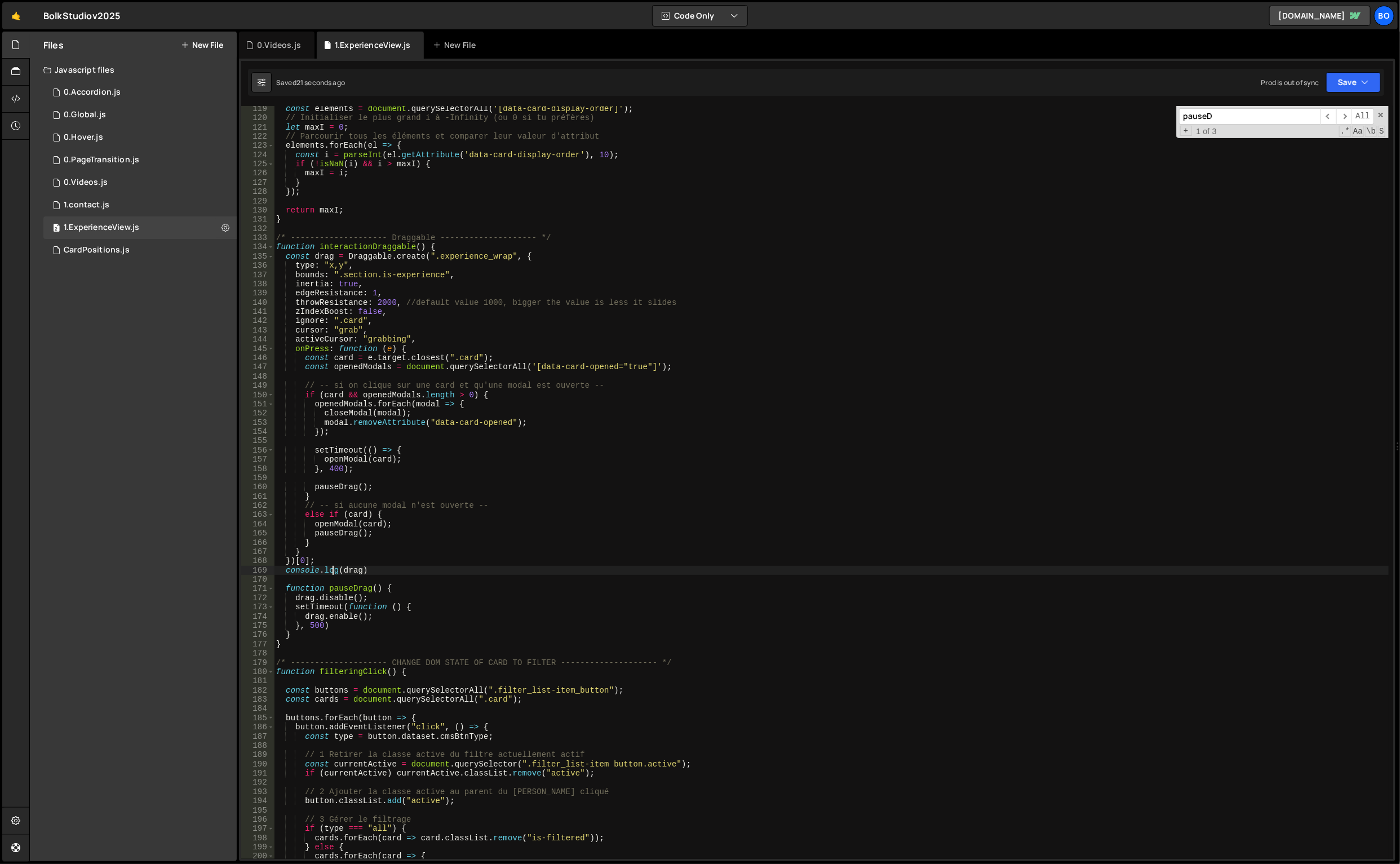
click at [335, 573] on div "const elements = document . querySelectorAll ( '[data-card-display-order]' ) ; …" at bounding box center [832, 490] width 1116 height 772
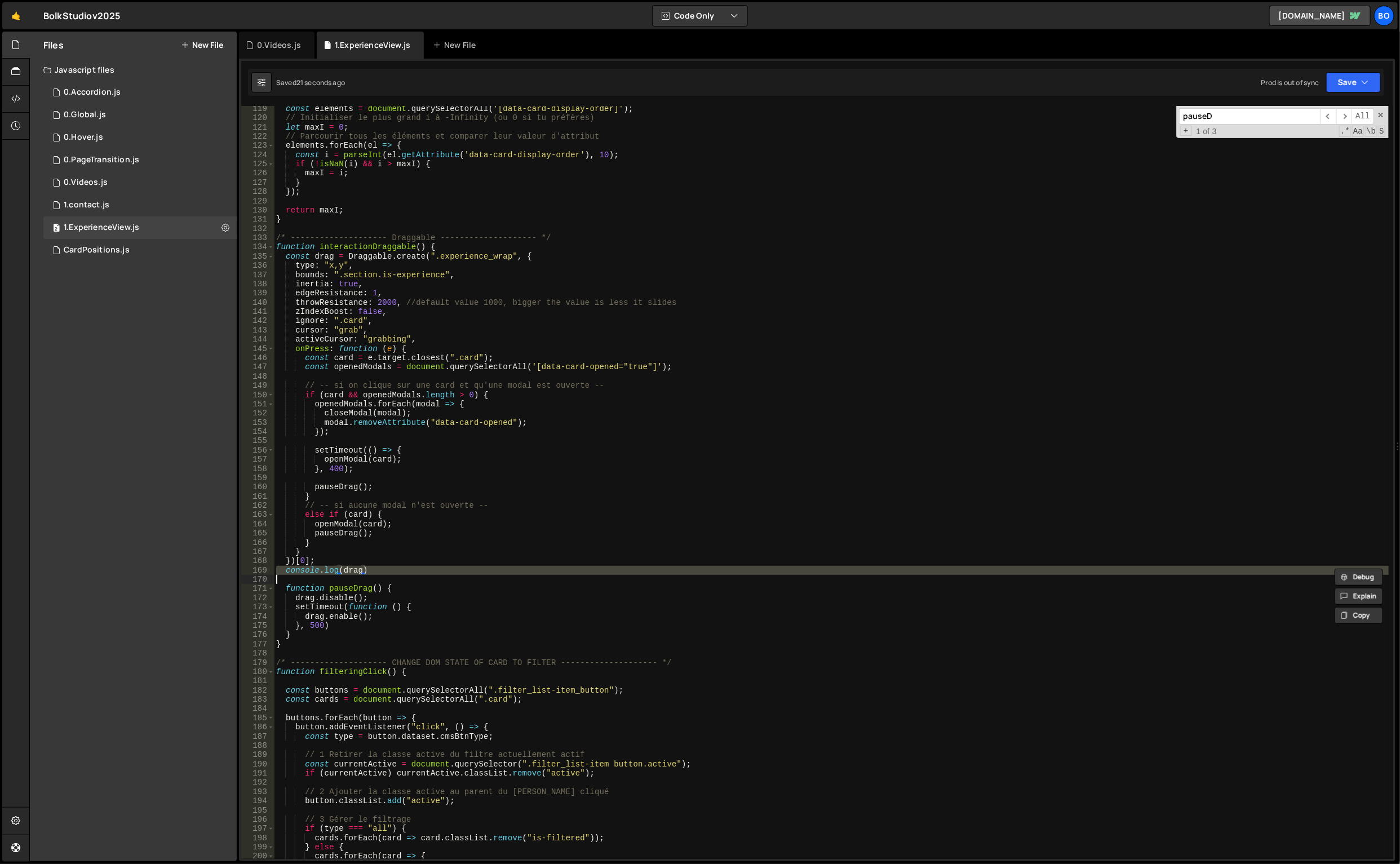
click at [335, 573] on div "const elements = document . querySelectorAll ( '[data-card-display-order]' ) ; …" at bounding box center [832, 490] width 1116 height 772
type textarea "console.log(drag)"
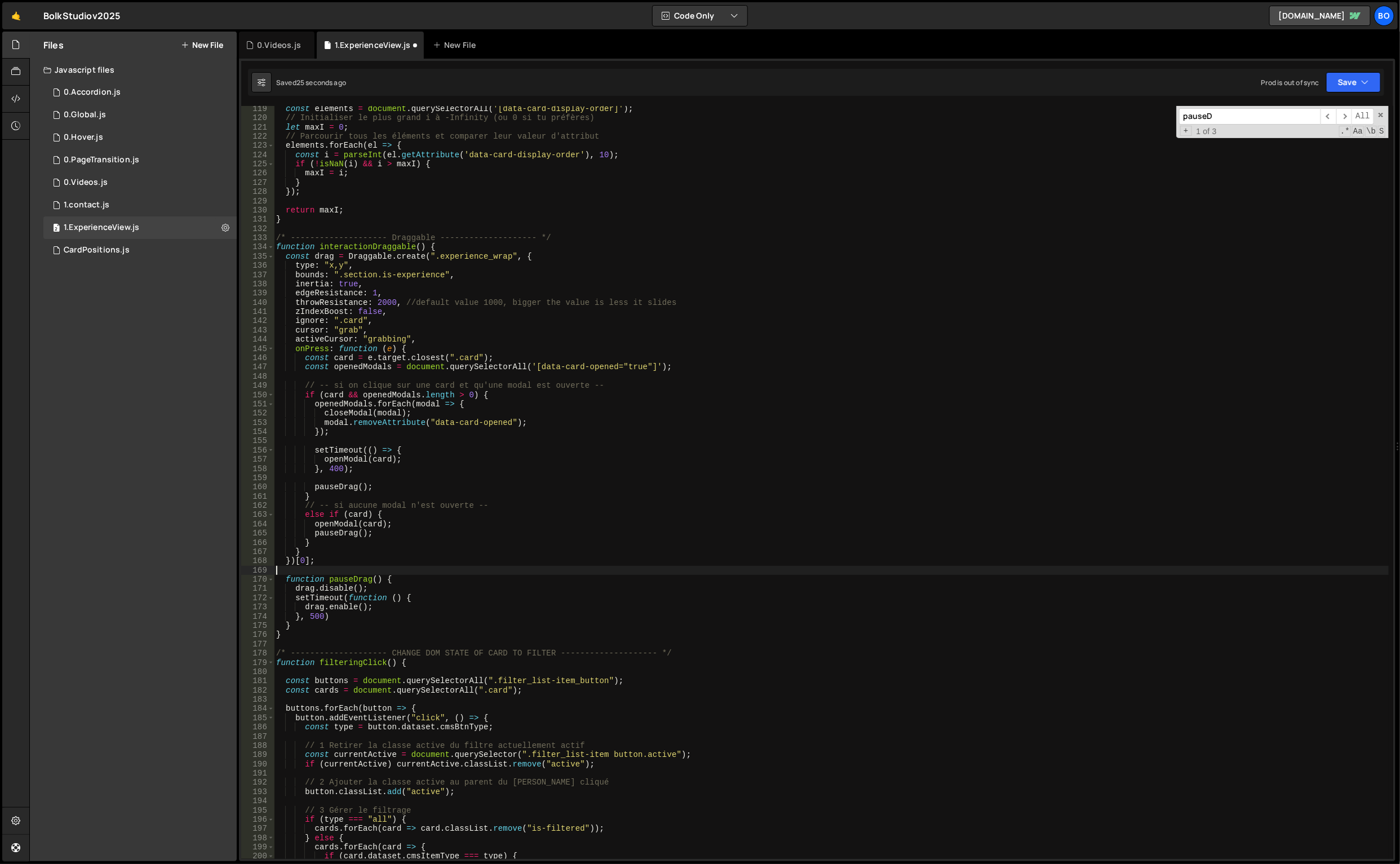
click at [316, 535] on div "const elements = document . querySelectorAll ( '[data-card-display-order]' ) ; …" at bounding box center [832, 490] width 1116 height 772
drag, startPoint x: 313, startPoint y: 535, endPoint x: 348, endPoint y: 540, distance: 35.4
click at [313, 535] on div "const elements = document . querySelectorAll ( '[data-card-display-order]' ) ; …" at bounding box center [832, 490] width 1116 height 772
click at [315, 491] on div "const elements = document . querySelectorAll ( '[data-card-display-order]' ) ; …" at bounding box center [832, 490] width 1116 height 772
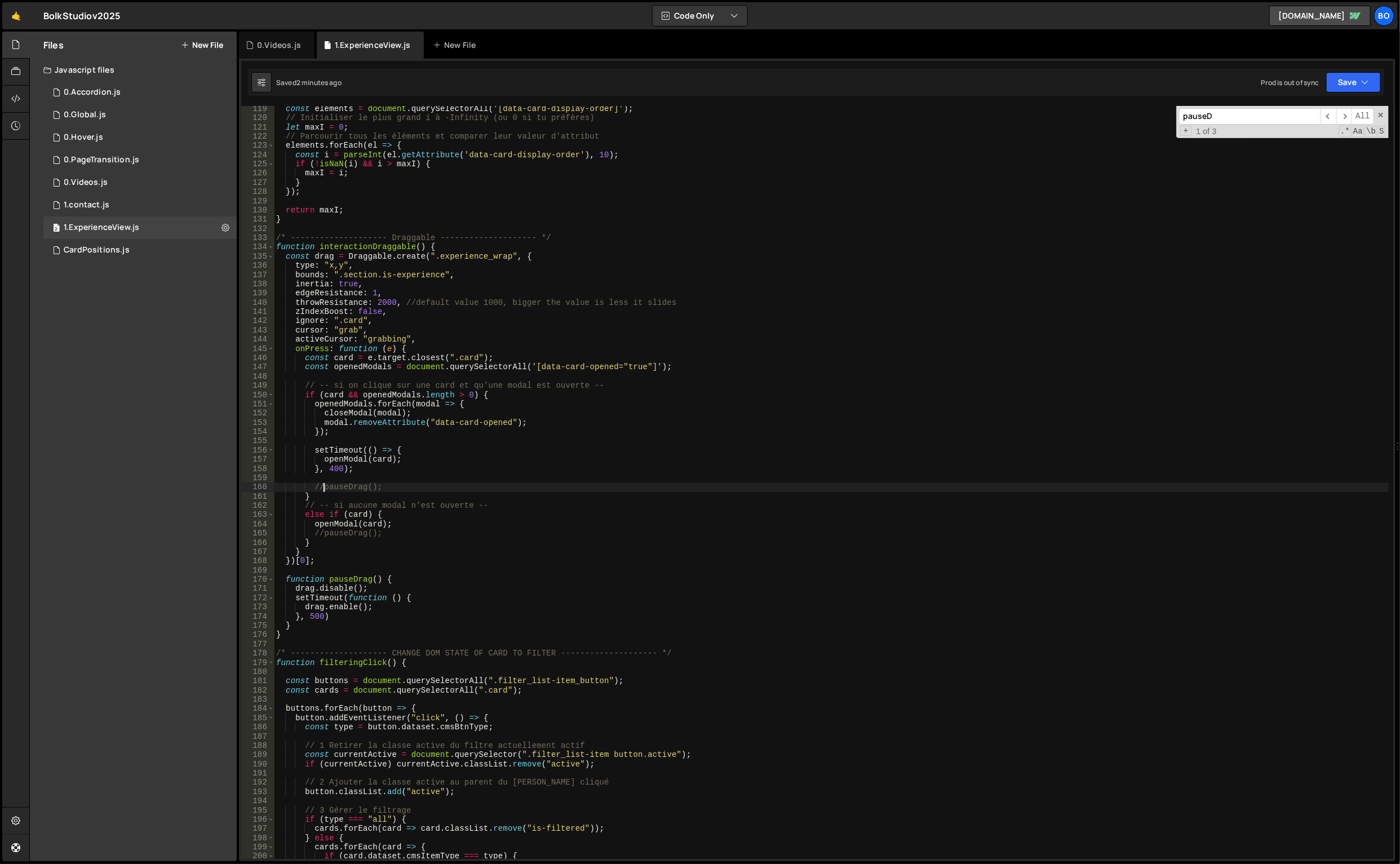
click at [386, 318] on div "const elements = document . querySelectorAll ( '[data-card-display-order]' ) ; …" at bounding box center [832, 490] width 1116 height 772
type textarea "ignore: ".card","
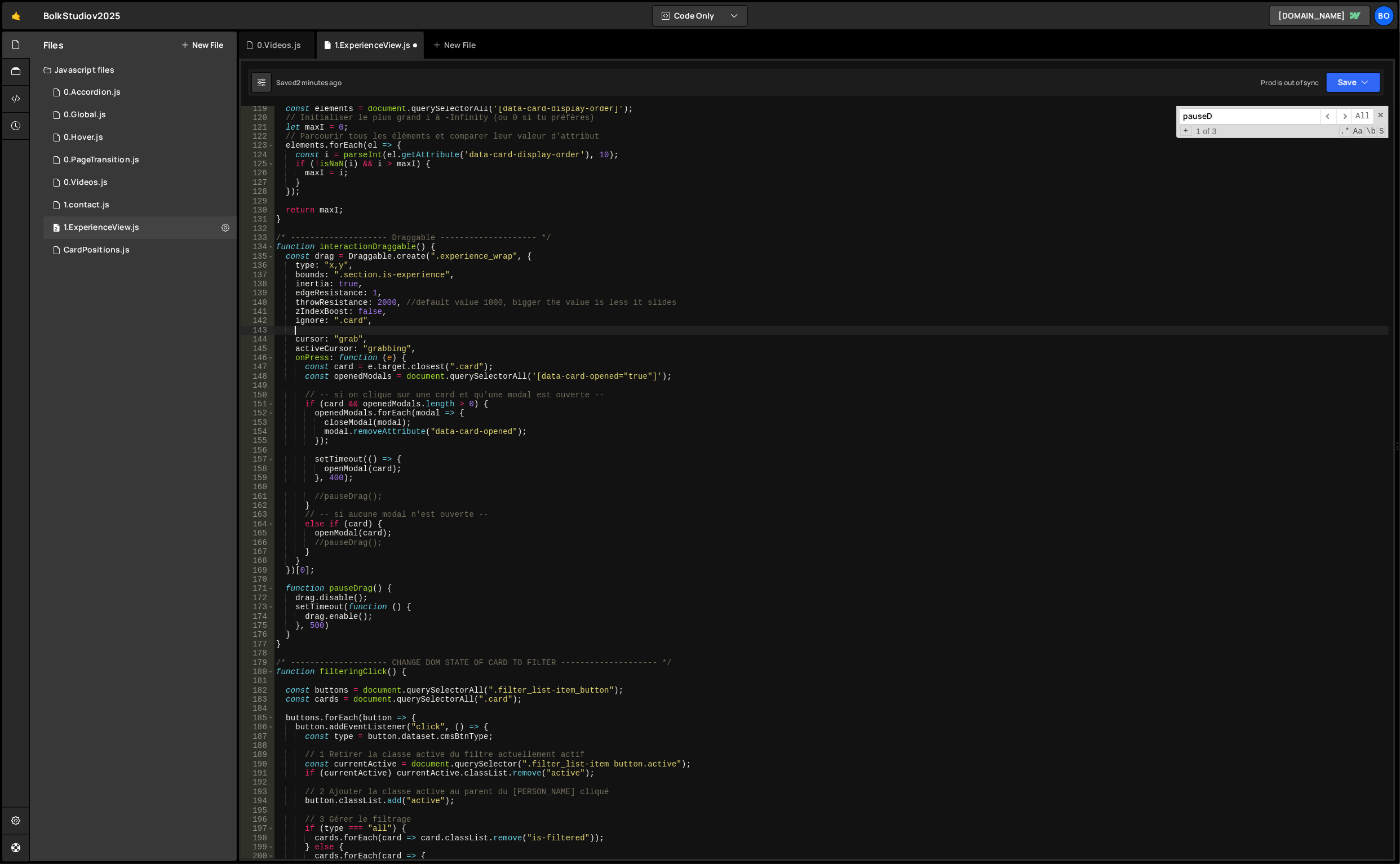
paste textarea "allowContextMenu"
click at [301, 362] on div "const elements = document . querySelectorAll ( '[data-card-display-order]' ) ; …" at bounding box center [832, 490] width 1116 height 772
paste textarea "Params"
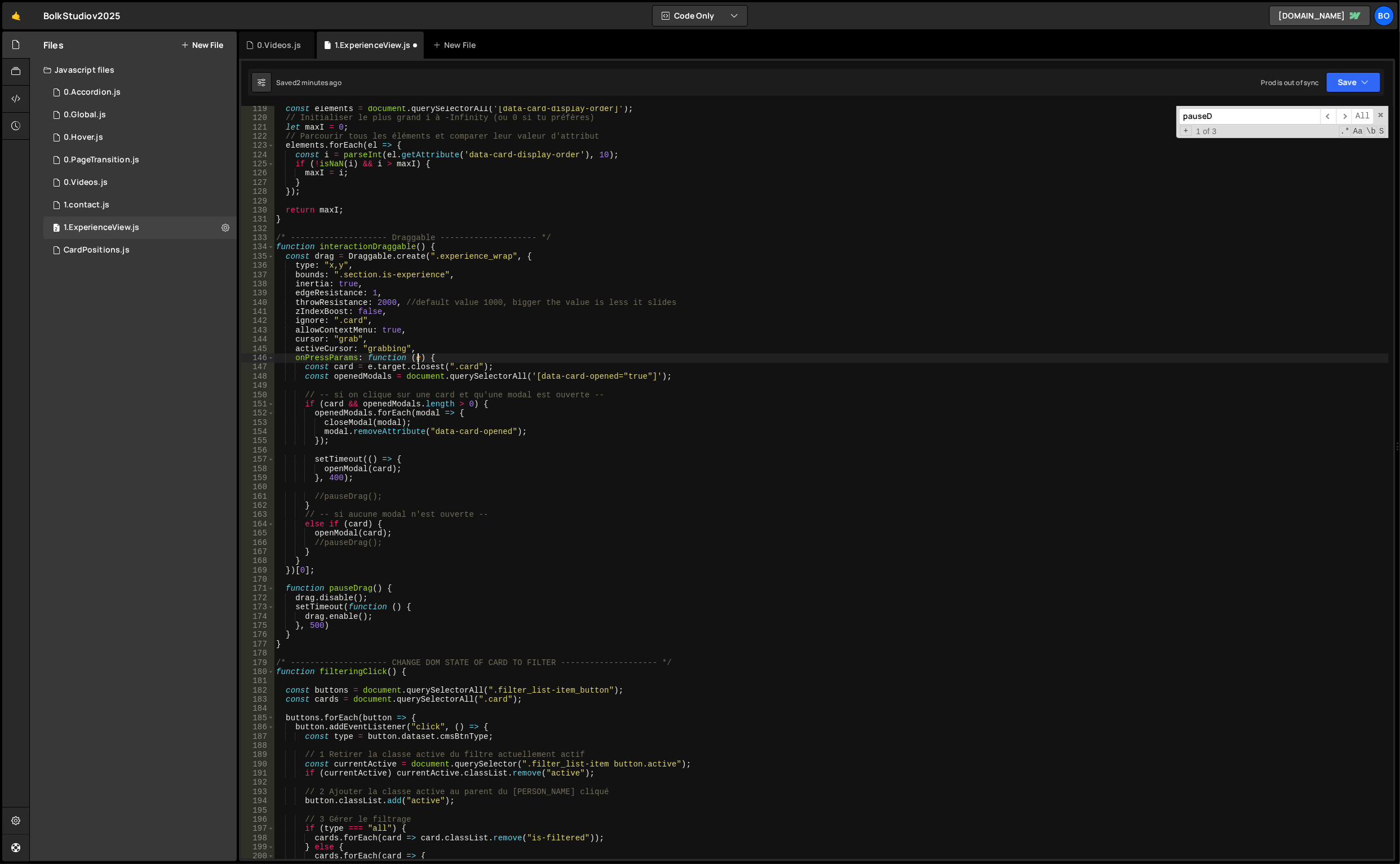
click at [417, 357] on div "const elements = document . querySelectorAll ( '[data-card-display-order]' ) ; …" at bounding box center [832, 490] width 1116 height 772
click at [324, 357] on div "const elements = document . querySelectorAll ( '[data-card-display-order]' ) ; …" at bounding box center [832, 490] width 1116 height 772
click at [306, 360] on div "const elements = document . querySelectorAll ( '[data-card-display-order]' ) ; …" at bounding box center [831, 482] width 1114 height 753
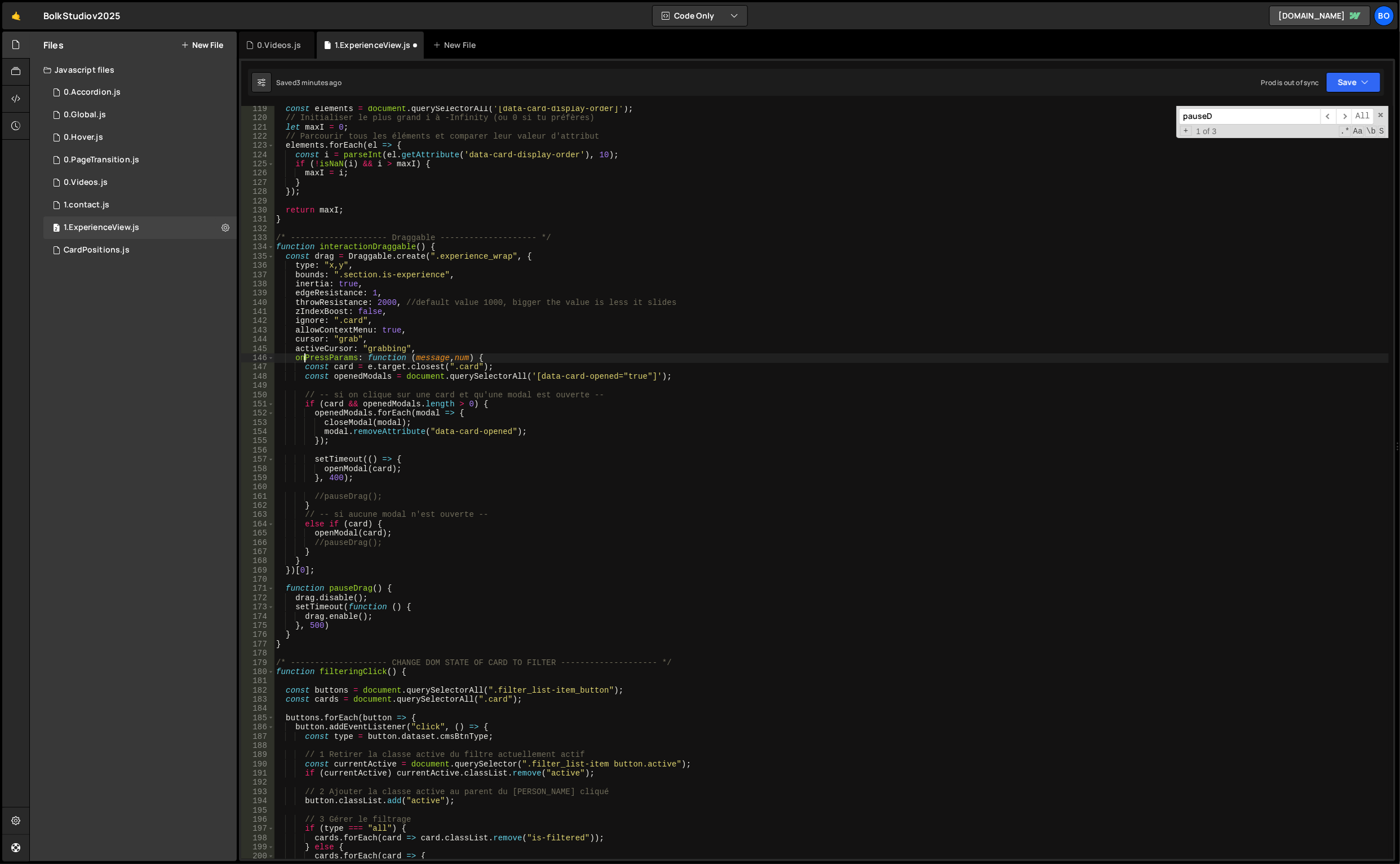
click at [425, 359] on div "const elements = document . querySelectorAll ( '[data-card-display-order]' ) ; …" at bounding box center [832, 490] width 1116 height 772
click at [331, 357] on div "const elements = document . querySelectorAll ( '[data-card-display-order]' ) ; …" at bounding box center [832, 490] width 1116 height 772
drag, startPoint x: 329, startPoint y: 358, endPoint x: 357, endPoint y: 359, distance: 28.0
click at [357, 359] on div "const elements = document . querySelectorAll ( '[data-card-display-order]' ) ; …" at bounding box center [832, 490] width 1116 height 772
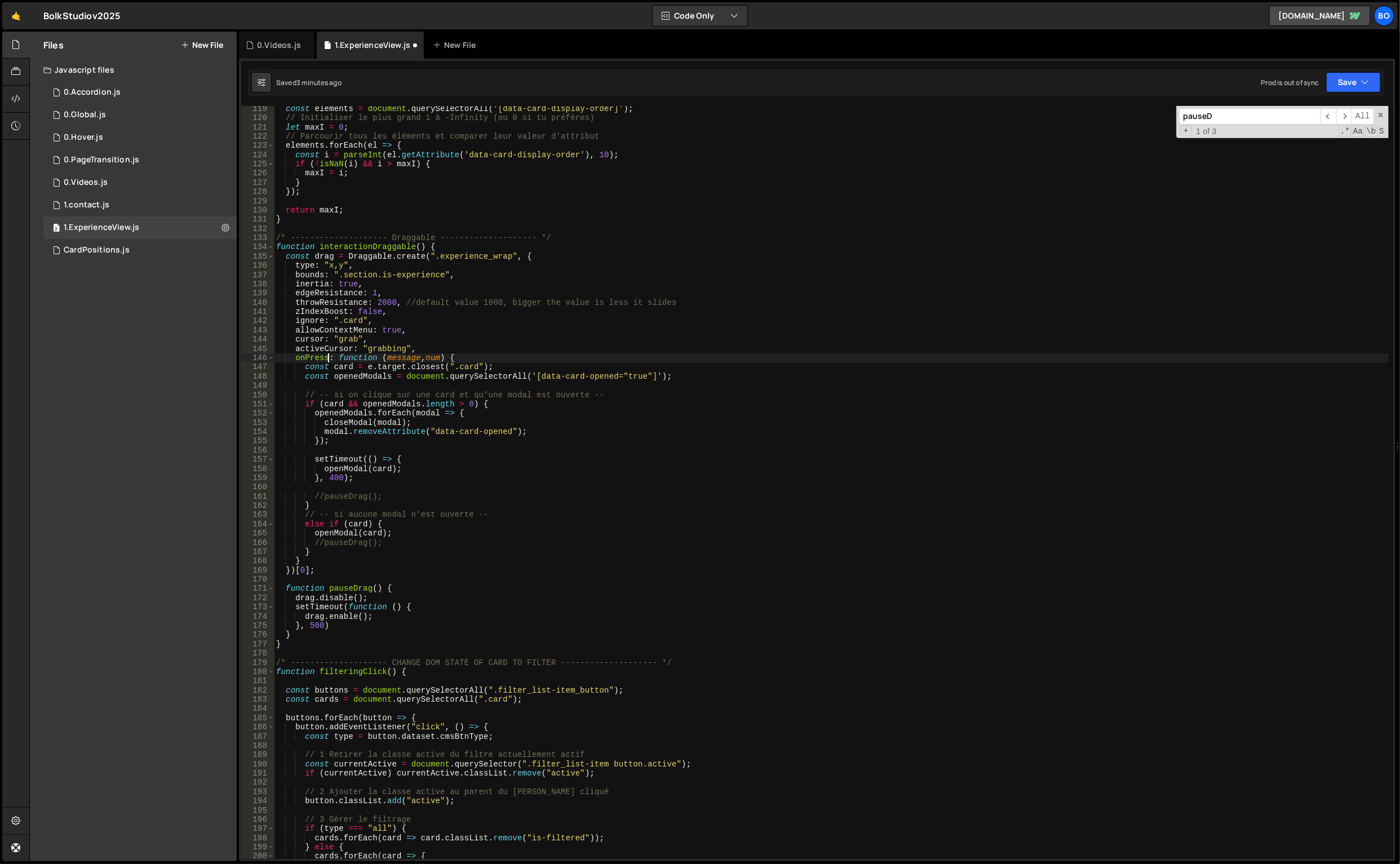
scroll to position [0, 12]
click at [426, 360] on div "const elements = document . querySelectorAll ( '[data-card-display-order]' ) ; …" at bounding box center [832, 490] width 1116 height 772
click at [429, 360] on div "const elements = document . querySelectorAll ( '[data-card-display-order]' ) ; …" at bounding box center [832, 490] width 1116 height 772
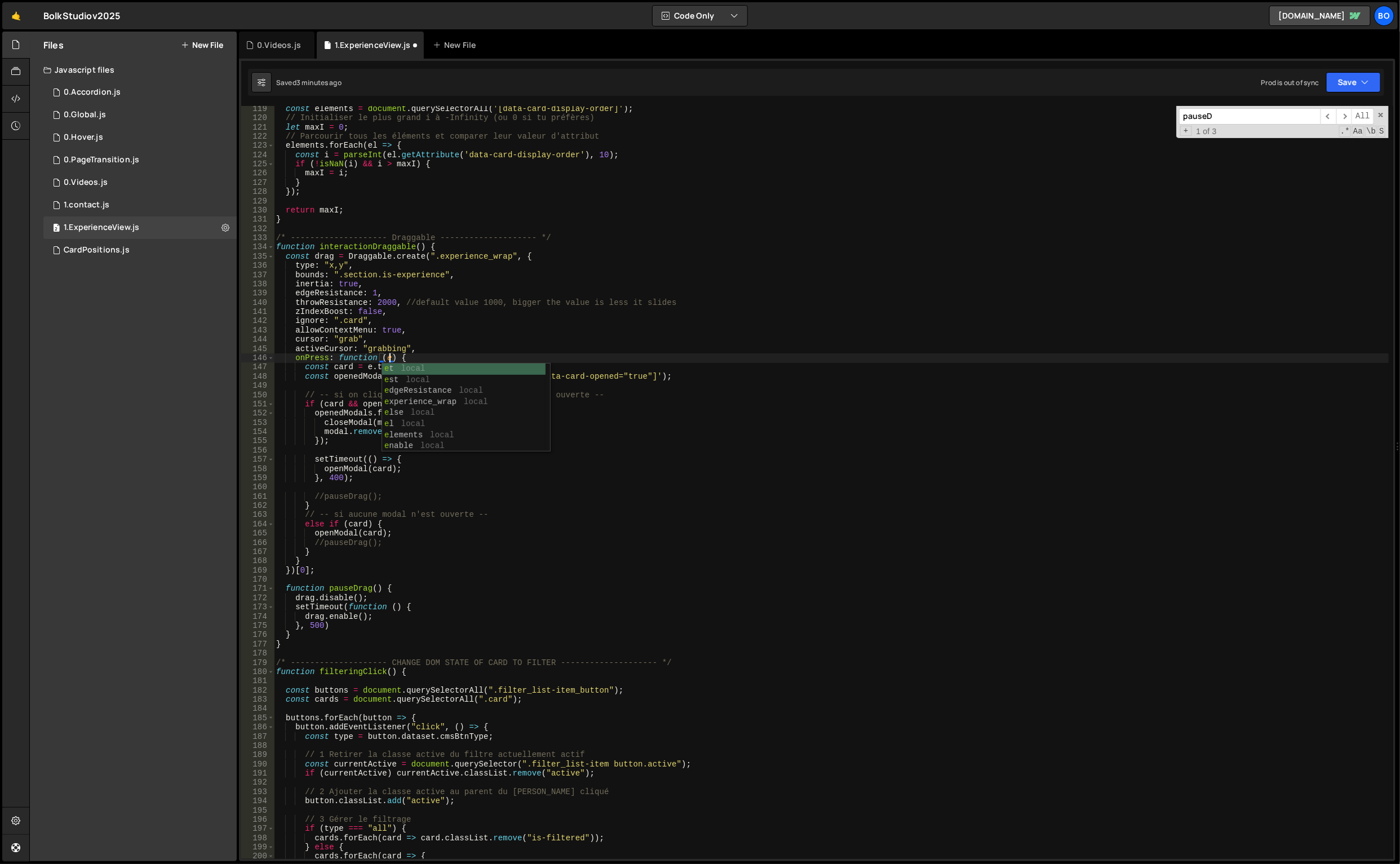
type textarea "onPress: function (e) {"
click at [1340, 78] on button "Save" at bounding box center [1353, 82] width 55 height 20
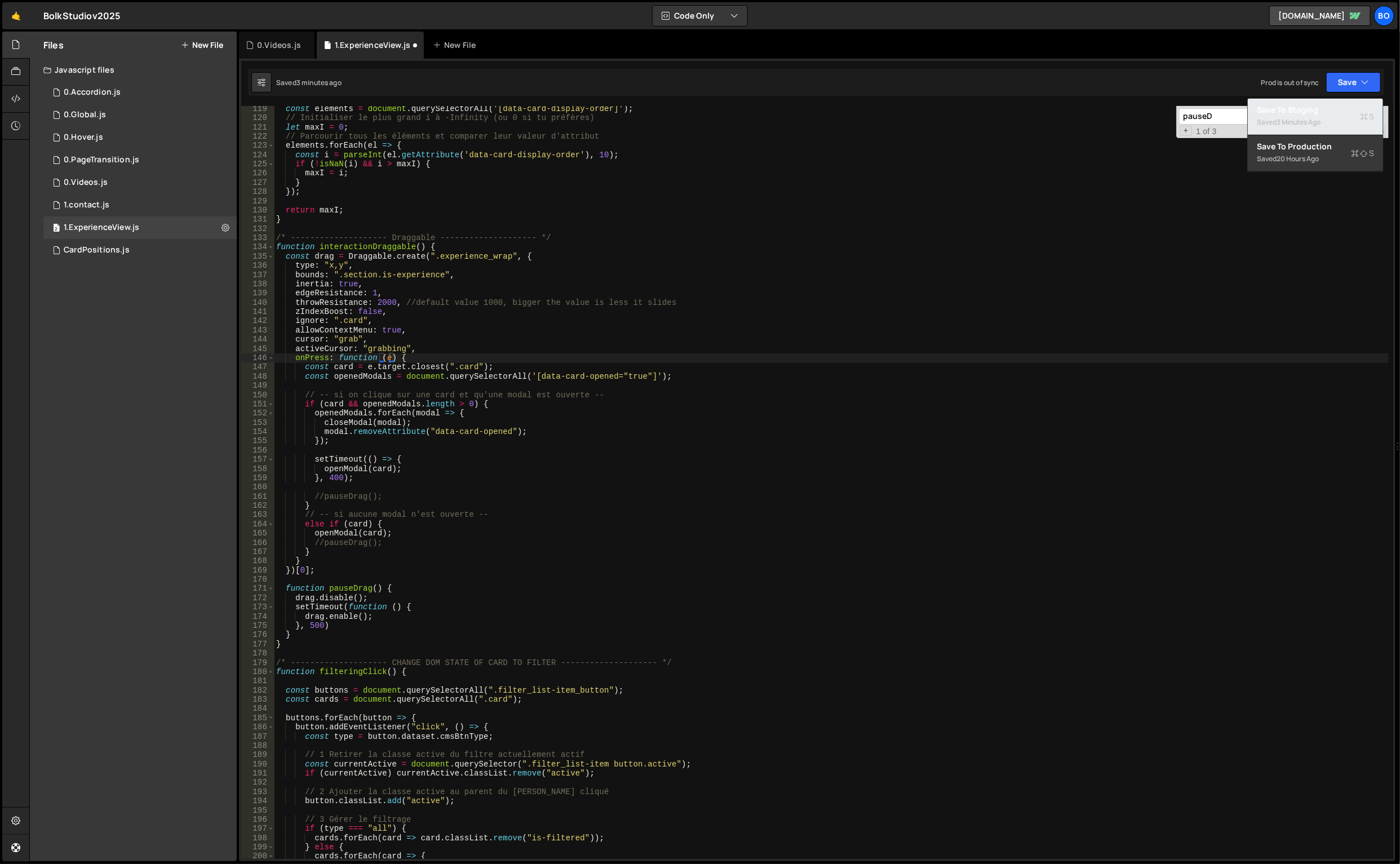
click at [1288, 110] on div "Save to Staging S" at bounding box center [1316, 109] width 117 height 11
click at [0, 0] on icon at bounding box center [0, 0] width 0 height 0
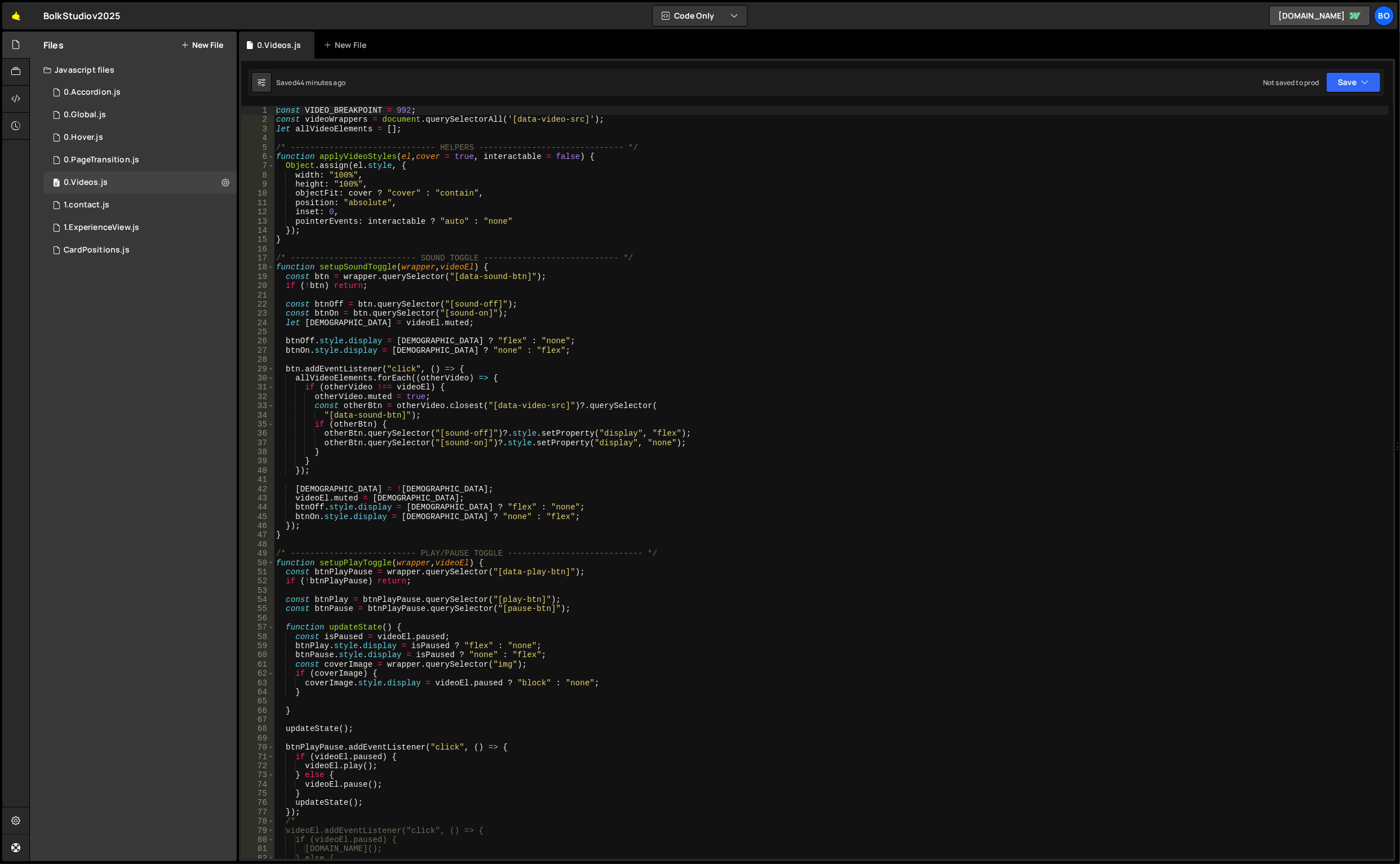
click at [9, 11] on link "🤙" at bounding box center [16, 16] width 28 height 27
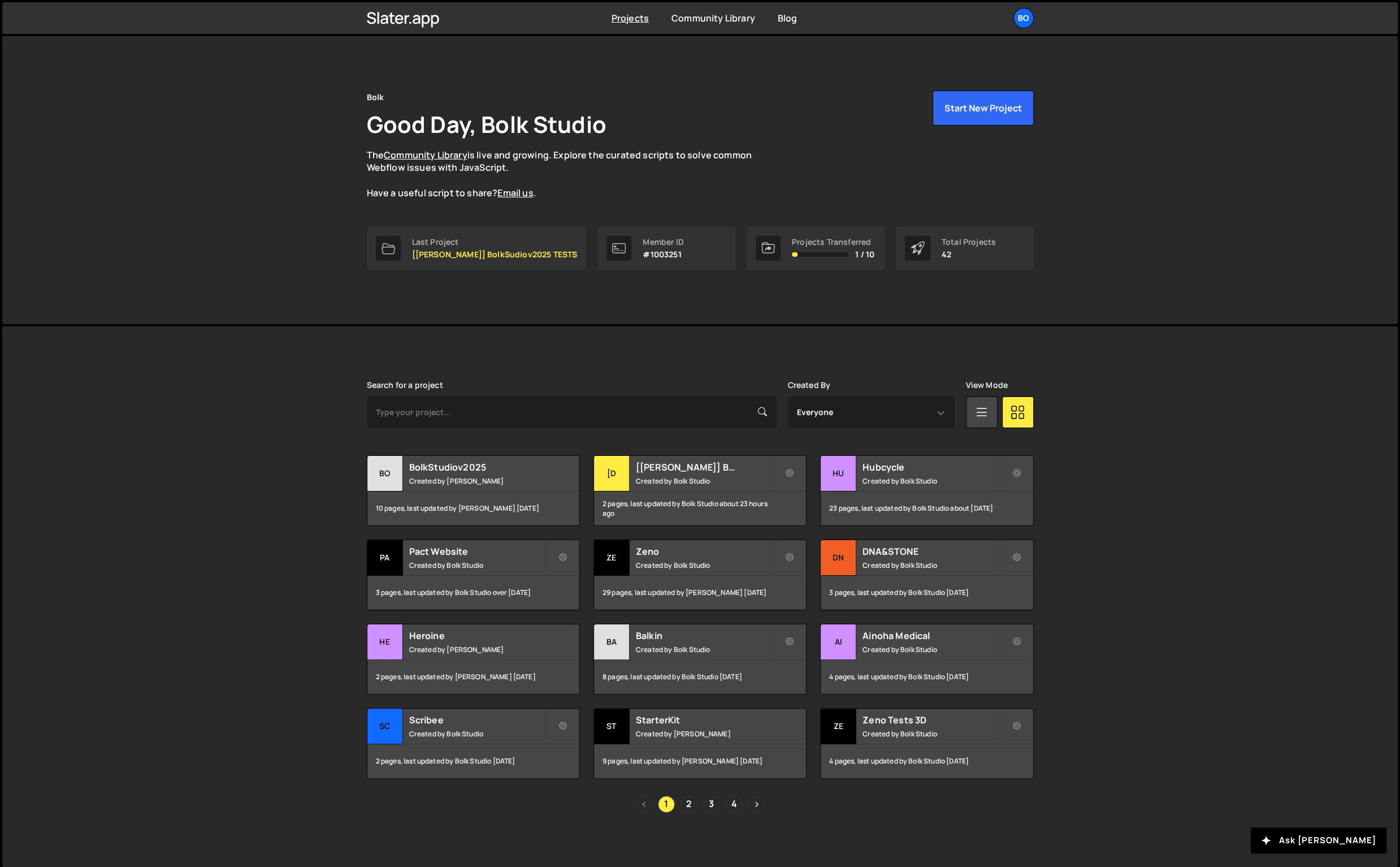
click at [491, 247] on div "Last Project [DAPHNE] BolkSudiov2025 TESTS" at bounding box center [495, 249] width 166 height 22
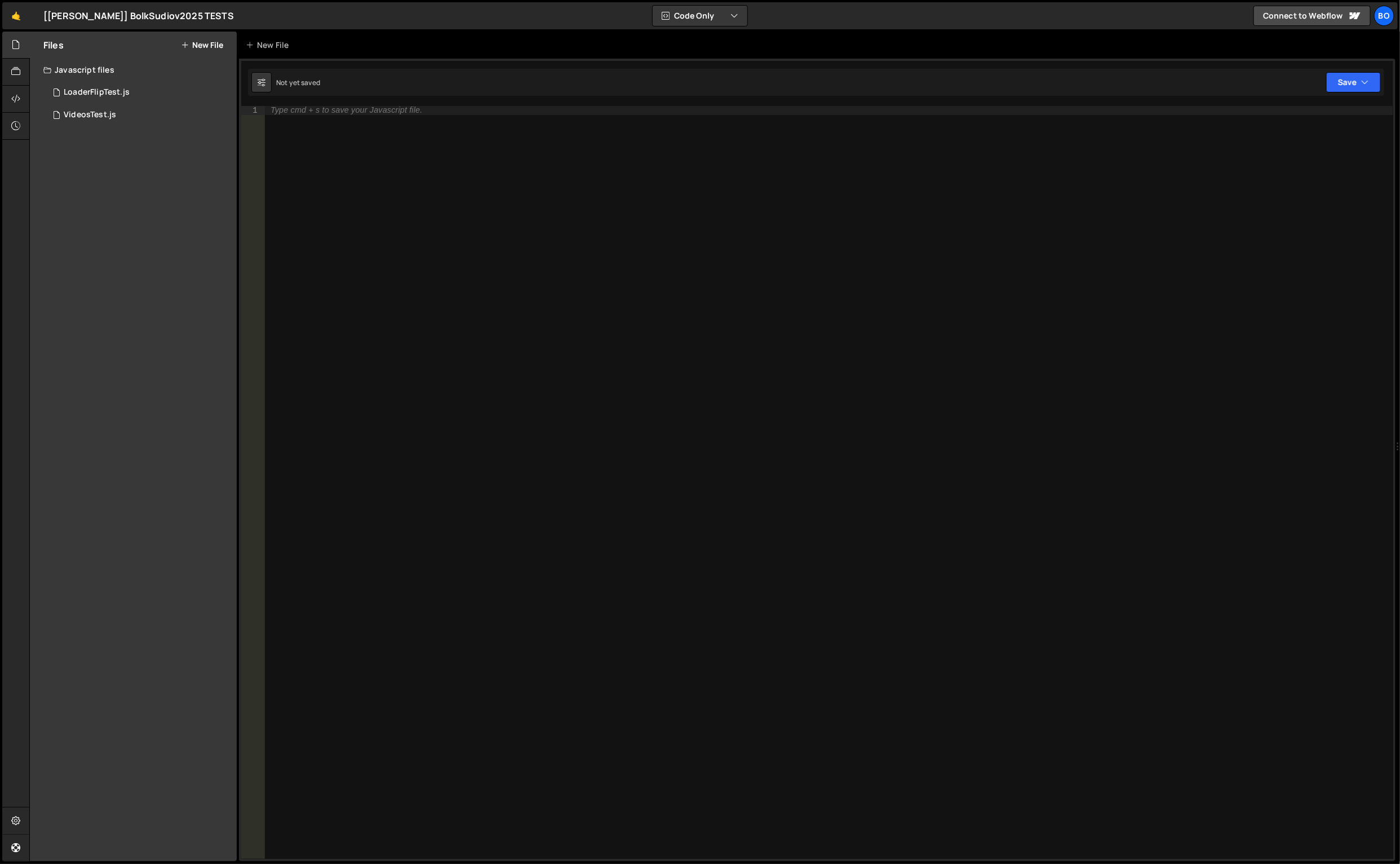
click at [100, 114] on div "VideosTest.js" at bounding box center [90, 115] width 53 height 10
